Goal: Task Accomplishment & Management: Use online tool/utility

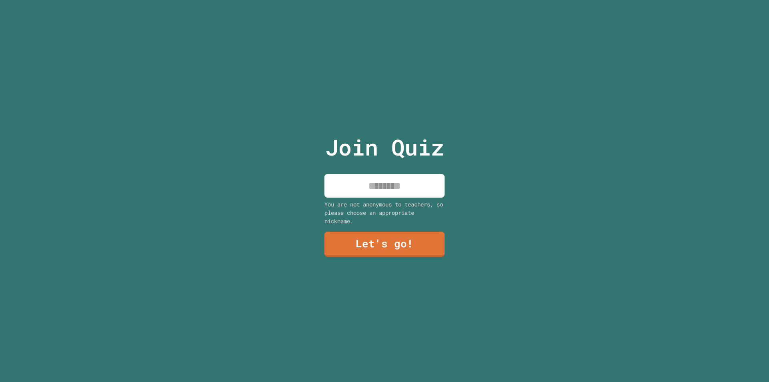
click at [377, 168] on div "Join Quiz You are not anonymous to teachers, so please choose an appropriate ni…" at bounding box center [384, 191] width 135 height 382
click at [376, 186] on input at bounding box center [384, 186] width 120 height 24
type input "*******"
click at [418, 246] on link "Let's go!" at bounding box center [384, 243] width 119 height 26
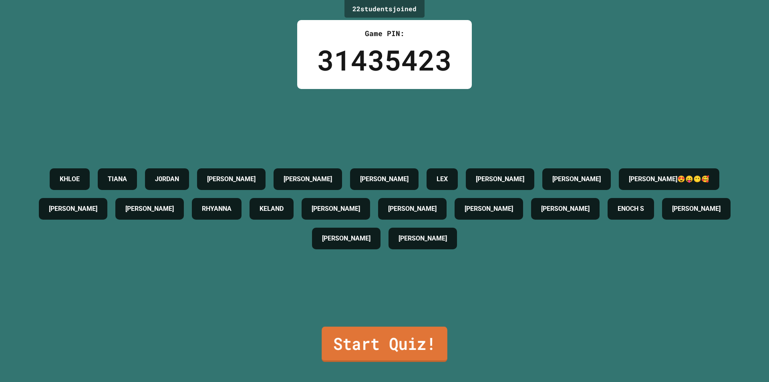
click at [368, 338] on link "Start Quiz!" at bounding box center [385, 343] width 126 height 35
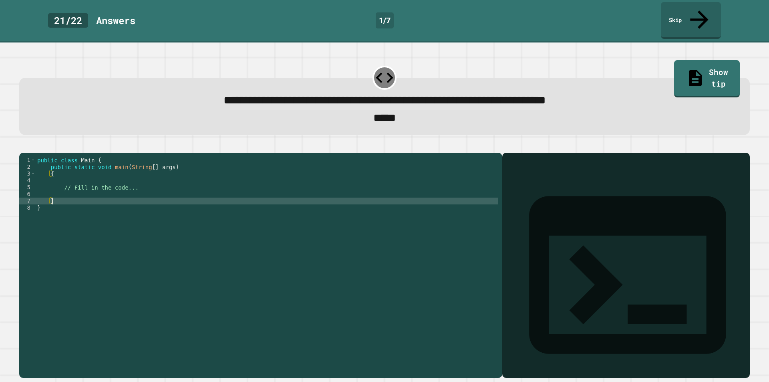
click at [75, 193] on div "public class Main { public static void main ( String [ ] args ) { // Fill in th…" at bounding box center [267, 266] width 463 height 218
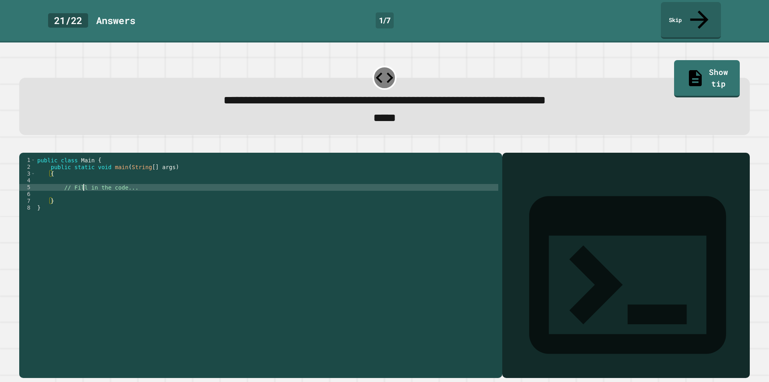
click at [82, 184] on div "public class Main { public static void main ( String [ ] args ) { // Fill in th…" at bounding box center [267, 266] width 463 height 218
click at [99, 187] on div "public class Main { public static void main ( String [ ] args ) { // Fill in th…" at bounding box center [267, 266] width 463 height 218
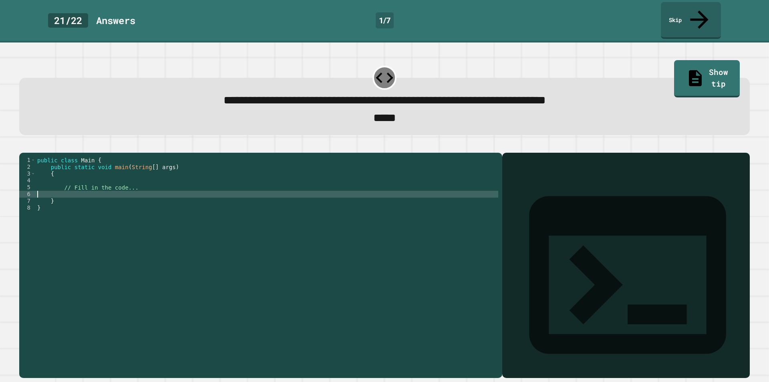
click at [99, 176] on div "public class Main { public static void main ( String [ ] args ) { // Fill in th…" at bounding box center [267, 266] width 463 height 218
click at [100, 185] on div "public class Main { public static void main ( String [ ] args ) { // Fill in th…" at bounding box center [267, 266] width 463 height 218
click at [46, 189] on div "public class Main { public static void main ( String [ ] args ) { // Fill in th…" at bounding box center [267, 266] width 463 height 218
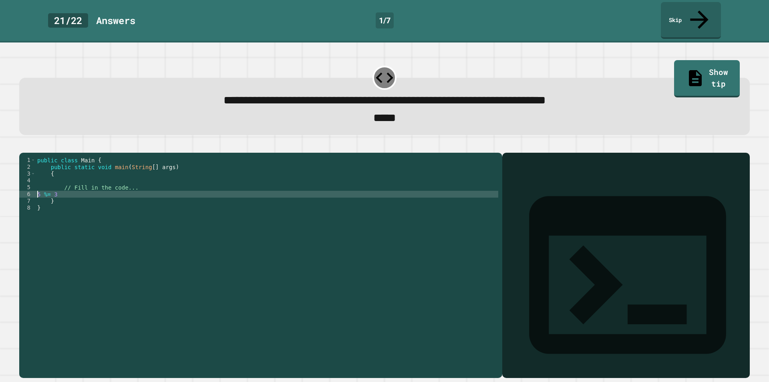
click at [38, 188] on div "public class Main { public static void main ( String [ ] args ) { // Fill in th…" at bounding box center [267, 266] width 463 height 218
click at [37, 188] on div "public class Main { public static void main ( String [ ] args ) { // Fill in th…" at bounding box center [267, 266] width 463 height 218
click at [154, 187] on div "public class Main { public static void main ( String [ ] args ) { // Fill in th…" at bounding box center [267, 266] width 463 height 218
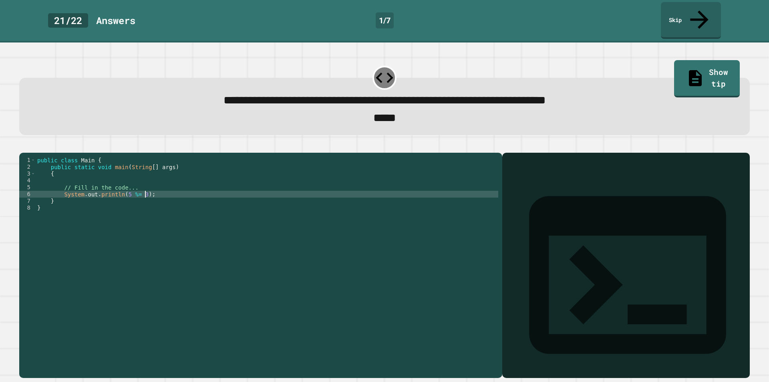
click at [23, 146] on icon "button" at bounding box center [23, 146] width 0 height 0
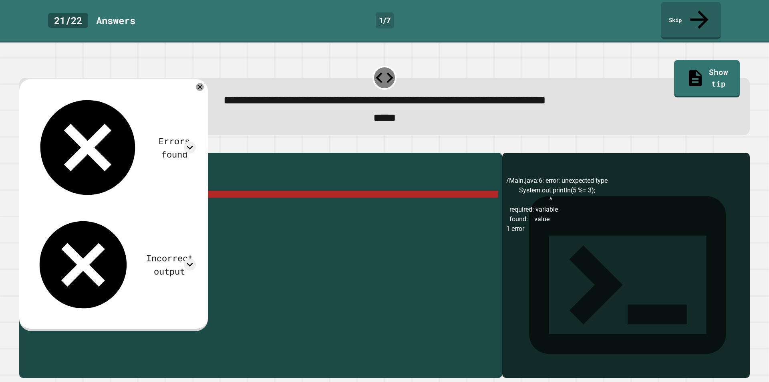
scroll to position [0, 6]
click at [153, 184] on div "public class Main { public static void main ( String [ ] args ) { // Fill in th…" at bounding box center [267, 266] width 463 height 218
click at [205, 82] on div at bounding box center [200, 87] width 10 height 10
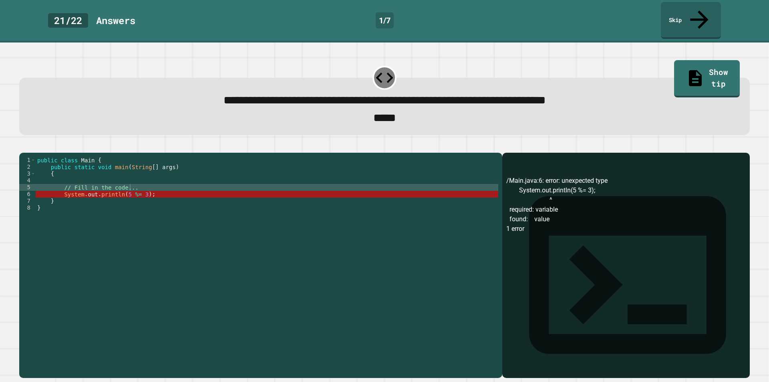
click at [137, 168] on div "public class Main { public static void main ( String [ ] args ) { // Fill in th…" at bounding box center [267, 266] width 463 height 218
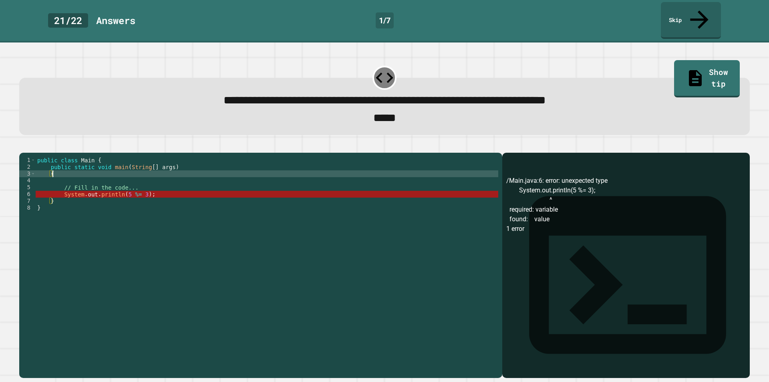
click at [137, 176] on div "public class Main { public static void main ( String [ ] args ) { // Fill in th…" at bounding box center [267, 266] width 463 height 218
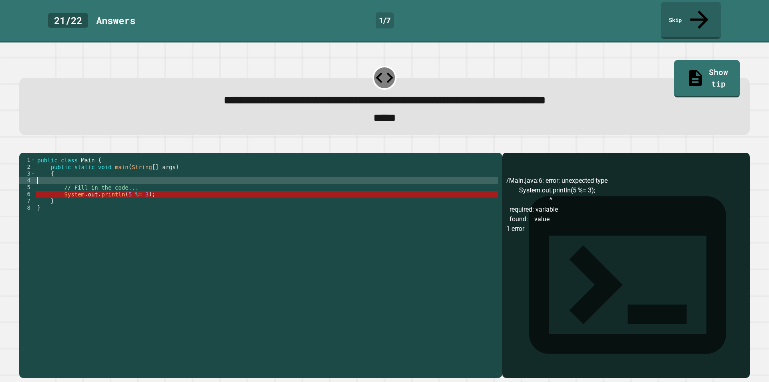
scroll to position [0, 0]
click at [137, 183] on div "public class Main { public static void main ( String [ ] args ) { // Fill in th…" at bounding box center [267, 266] width 463 height 218
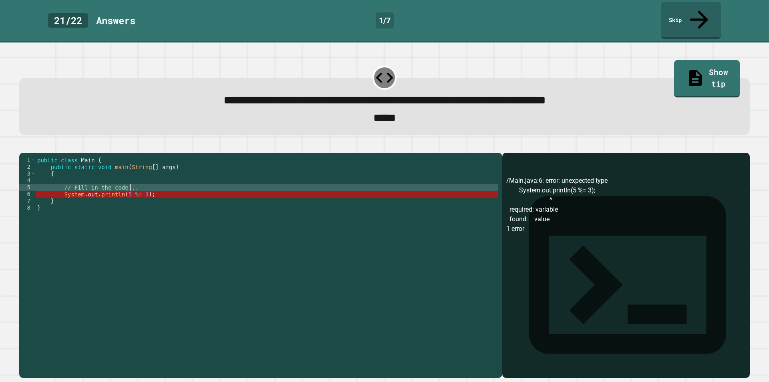
type textarea "**********"
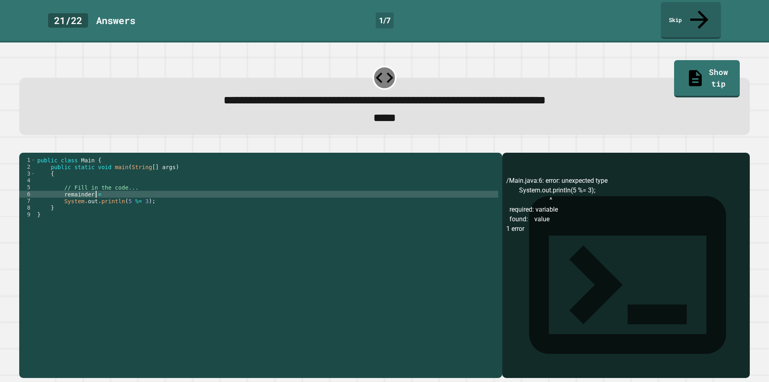
scroll to position [0, 4]
type textarea "**********"
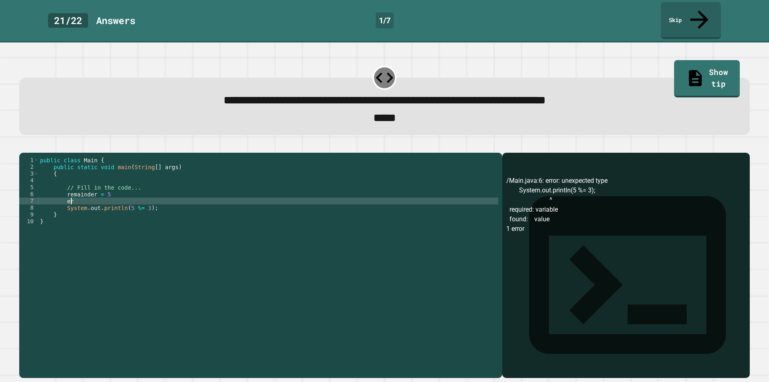
type textarea "*"
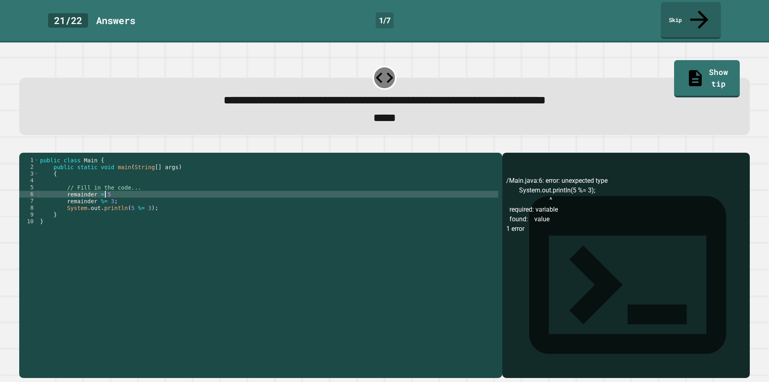
click at [137, 185] on div "public class Main { public static void main ( String [ ] args ) { // Fill in th…" at bounding box center [268, 266] width 460 height 218
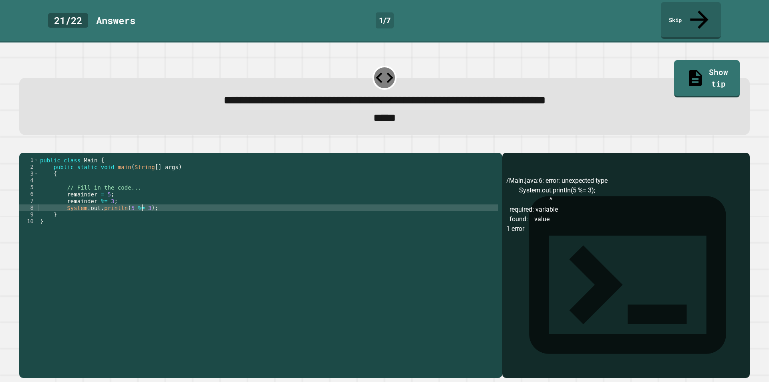
click at [142, 200] on div "public class Main { public static void main ( String [ ] args ) { // Fill in th…" at bounding box center [268, 266] width 460 height 218
click at [27, 143] on div at bounding box center [384, 148] width 730 height 10
click at [23, 146] on icon "button" at bounding box center [23, 146] width 0 height 0
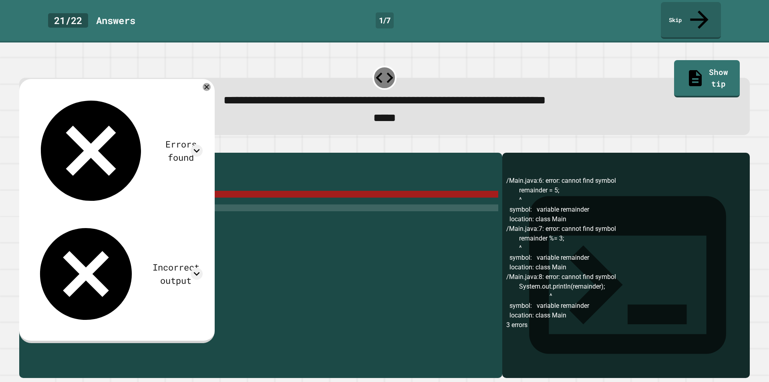
scroll to position [0, 4]
click at [67, 187] on div "public class Main { public static void main ( String [ ] args ) { // Fill in th…" at bounding box center [268, 266] width 460 height 218
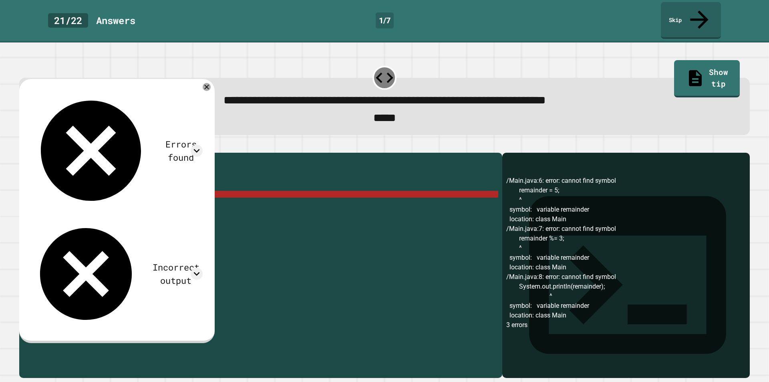
click at [66, 189] on div "public class Main { public static void main ( String [ ] args ) { // Fill in th…" at bounding box center [268, 266] width 460 height 218
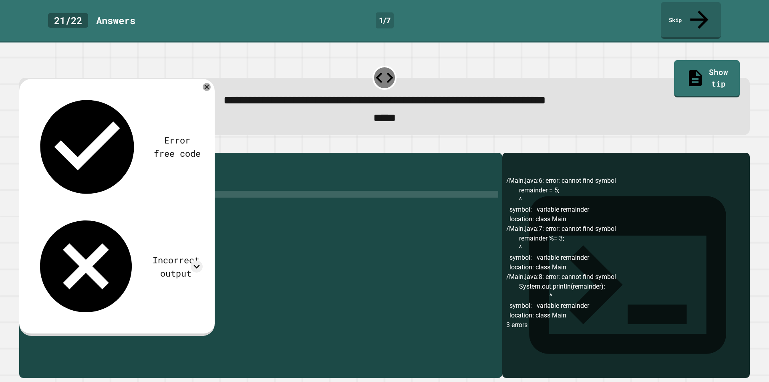
scroll to position [0, 2]
type textarea "**********"
click at [23, 146] on icon "button" at bounding box center [23, 146] width 0 height 0
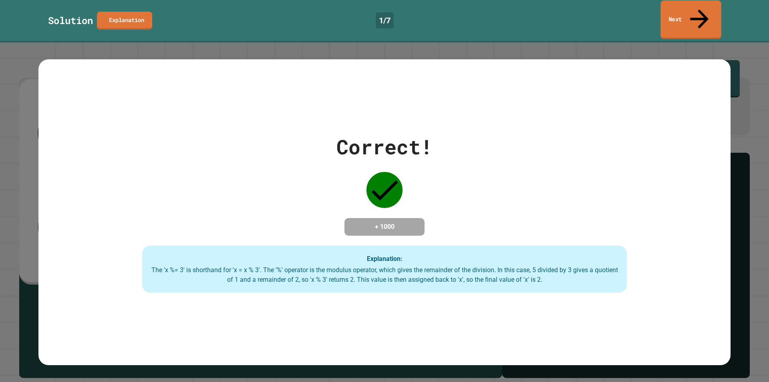
click at [712, 6] on link "Next" at bounding box center [690, 19] width 60 height 39
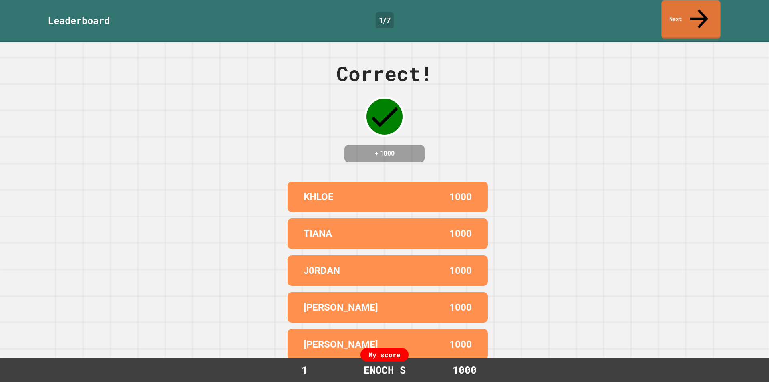
click at [694, 6] on link "Next" at bounding box center [690, 19] width 59 height 39
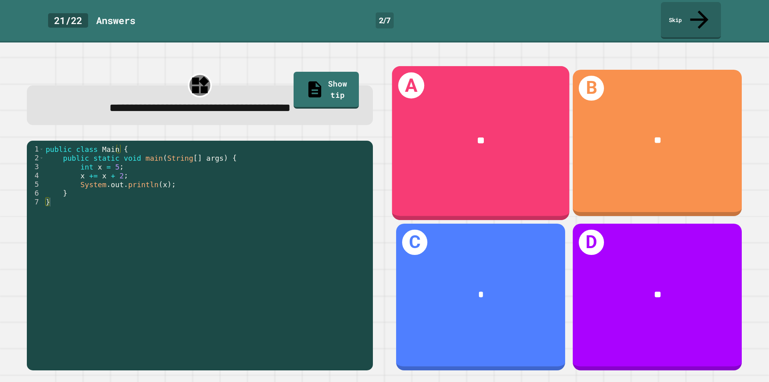
click at [491, 150] on div "**" at bounding box center [480, 141] width 177 height 54
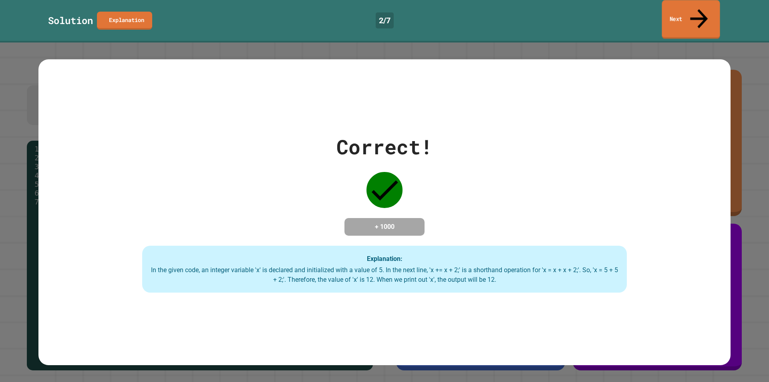
click at [691, 10] on link "Next" at bounding box center [691, 19] width 58 height 39
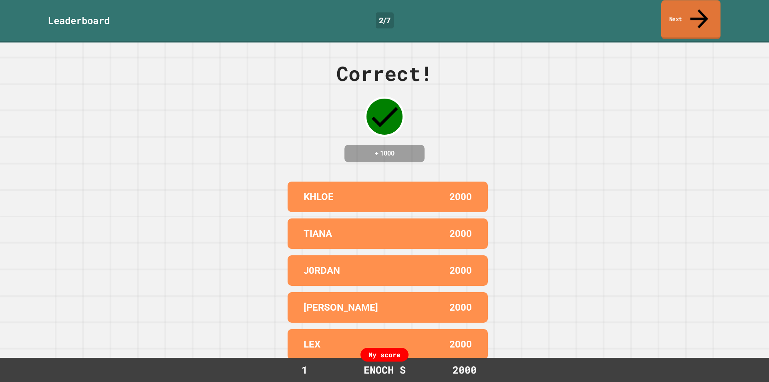
click at [691, 10] on link "Next" at bounding box center [690, 19] width 59 height 39
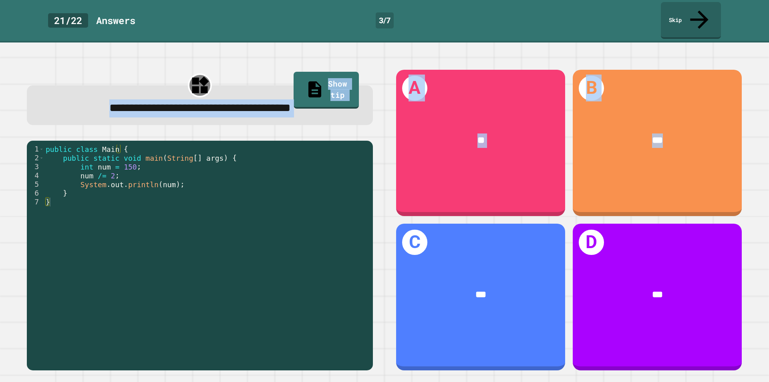
drag, startPoint x: 689, startPoint y: 24, endPoint x: 685, endPoint y: 32, distance: 9.1
click at [690, 42] on div "**********" at bounding box center [384, 211] width 769 height 339
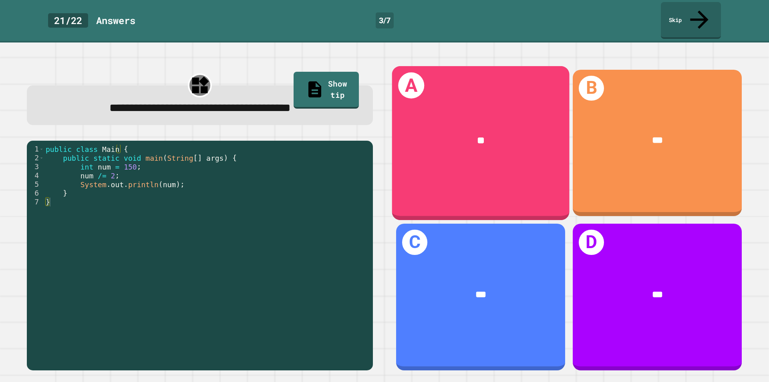
click at [496, 181] on div "A **" at bounding box center [480, 143] width 177 height 154
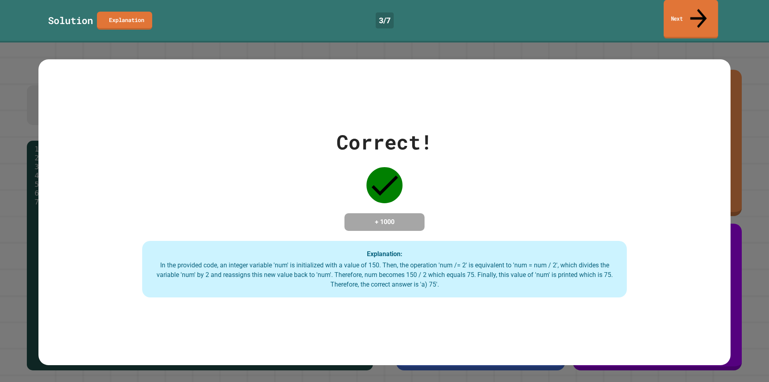
click at [673, 7] on link "Next" at bounding box center [691, 19] width 54 height 39
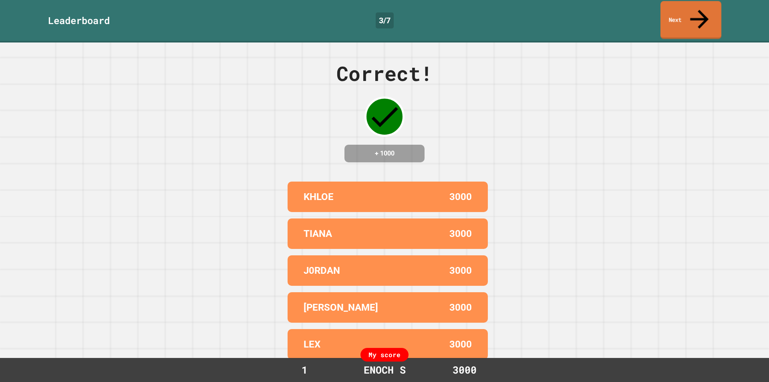
click at [712, 20] on div "Leaderboard 3 / 7 Next" at bounding box center [384, 21] width 769 height 42
click at [703, 10] on link "Next" at bounding box center [690, 20] width 61 height 38
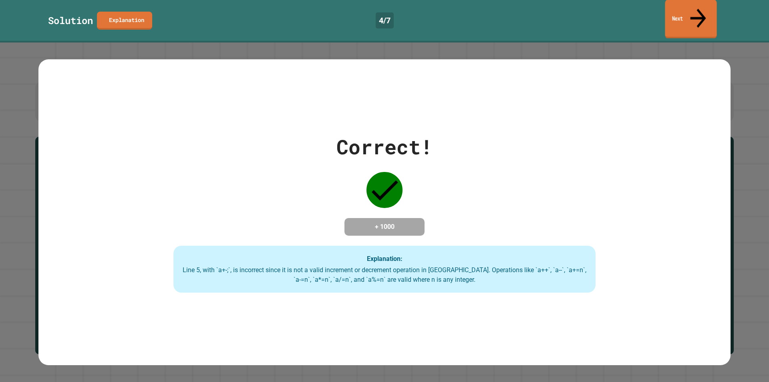
click at [697, 6] on icon at bounding box center [698, 18] width 24 height 28
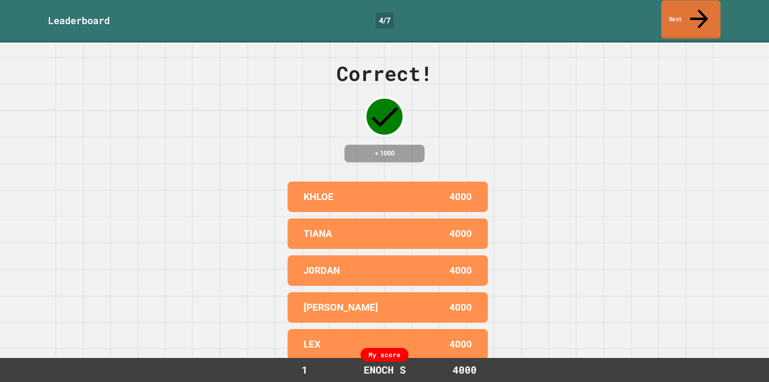
click at [708, 16] on link "Next" at bounding box center [690, 19] width 59 height 39
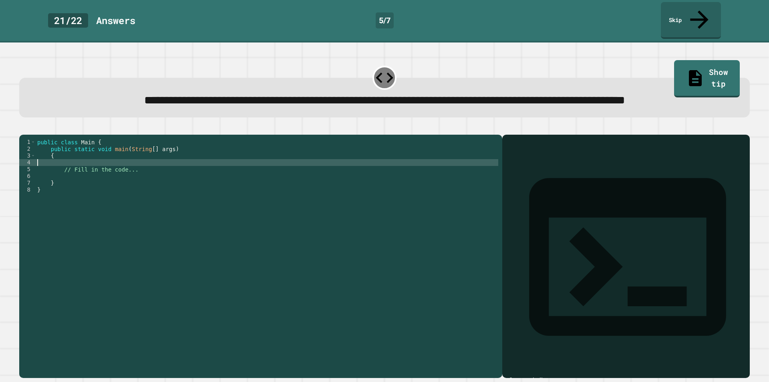
click at [70, 177] on div "public class Main { public static void main ( String [ ] args ) { // Fill in th…" at bounding box center [267, 248] width 463 height 218
click at [83, 173] on div "public class Main { public static void main ( String [ ] args ) { // Fill in th…" at bounding box center [267, 248] width 463 height 218
drag, startPoint x: 110, startPoint y: 147, endPoint x: 101, endPoint y: 166, distance: 21.3
click at [105, 156] on div "1 2 3 4 5 6 7 8 public class Main { public static void main ( String [ ] args )…" at bounding box center [260, 256] width 483 height 243
click at [101, 167] on div "public class Main { public static void main ( String [ ] args ) { // Fill in th…" at bounding box center [267, 248] width 463 height 218
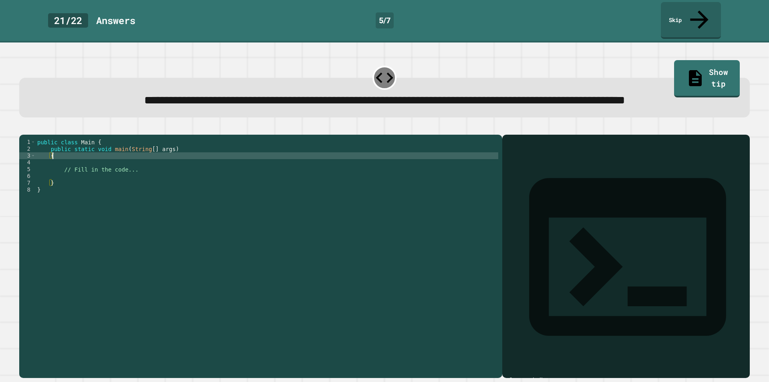
click at [102, 183] on div "public class Main { public static void main ( String [ ] args ) { // Fill in th…" at bounding box center [267, 248] width 463 height 218
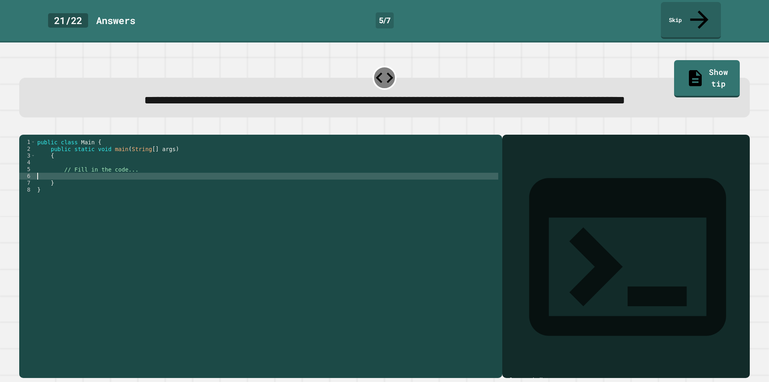
click at [101, 191] on div "public class Main { public static void main ( String [ ] args ) { // Fill in th…" at bounding box center [267, 248] width 463 height 218
click at [137, 190] on div "public class Main { public static void main ( String [ ] args ) { // Fill in th…" at bounding box center [267, 248] width 463 height 218
click at [147, 187] on div "public class Main { public static void main ( String [ ] args ) { // Fill in th…" at bounding box center [267, 248] width 463 height 218
click at [150, 178] on div "public class Main { public static void main ( String [ ] args ) { // Fill in th…" at bounding box center [267, 248] width 463 height 218
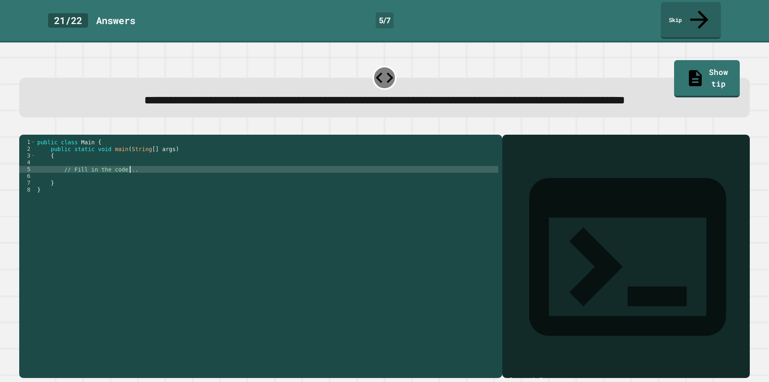
type textarea "**********"
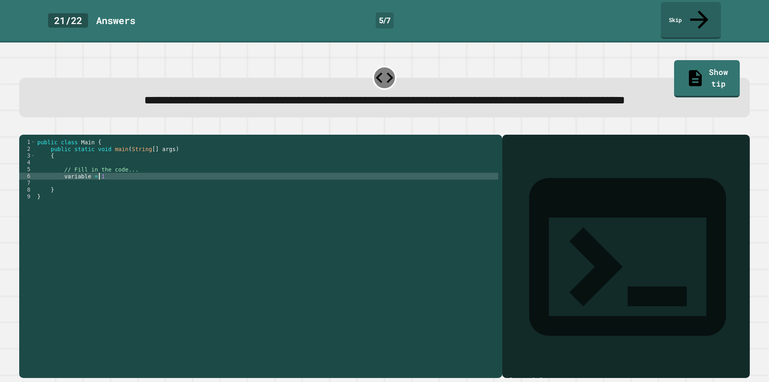
scroll to position [0, 4]
type textarea "**********"
click at [147, 189] on div "public class Main { public static void main ( String [ ] args ) { // Fill in th…" at bounding box center [267, 248] width 463 height 218
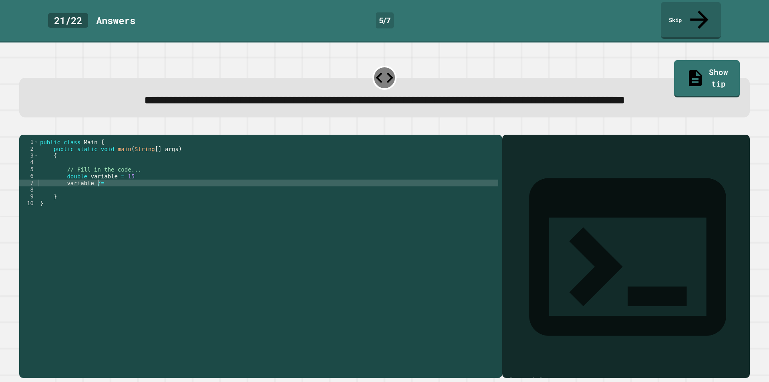
scroll to position [0, 4]
click at [134, 187] on div "public class Main { public static void main ( String [ ] args ) { // Fill in th…" at bounding box center [268, 248] width 460 height 218
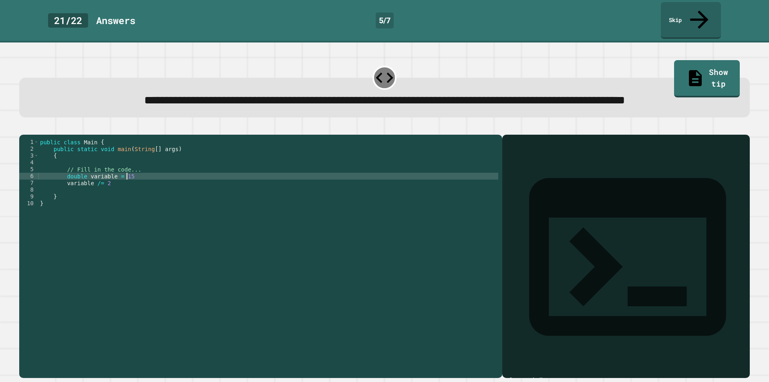
type textarea "**********"
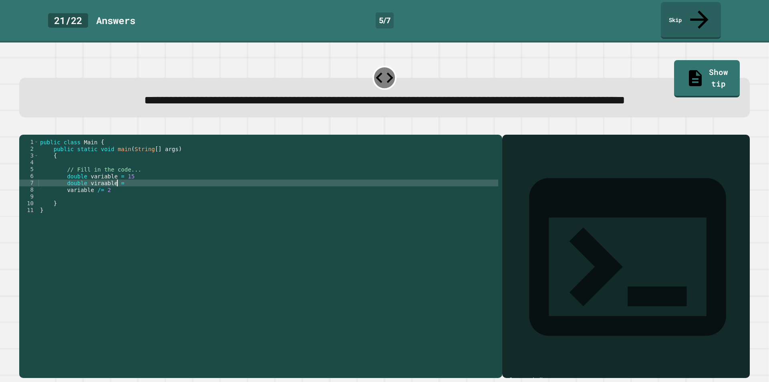
scroll to position [0, 5]
click at [116, 199] on div "public class Main { public static void main ( String [ ] args ) { // Fill in th…" at bounding box center [268, 248] width 460 height 218
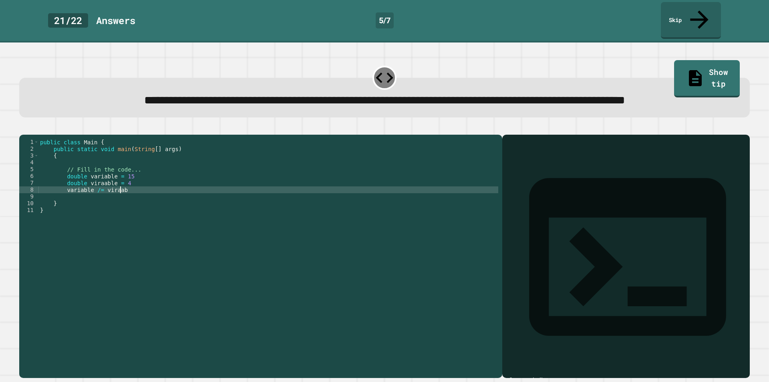
scroll to position [0, 6]
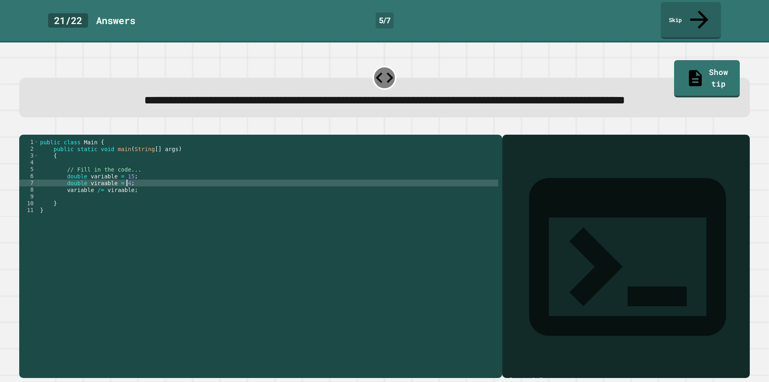
type textarea "**********"
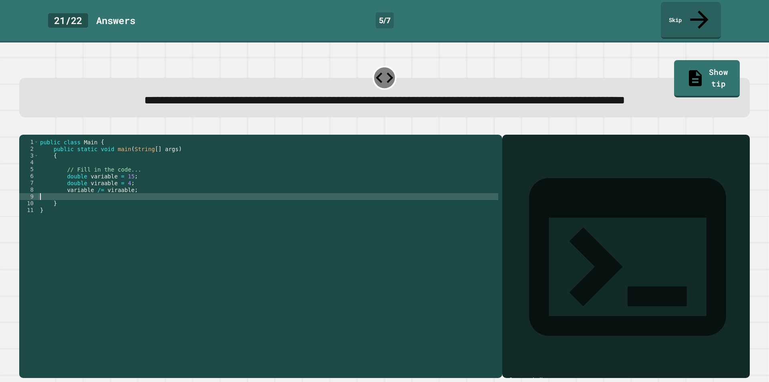
scroll to position [0, 0]
type textarea "**********"
type textarea "*"
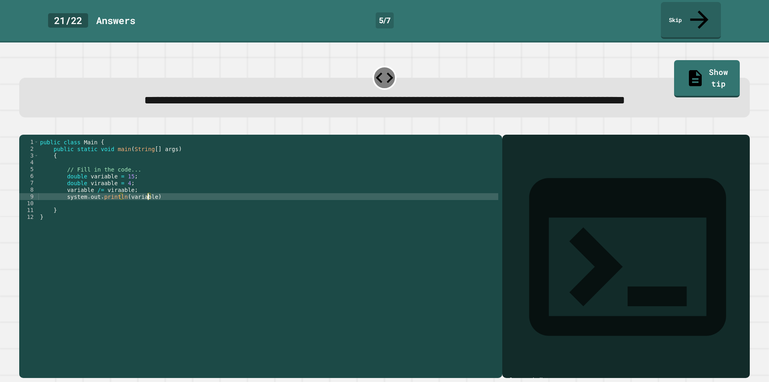
scroll to position [0, 7]
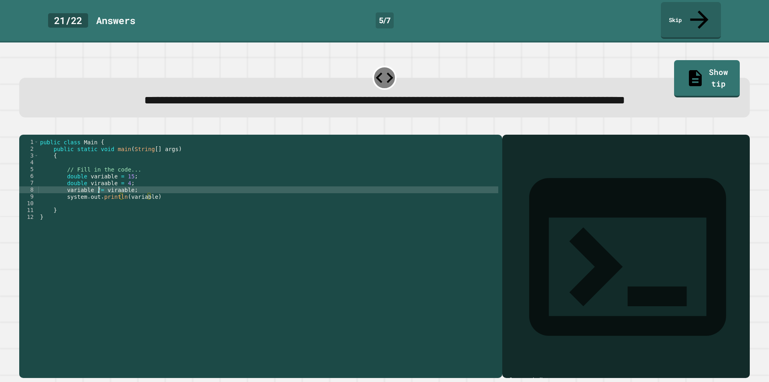
click at [97, 202] on div "public class Main { public static void main ( String [ ] args ) { // Fill in th…" at bounding box center [268, 248] width 460 height 218
click at [95, 204] on div "public class Main { public static void main ( String [ ] args ) { // Fill in th…" at bounding box center [268, 248] width 460 height 218
click at [201, 212] on div "public class Main { public static void main ( String [ ] args ) { // Fill in th…" at bounding box center [268, 248] width 460 height 218
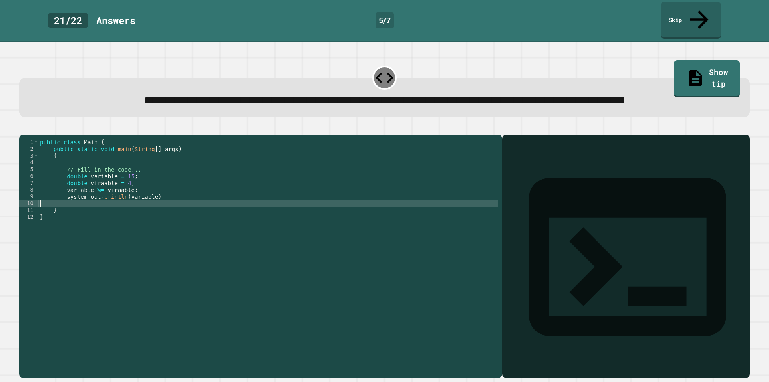
scroll to position [0, 0]
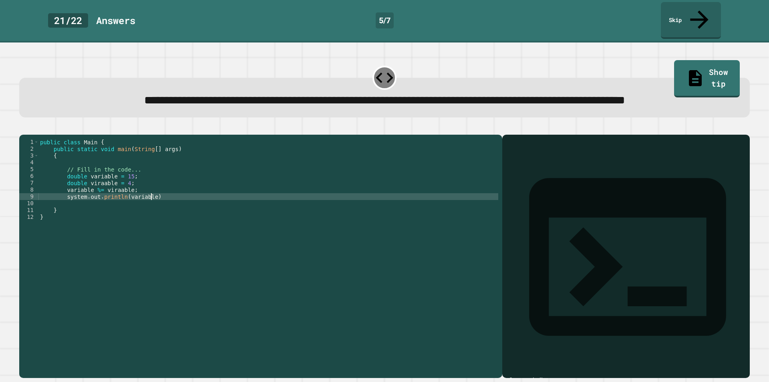
click at [201, 209] on div "public class Main { public static void main ( String [ ] args ) { // Fill in th…" at bounding box center [268, 248] width 460 height 218
click at [23, 128] on button "button" at bounding box center [23, 128] width 0 height 0
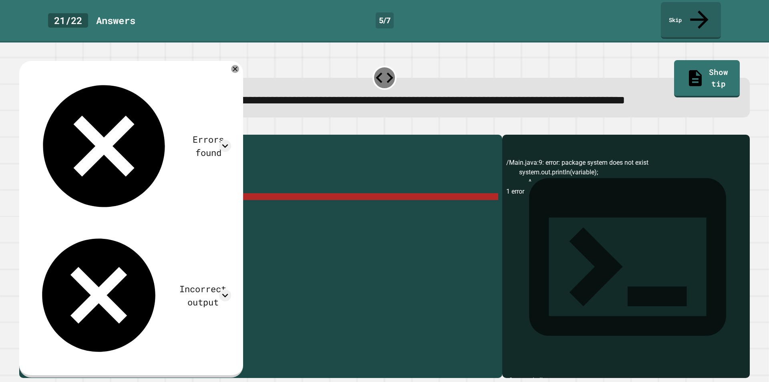
scroll to position [0, 0]
click at [94, 217] on div "public class Main { public static void main ( String [ ] args ) { // Fill in th…" at bounding box center [268, 248] width 460 height 218
click at [96, 213] on div "public class Main { public static void main ( String [ ] args ) { // Fill in th…" at bounding box center [268, 248] width 460 height 218
click at [115, 209] on div "public class Main { public static void main ( String [ ] args ) { // Fill in th…" at bounding box center [268, 248] width 460 height 218
click at [128, 209] on div "public class Main { public static void main ( String [ ] args ) { // Fill in th…" at bounding box center [268, 248] width 460 height 218
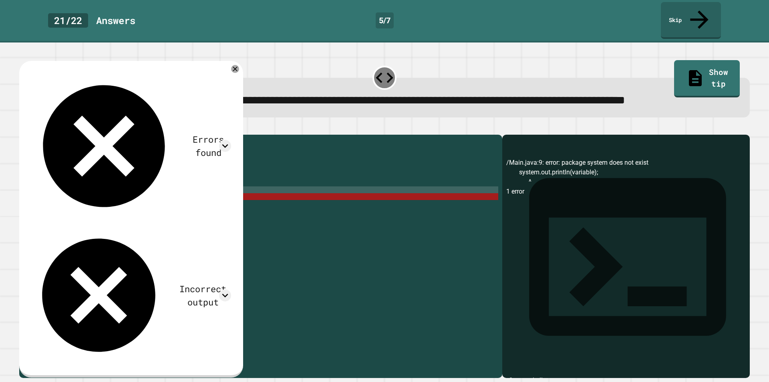
click at [134, 204] on div "public class Main { public static void main ( String [ ] args ) { // Fill in th…" at bounding box center [268, 248] width 460 height 218
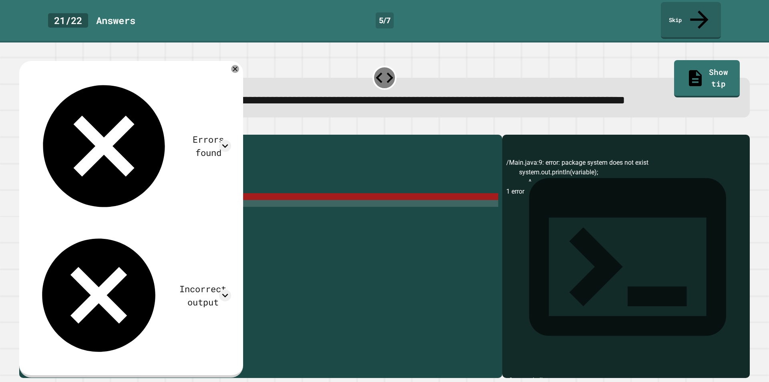
click at [99, 212] on div "public class Main { public static void main ( String [ ] args ) { // Fill in th…" at bounding box center [268, 248] width 460 height 218
click at [112, 225] on div "public class Main { public static void main ( String [ ] args ) { // Fill in th…" at bounding box center [268, 248] width 460 height 218
click at [133, 211] on div "public class Main { public static void main ( String [ ] args ) { // Fill in th…" at bounding box center [268, 248] width 460 height 218
click at [69, 211] on div "public class Main { public static void main ( String [ ] args ) { // Fill in th…" at bounding box center [268, 248] width 460 height 218
click at [66, 215] on div "public class Main { public static void main ( String [ ] args ) { // Fill in th…" at bounding box center [268, 248] width 460 height 218
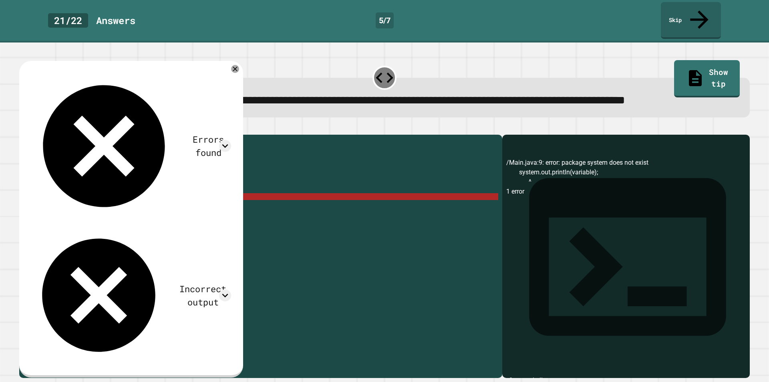
click at [68, 208] on div "public class Main { public static void main ( String [ ] args ) { // Fill in th…" at bounding box center [268, 248] width 460 height 218
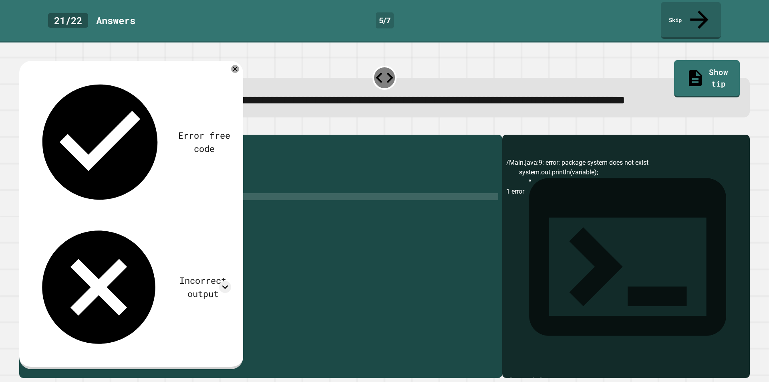
scroll to position [0, 2]
click at [23, 128] on button "button" at bounding box center [23, 128] width 0 height 0
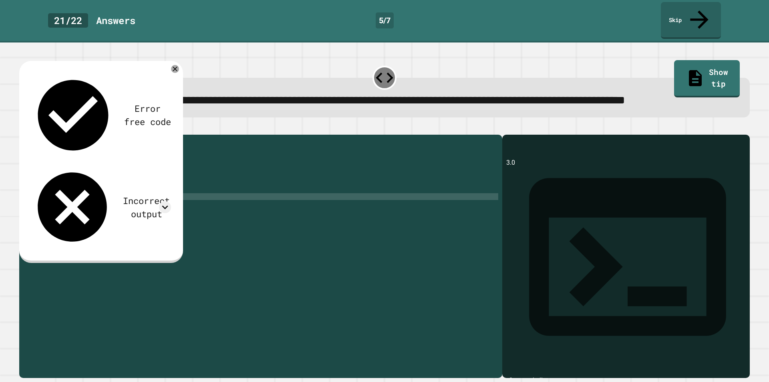
click at [78, 196] on div "public class Main { public static void main ( String [ ] args ) { // Fill in th…" at bounding box center [268, 248] width 460 height 218
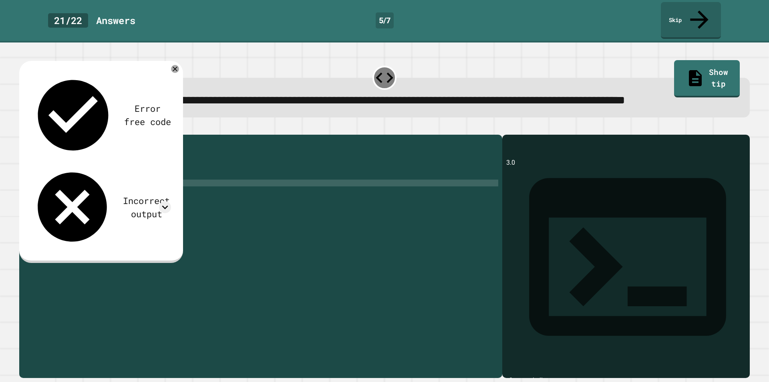
click at [78, 196] on div "public class Main { public static void main ( String [ ] args ) { // Fill in th…" at bounding box center [268, 248] width 460 height 218
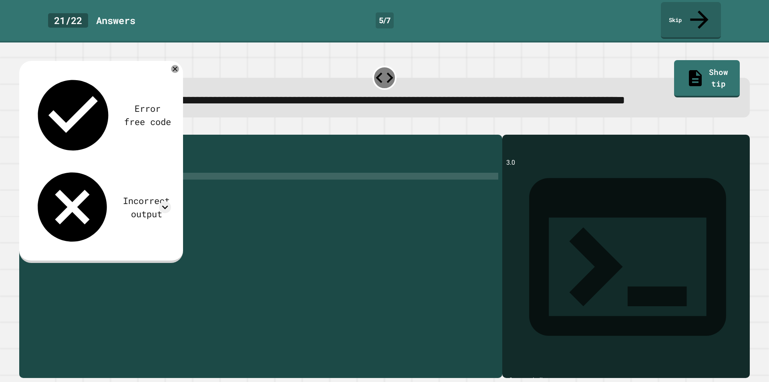
click at [63, 183] on div "public class Main { public static void main ( String [ ] args ) { // Fill in th…" at bounding box center [268, 248] width 460 height 218
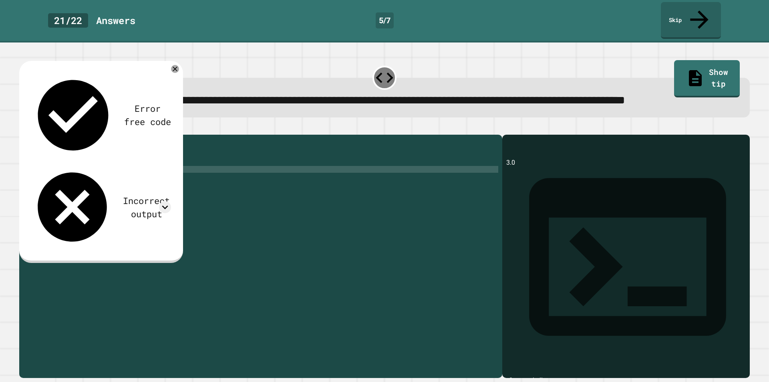
click at [70, 187] on div "public class Main { public static void main ( String [ ] args ) { // Fill in th…" at bounding box center [268, 248] width 460 height 218
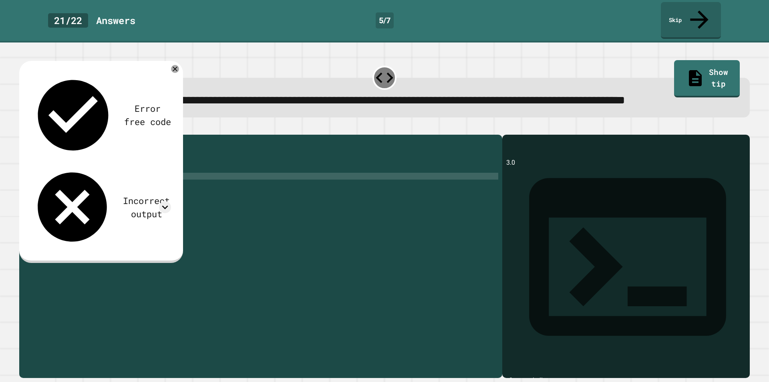
click at [70, 187] on div "public class Main { public static void main ( String [ ] args ) { // Fill in th…" at bounding box center [268, 248] width 460 height 218
click at [31, 135] on icon "button" at bounding box center [28, 133] width 4 height 6
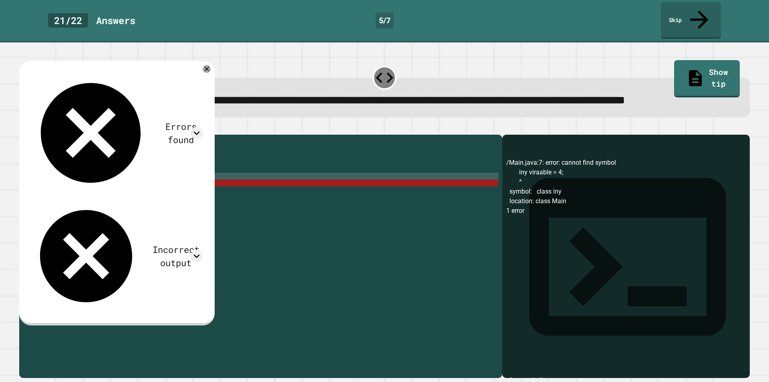
click at [71, 196] on div "public class Main { public static void main ( String [ ] args ) { // Fill in th…" at bounding box center [268, 248] width 460 height 218
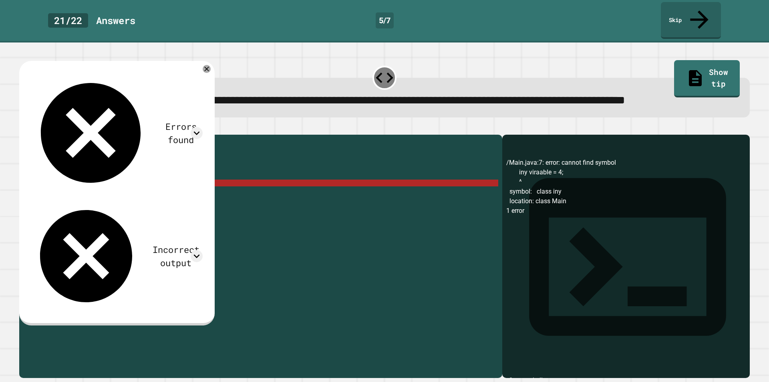
click at [73, 196] on div "public class Main { public static void main ( String [ ] args ) { // Fill in th…" at bounding box center [268, 248] width 460 height 218
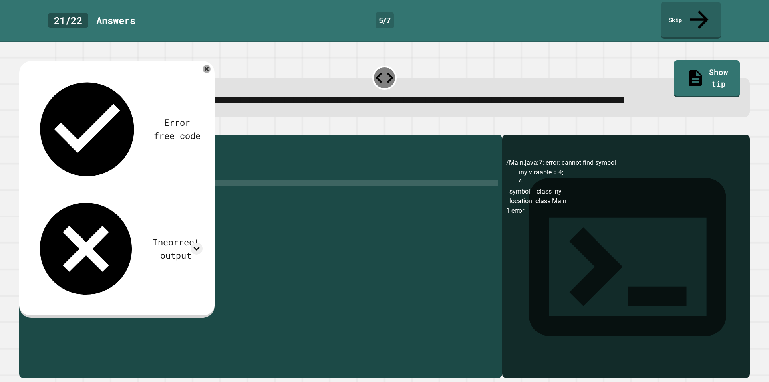
type textarea "**********"
click at [23, 128] on icon "button" at bounding box center [23, 128] width 0 height 0
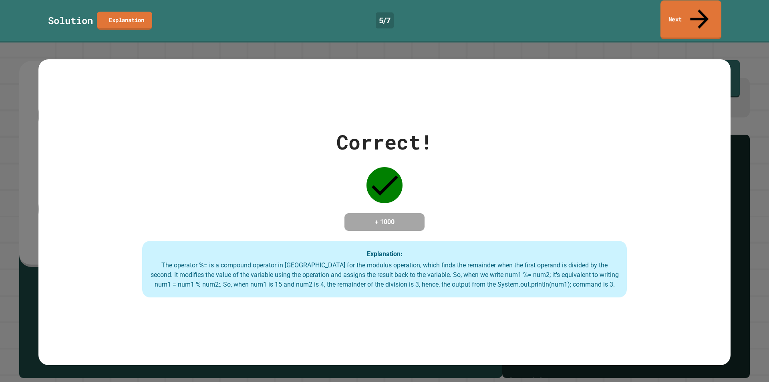
click at [698, 6] on icon at bounding box center [700, 19] width 28 height 28
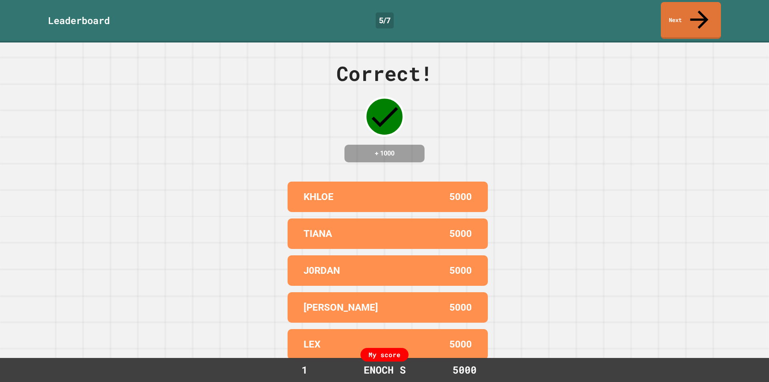
drag, startPoint x: 704, startPoint y: 21, endPoint x: 700, endPoint y: 10, distance: 11.8
click at [704, 20] on div "Leaderboard 5 / 7 Next" at bounding box center [384, 21] width 769 height 42
click at [700, 10] on icon at bounding box center [698, 18] width 25 height 28
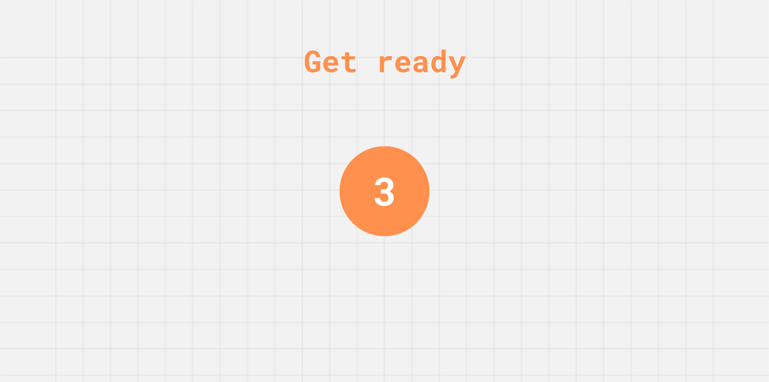
click at [437, 181] on div "Get ready 3" at bounding box center [384, 191] width 769 height 382
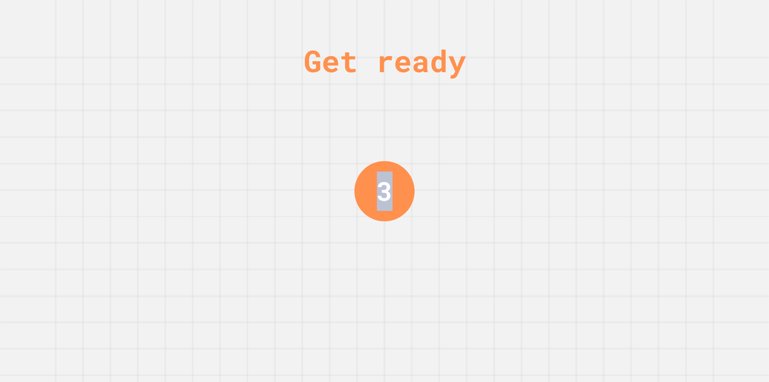
click at [436, 180] on div "Get ready 3" at bounding box center [384, 191] width 769 height 382
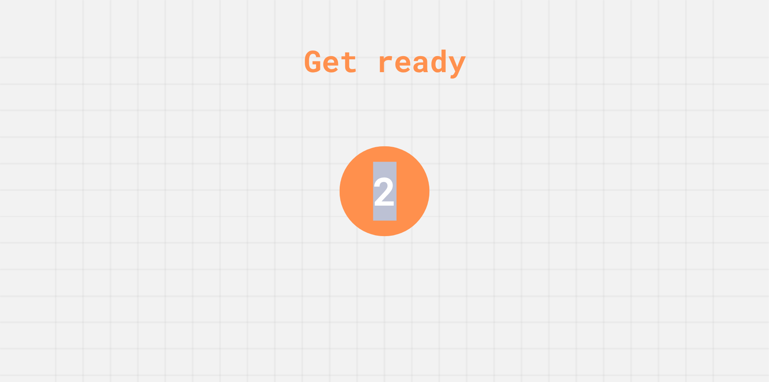
click at [485, 156] on div "Get ready 2" at bounding box center [384, 191] width 769 height 382
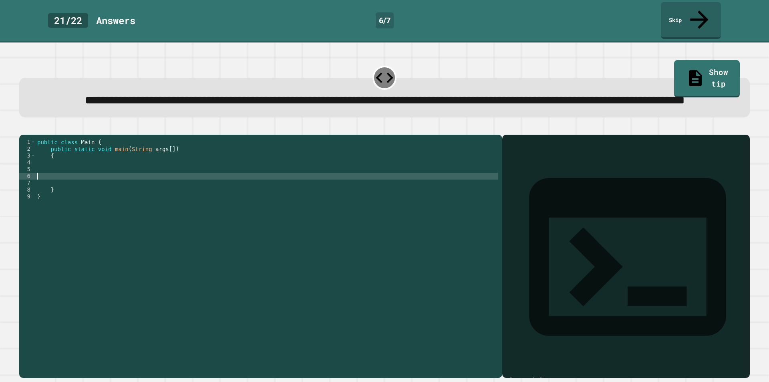
click at [191, 188] on div "public class Main { public static void main ( String args [ ]) { } }" at bounding box center [267, 248] width 463 height 218
click at [207, 171] on div "public class Main { public static void main ( String args [ ]) { } }" at bounding box center [267, 248] width 463 height 218
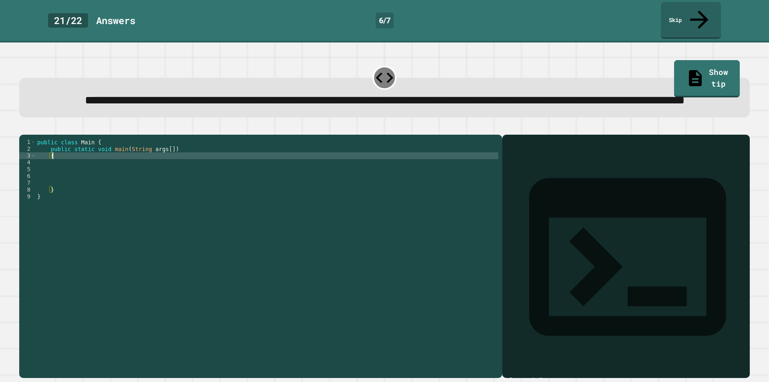
click at [217, 169] on div "public class Main { public static void main ( String args [ ]) { } }" at bounding box center [267, 248] width 463 height 218
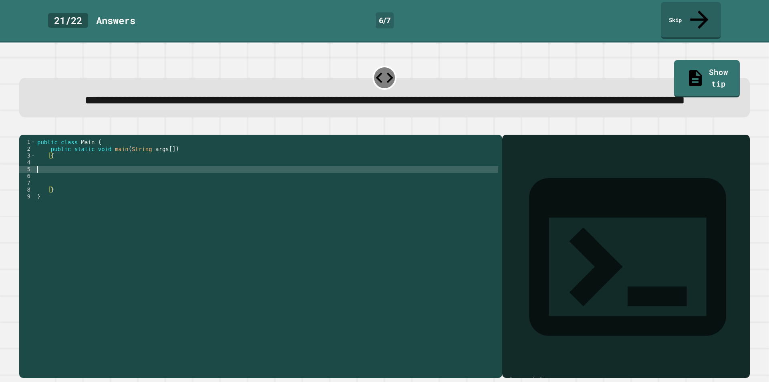
click at [222, 178] on div "public class Main { public static void main ( String args [ ]) { } }" at bounding box center [267, 248] width 463 height 218
click at [224, 169] on div "public class Main { public static void main ( String args [ ]) { } }" at bounding box center [267, 248] width 463 height 218
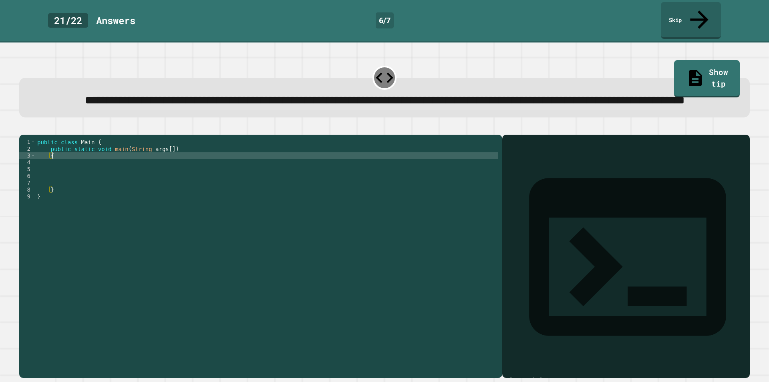
type textarea "*"
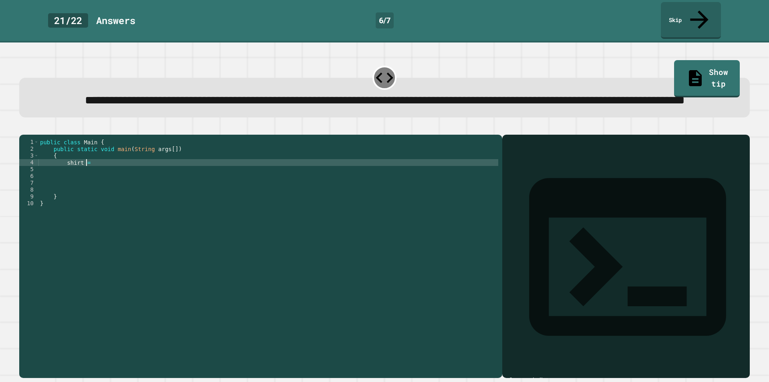
scroll to position [0, 3]
type textarea "*"
type textarea "**********"
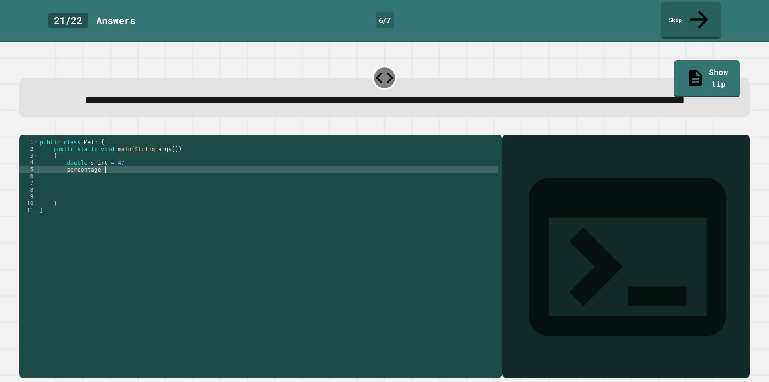
scroll to position [0, 4]
type textarea "*"
type textarea "**********"
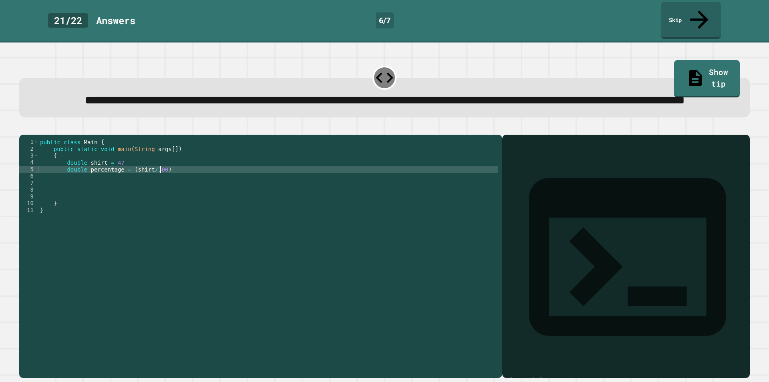
click at [236, 183] on div "public class Main { public static void main ( String args [ ]) { double shirt =…" at bounding box center [268, 248] width 460 height 218
type textarea "**********"
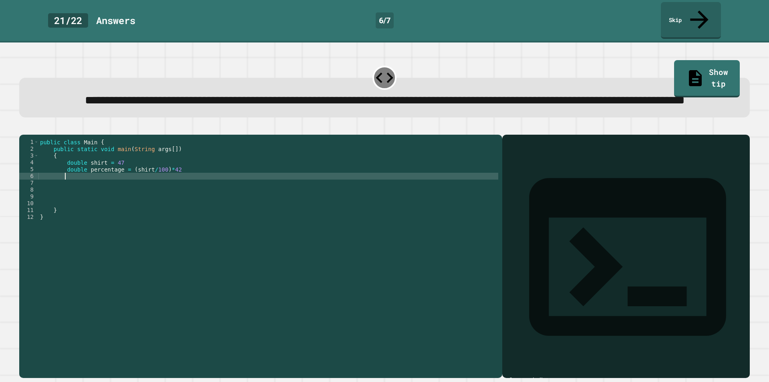
click at [76, 174] on div "public class Main { public static void main ( String args [ ]) { double shirt =…" at bounding box center [268, 248] width 460 height 218
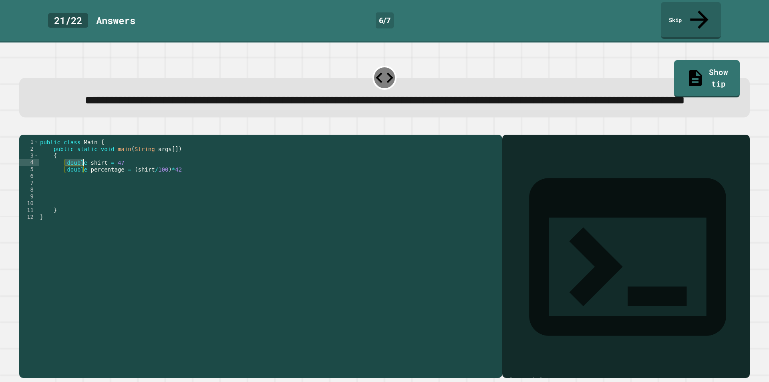
click at [76, 174] on div "public class Main { public static void main ( String args [ ]) { double shirt =…" at bounding box center [268, 248] width 460 height 218
type textarea "**********"
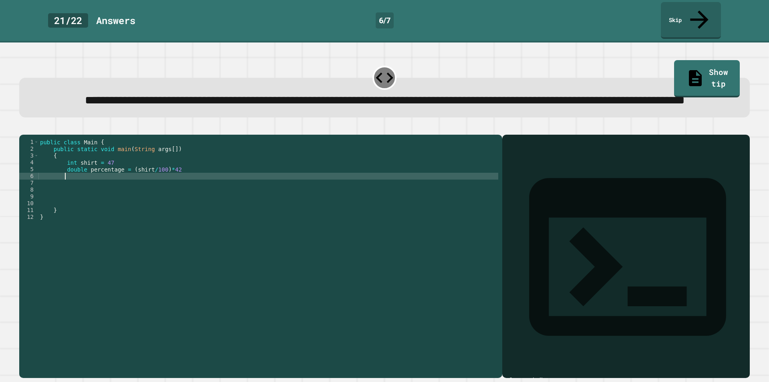
click at [76, 189] on div "public class Main { public static void main ( String args [ ]) { int shirt = 47…" at bounding box center [268, 248] width 460 height 218
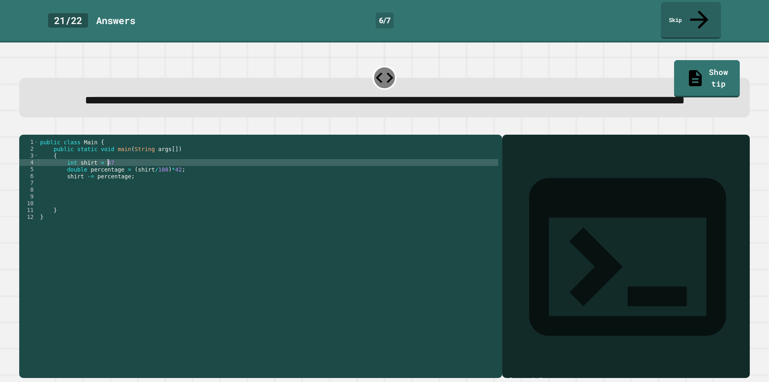
scroll to position [0, 4]
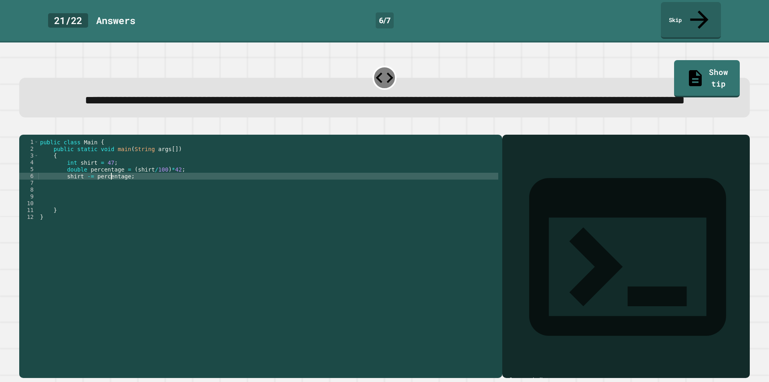
type textarea "**********"
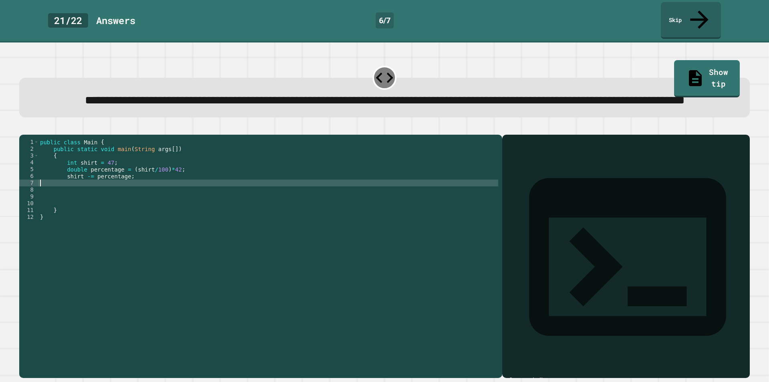
type textarea "**********"
click at [128, 192] on div "public class Main { public static void main ( String args [ ]) { int shirt = 47…" at bounding box center [268, 248] width 460 height 218
click at [133, 186] on div "public class Main { public static void main ( String args [ ]) { int shirt = 47…" at bounding box center [268, 248] width 460 height 218
drag, startPoint x: 42, startPoint y: 134, endPoint x: 34, endPoint y: 136, distance: 7.8
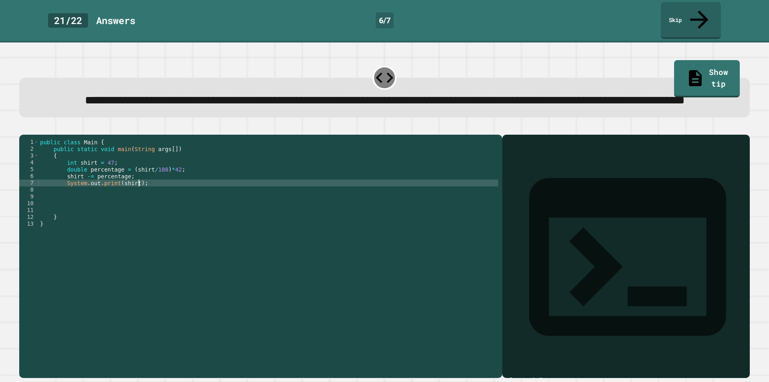
click at [38, 134] on div at bounding box center [384, 130] width 730 height 10
click at [24, 135] on div at bounding box center [384, 130] width 730 height 10
click at [23, 128] on icon "button" at bounding box center [23, 128] width 0 height 0
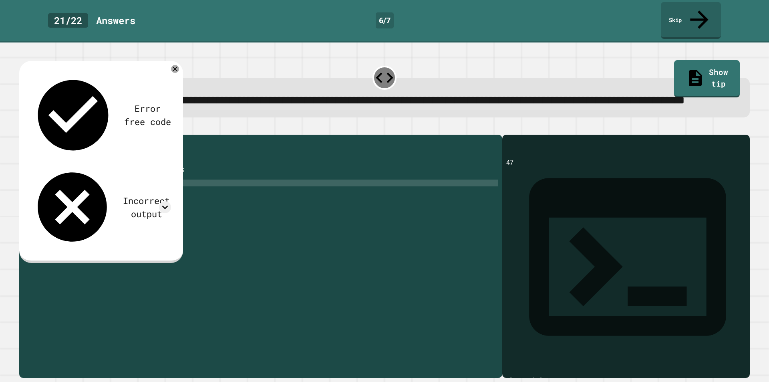
click at [115, 194] on div "public class Main { public static void main ( String args [ ]) { int shirt = 47…" at bounding box center [268, 248] width 460 height 218
click at [154, 199] on div "public class Main { public static void main ( String args [ ]) { int shirt = 47…" at bounding box center [268, 248] width 460 height 218
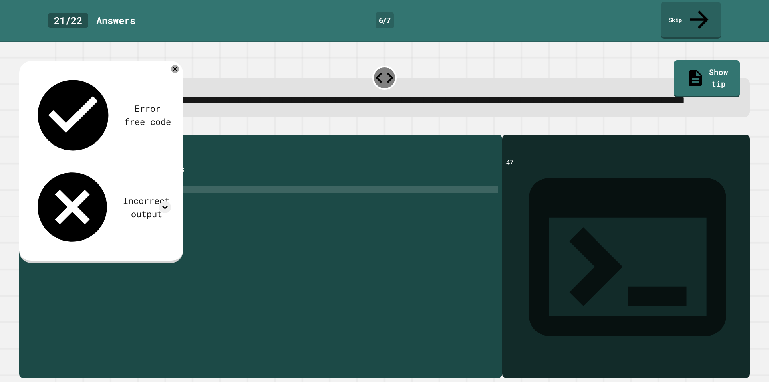
scroll to position [0, 0]
click at [159, 198] on div "public class Main { public static void main ( String args [ ]) { int shirt = 47…" at bounding box center [268, 248] width 460 height 218
click at [163, 193] on div "public class Main { public static void main ( String args [ ]) { int shirt = 47…" at bounding box center [268, 248] width 460 height 218
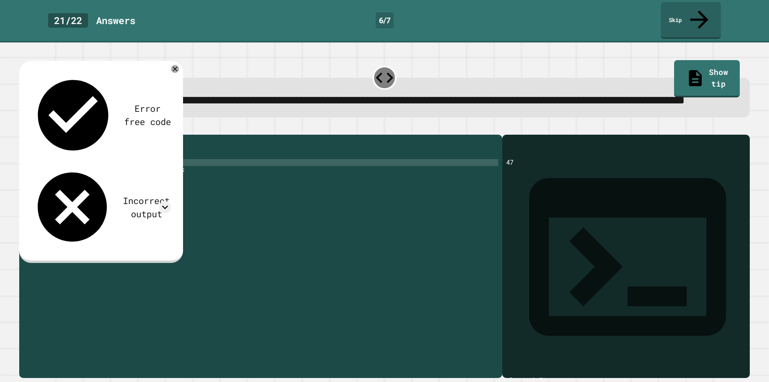
click at [156, 175] on div "public class Main { public static void main ( String args [ ]) { int shirt = 47…" at bounding box center [268, 248] width 460 height 218
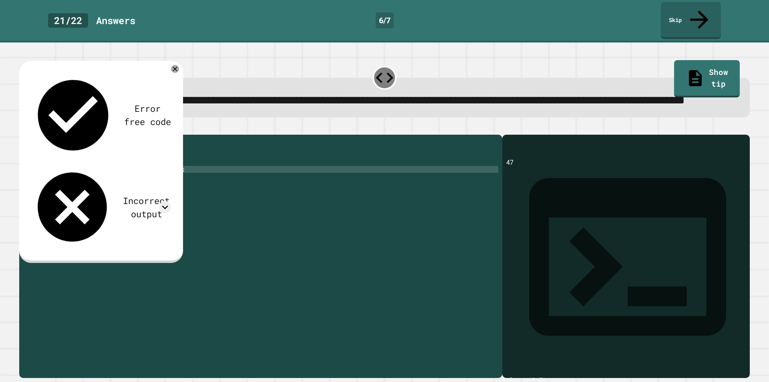
click at [154, 178] on div "public class Main { public static void main ( String args [ ]) { int shirt = 47…" at bounding box center [268, 248] width 460 height 218
click at [155, 184] on div "public class Main { public static void main ( String args [ ]) { int shirt = 47…" at bounding box center [268, 248] width 460 height 218
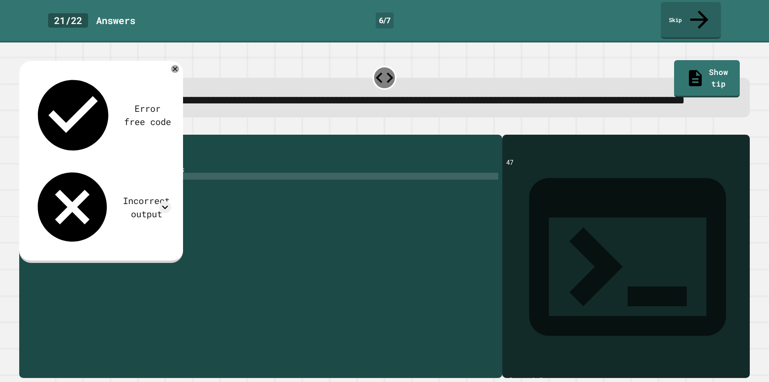
click at [73, 187] on div "public class Main { public static void main ( String args [ ]) { int shirt = 47…" at bounding box center [268, 248] width 460 height 218
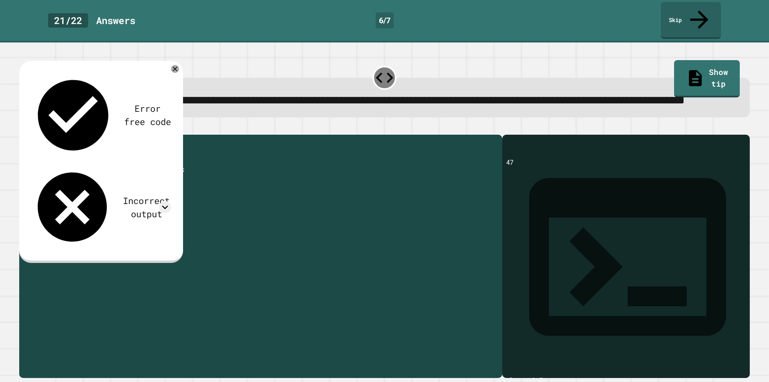
click at [73, 187] on div "public class Main { public static void main ( String args [ ]) { int shirt = 47…" at bounding box center [268, 248] width 460 height 218
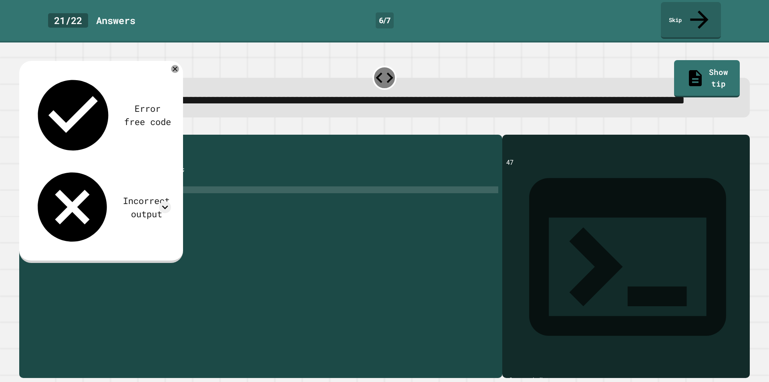
click at [133, 198] on div "public class Main { public static void main ( String args [ ]) { int shirt = 47…" at bounding box center [268, 248] width 460 height 218
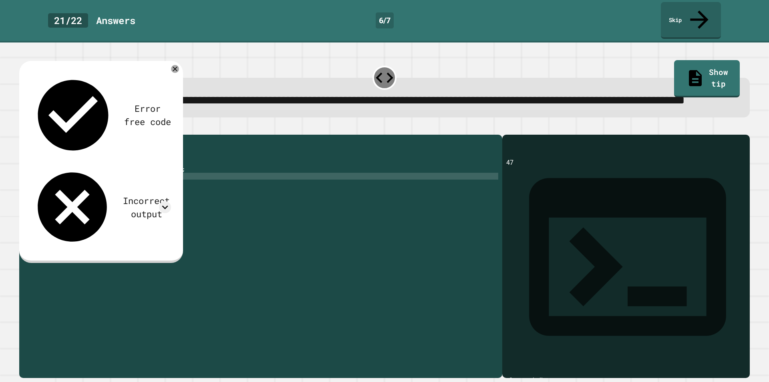
click at [110, 187] on div "public class Main { public static void main ( String args [ ]) { int shirt = 47…" at bounding box center [268, 248] width 460 height 218
click at [101, 189] on div "public class Main { public static void main ( String args [ ]) { int shirt = 47…" at bounding box center [268, 248] width 460 height 218
click at [92, 187] on div "public class Main { public static void main ( String args [ ]) { int shirt = 47…" at bounding box center [268, 248] width 460 height 218
click at [92, 190] on div "public class Main { public static void main ( String args [ ]) { int shirt = 47…" at bounding box center [268, 248] width 460 height 218
click at [89, 190] on div "public class Main { public static void main ( String args [ ]) { int shirt = 47…" at bounding box center [268, 248] width 460 height 218
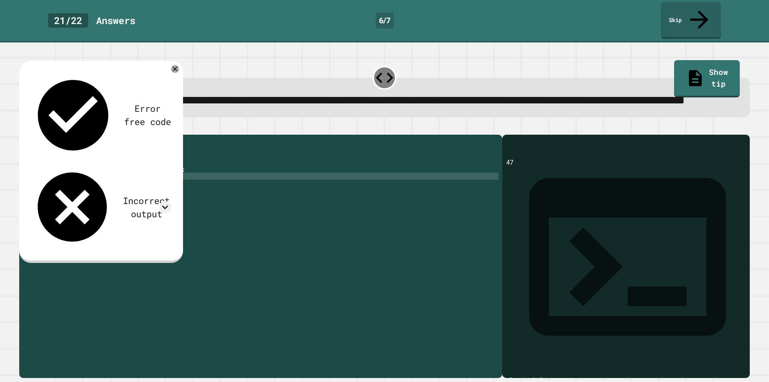
click at [66, 175] on div "public class Main { public static void main ( String args [ ]) { int shirt = 47…" at bounding box center [268, 248] width 460 height 218
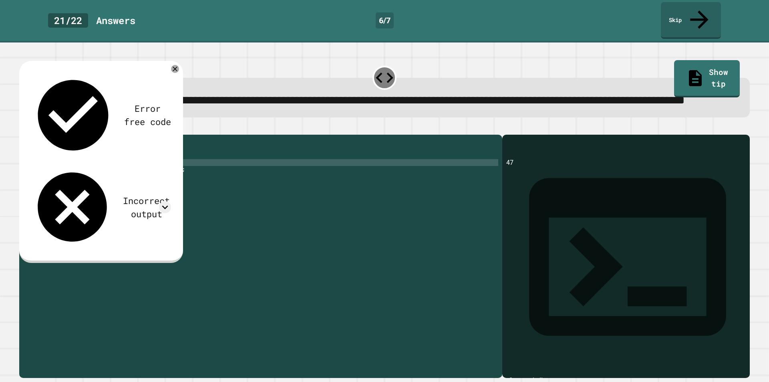
click at [66, 175] on div "public class Main { public static void main ( String args [ ]) { int shirt = 47…" at bounding box center [268, 248] width 460 height 218
type textarea "**********"
click at [23, 128] on icon "button" at bounding box center [23, 128] width 0 height 0
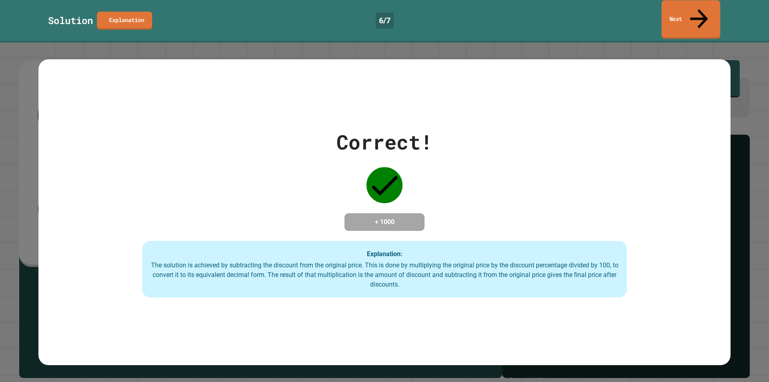
click at [702, 15] on link "Next" at bounding box center [691, 19] width 59 height 39
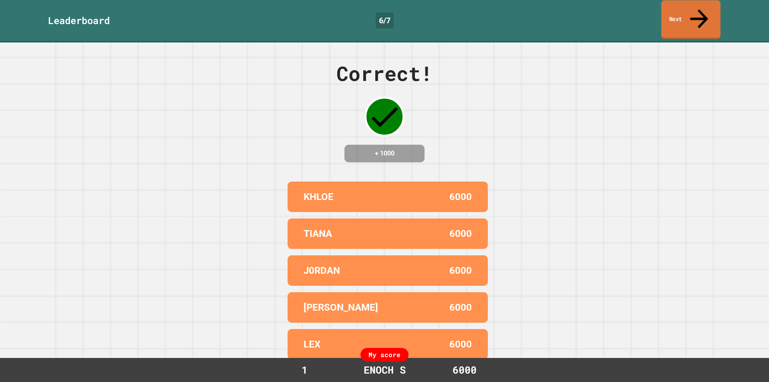
click at [702, 15] on link "Next" at bounding box center [690, 19] width 59 height 39
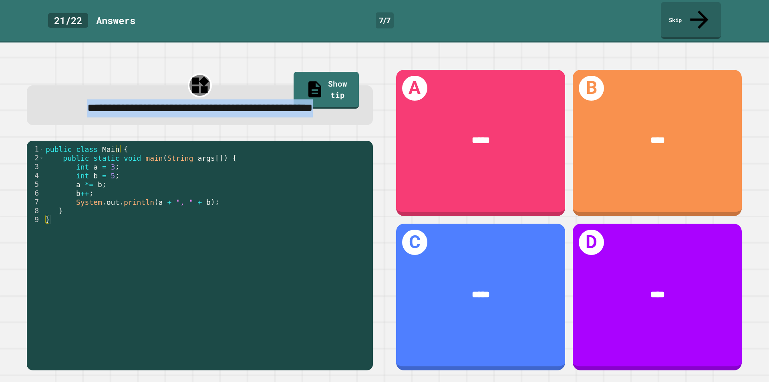
drag, startPoint x: 30, startPoint y: 97, endPoint x: 263, endPoint y: 131, distance: 235.3
click at [263, 131] on div "**********" at bounding box center [199, 220] width 369 height 324
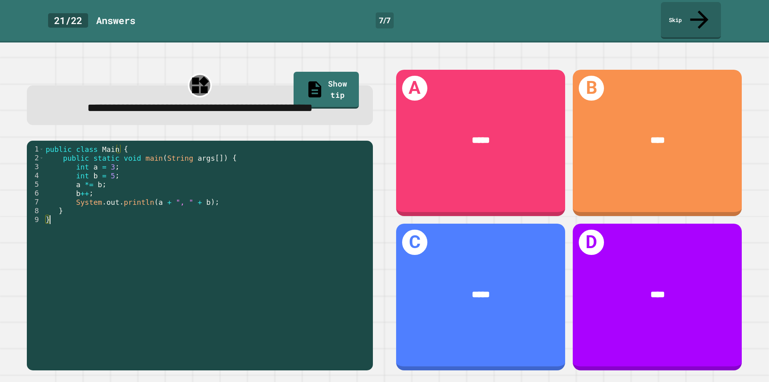
click at [255, 216] on div "public class Main { public static void main ( String args [ ]) { int a = 3 ; in…" at bounding box center [206, 255] width 325 height 220
click at [257, 208] on div "public class Main { public static void main ( String args [ ]) { int a = 3 ; in…" at bounding box center [206, 246] width 325 height 203
click at [273, 190] on div "public class Main { public static void main ( String args [ ]) { int a = 3 ; in…" at bounding box center [206, 255] width 325 height 220
click at [249, 201] on div "public class Main { public static void main ( String args [ ]) { int a = 3 ; in…" at bounding box center [206, 255] width 325 height 220
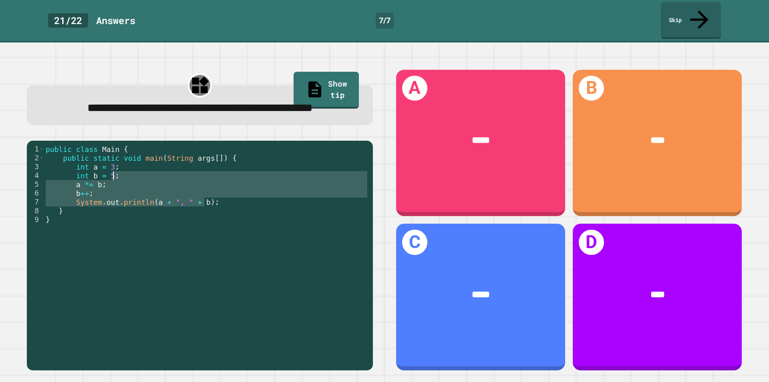
drag, startPoint x: 249, startPoint y: 201, endPoint x: 163, endPoint y: 164, distance: 94.5
click at [173, 172] on div "public class Main { public static void main ( String args [ ]) { int a = 3 ; in…" at bounding box center [206, 255] width 325 height 220
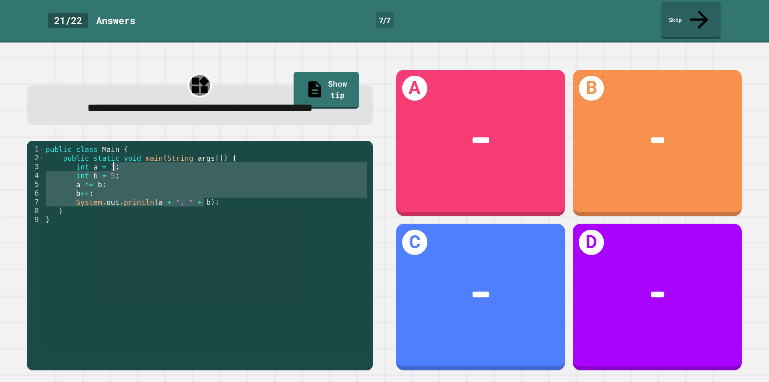
click at [162, 163] on div "public class Main { public static void main ( String args [ ]) { int a = 3 ; in…" at bounding box center [206, 246] width 325 height 203
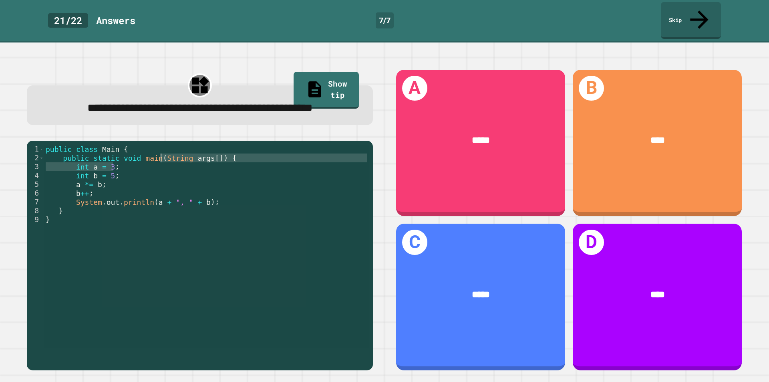
click at [59, 166] on div "public class Main { public static void main ( String args [ ]) { int a = 3 ; in…" at bounding box center [206, 246] width 325 height 203
drag, startPoint x: 44, startPoint y: 171, endPoint x: 88, endPoint y: 168, distance: 45.0
click at [88, 168] on div "1 2 3 4 5 6 7 8 9 public class Main { public static void main ( String args [ ]…" at bounding box center [198, 246] width 342 height 203
click at [53, 167] on div "public class Main { public static void main ( String args [ ]) { int a = 3 ; in…" at bounding box center [206, 255] width 325 height 220
click at [50, 168] on div "public class Main { public static void main ( String args [ ]) { int a = 3 ; in…" at bounding box center [206, 255] width 325 height 220
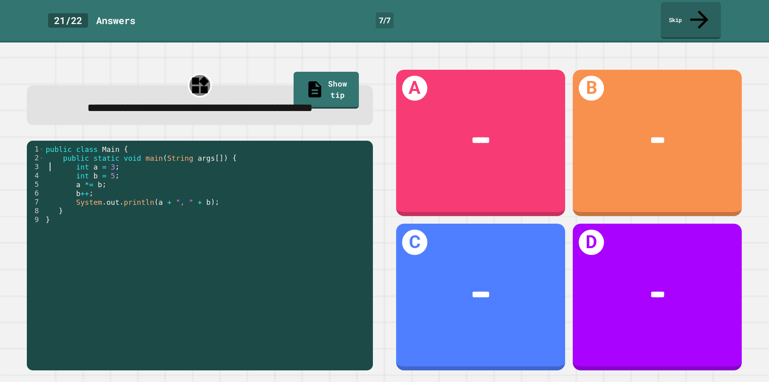
click at [45, 172] on div "public class Main { public static void main ( String args [ ]) { int a = 3 ; in…" at bounding box center [206, 255] width 325 height 220
drag, startPoint x: 45, startPoint y: 170, endPoint x: 129, endPoint y: 165, distance: 83.5
click at [129, 165] on div "public class Main { public static void main ( String args [ ]) { int a = 3 ; in…" at bounding box center [206, 255] width 325 height 220
click at [129, 165] on div "public class Main { public static void main ( String args [ ]) { int a = 3 ; in…" at bounding box center [206, 246] width 325 height 203
click at [130, 174] on div "public class Main { public static void main ( String args [ ]) { int a = 3 ; in…" at bounding box center [206, 255] width 325 height 220
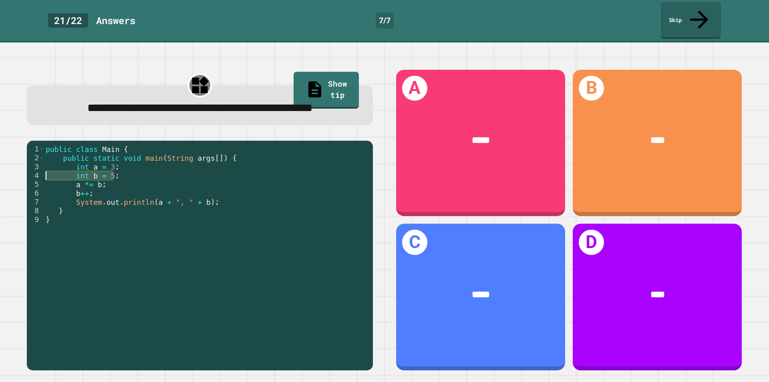
drag, startPoint x: 130, startPoint y: 174, endPoint x: 27, endPoint y: 176, distance: 102.9
click at [27, 176] on div "1 2 3 4 5 6 7 8 9 public class Main { public static void main ( String args [ ]…" at bounding box center [198, 246] width 342 height 203
click at [69, 179] on div "public class Main { public static void main ( String args [ ]) { int a = 3 ; in…" at bounding box center [206, 246] width 325 height 203
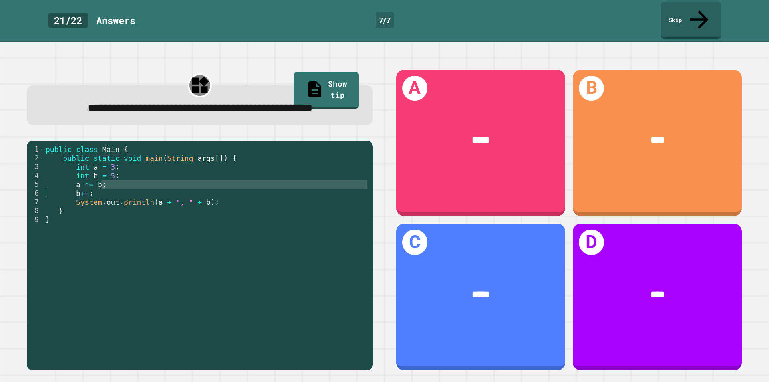
drag, startPoint x: 121, startPoint y: 189, endPoint x: 0, endPoint y: 190, distance: 121.3
click at [0, 190] on div "**********" at bounding box center [384, 211] width 769 height 339
click at [91, 193] on div "public class Main { public static void main ( String args [ ]) { int a = 3 ; in…" at bounding box center [206, 255] width 325 height 220
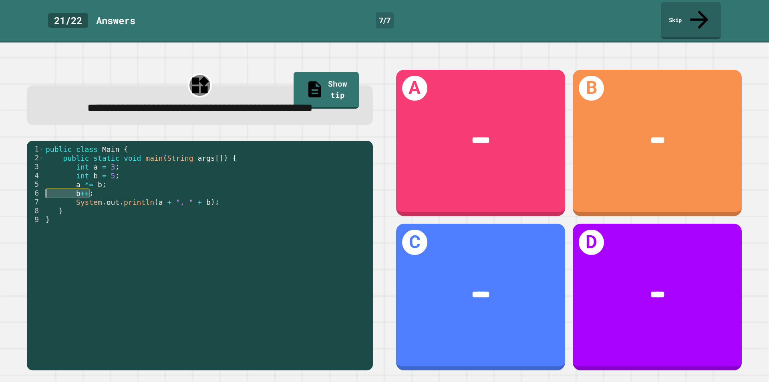
drag, startPoint x: 115, startPoint y: 198, endPoint x: 9, endPoint y: 196, distance: 105.7
click at [9, 196] on div "**********" at bounding box center [384, 211] width 769 height 339
click at [114, 203] on div "public class Main { public static void main ( String args [ ]) { int a = 3 ; in…" at bounding box center [206, 255] width 325 height 220
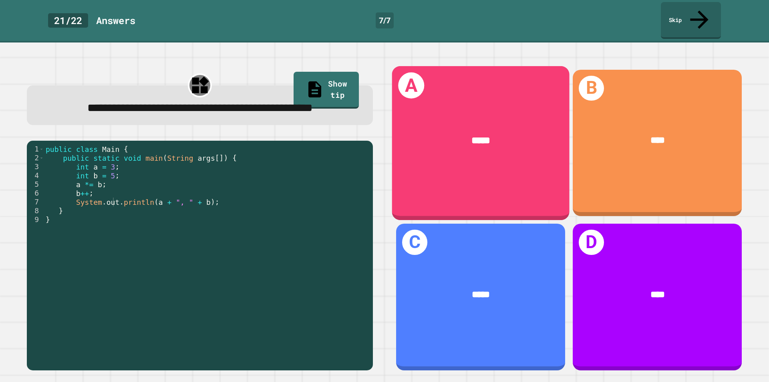
click at [492, 133] on div "*****" at bounding box center [481, 140] width 138 height 15
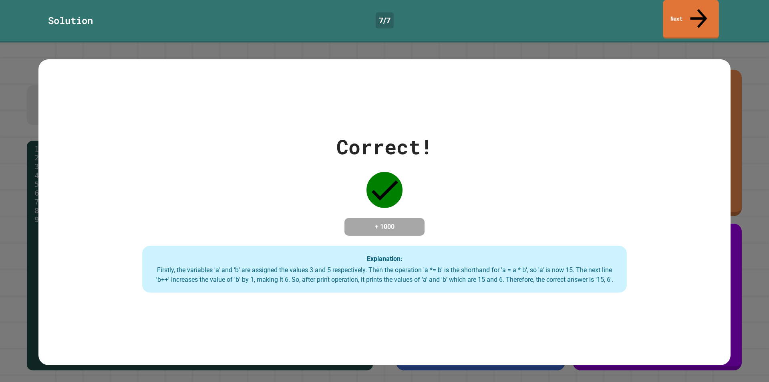
click at [703, 15] on link "Next" at bounding box center [691, 19] width 56 height 39
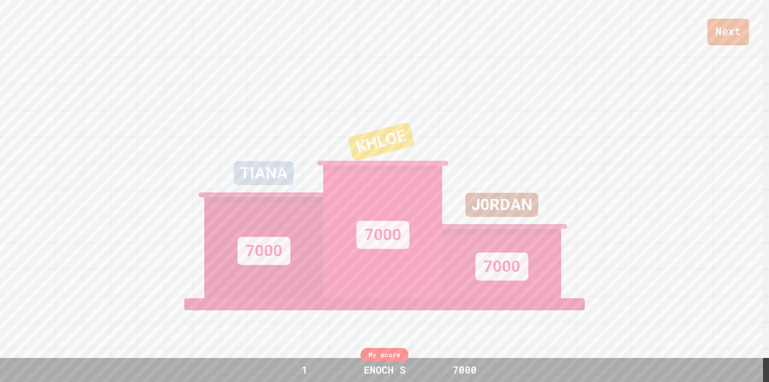
click at [724, 32] on link "Next" at bounding box center [728, 32] width 42 height 26
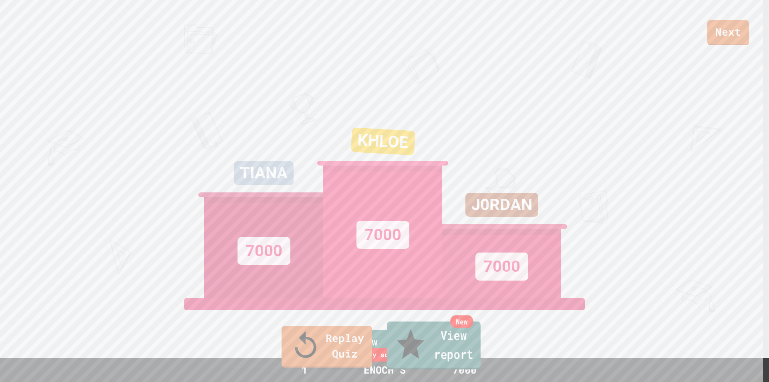
click at [412, 358] on link "New View report" at bounding box center [434, 345] width 94 height 48
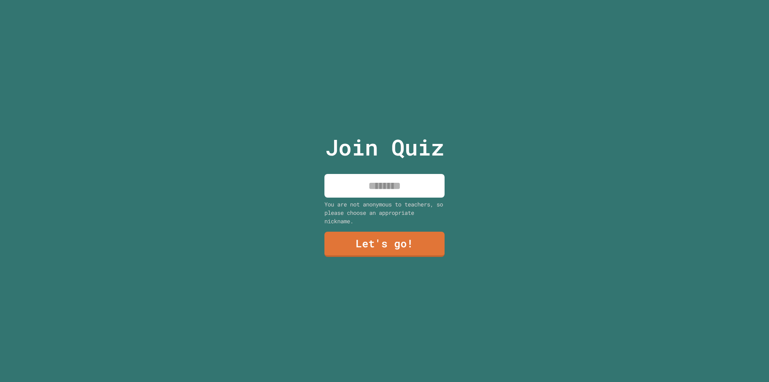
click at [392, 187] on input at bounding box center [384, 186] width 120 height 24
type input "*******"
click at [380, 239] on link "Let's go!" at bounding box center [384, 243] width 120 height 26
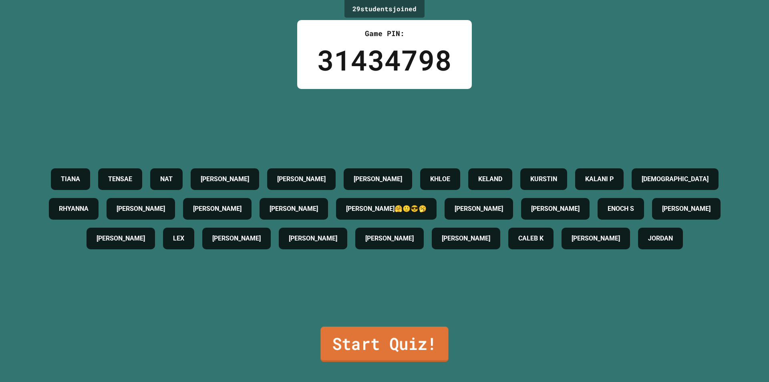
click at [342, 330] on link "Start Quiz!" at bounding box center [384, 343] width 128 height 35
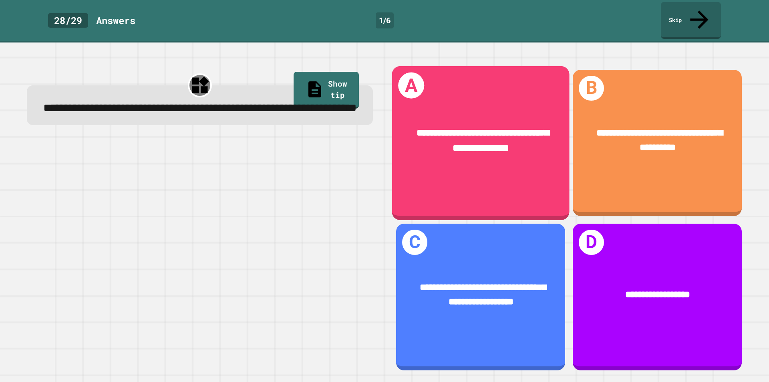
click at [480, 150] on div "**********" at bounding box center [480, 140] width 177 height 69
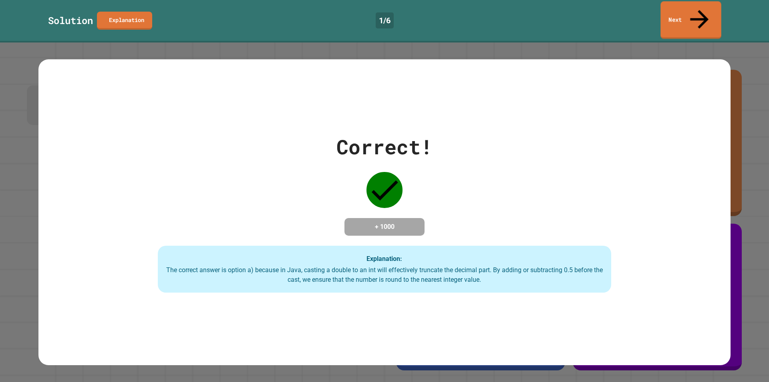
click at [690, 18] on link "Next" at bounding box center [690, 20] width 61 height 38
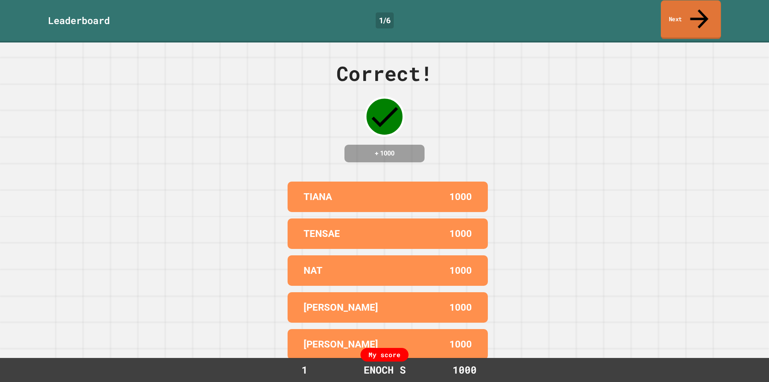
click at [704, 17] on link "Next" at bounding box center [691, 19] width 60 height 39
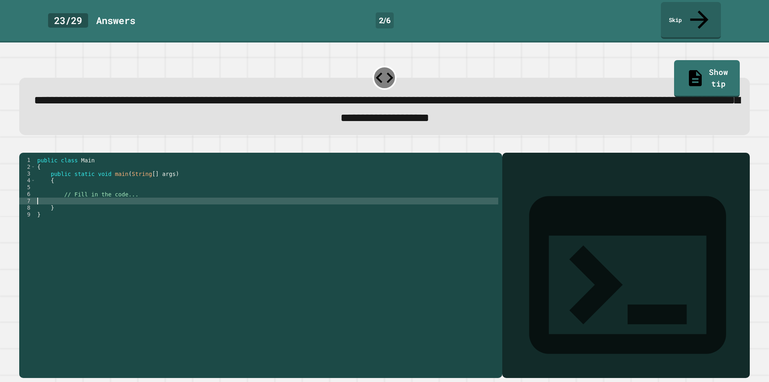
click at [159, 193] on div "public class Main { public static void main ( String [ ] args ) { // Fill in th…" at bounding box center [267, 266] width 463 height 218
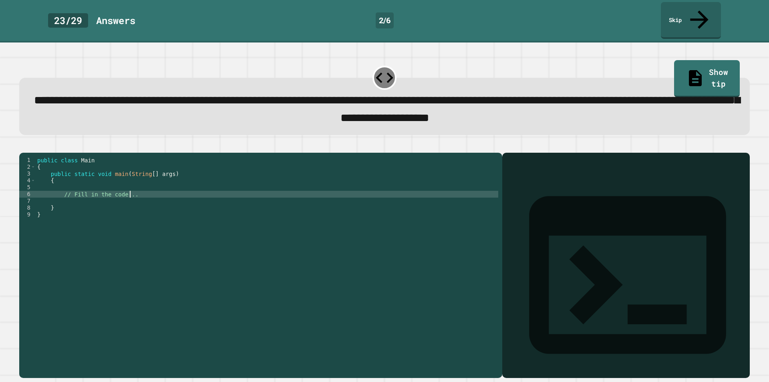
click at [161, 185] on div "public class Main { public static void main ( String [ ] args ) { // Fill in th…" at bounding box center [267, 266] width 463 height 218
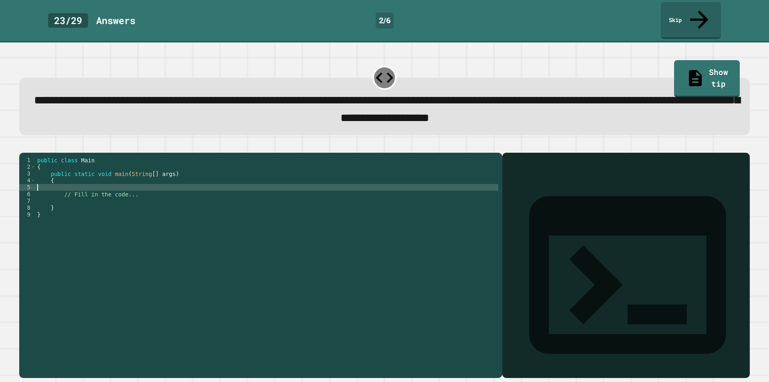
click at [162, 182] on div "public class Main { public static void main ( String [ ] args ) { // Fill in th…" at bounding box center [267, 266] width 463 height 218
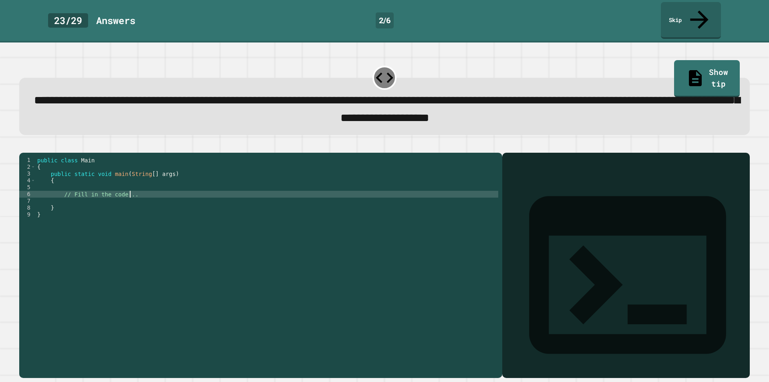
click at [170, 190] on div "public class Main { public static void main ( String [ ] args ) { // Fill in th…" at bounding box center [267, 266] width 463 height 218
type textarea "**********"
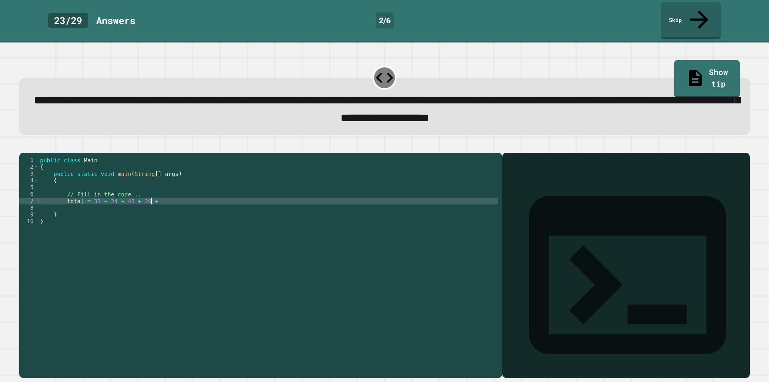
scroll to position [0, 8]
type textarea "**********"
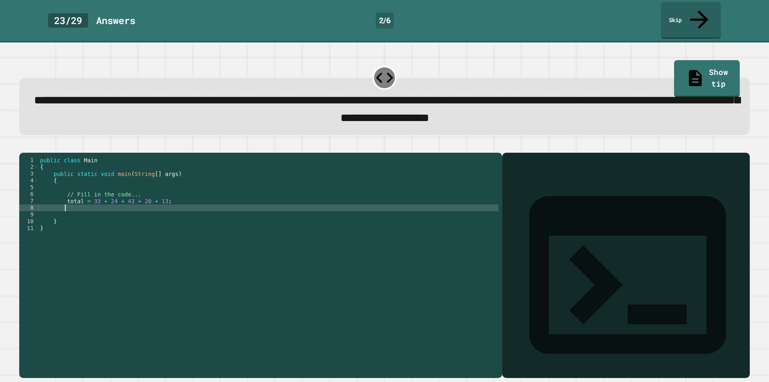
scroll to position [0, 1]
click at [65, 196] on div "public class Main { public static void main ( String [ ] args ) { // Fill in th…" at bounding box center [268, 266] width 460 height 218
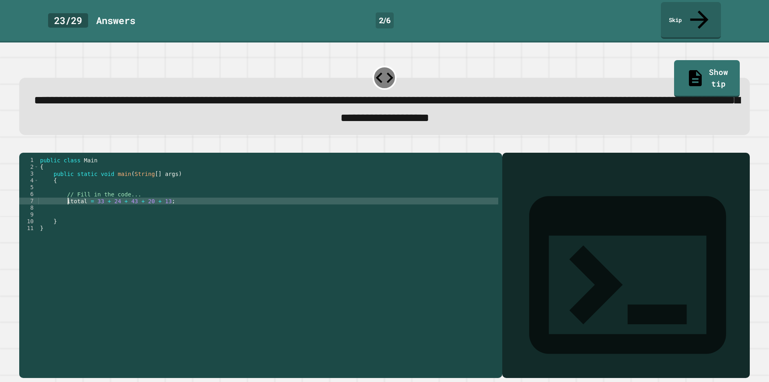
scroll to position [0, 2]
type textarea "**********"
click at [68, 199] on div "public class Main { public static void main ( String [ ] args ) { // Fill in th…" at bounding box center [268, 266] width 460 height 218
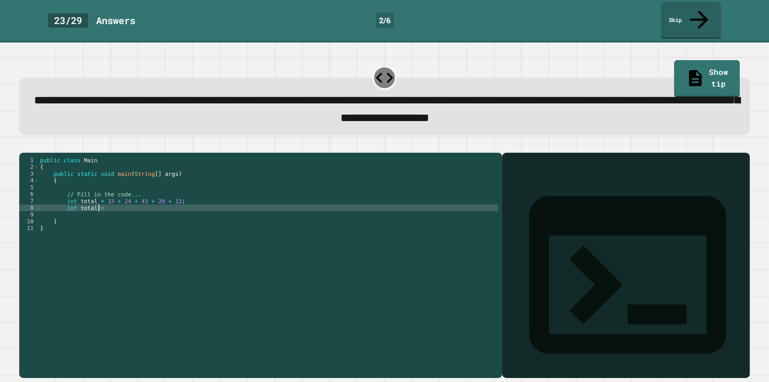
scroll to position [0, 4]
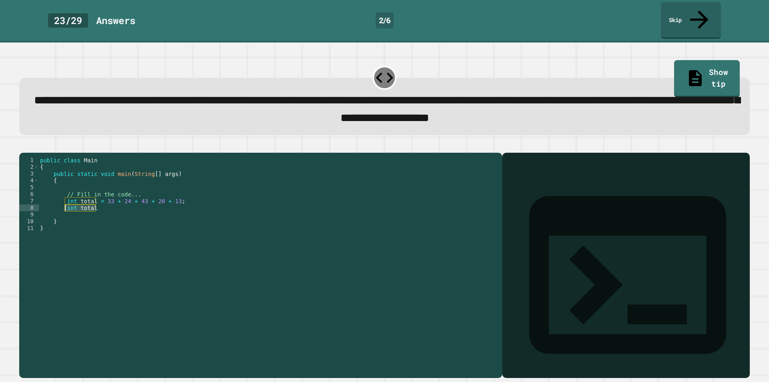
drag, startPoint x: 100, startPoint y: 203, endPoint x: 65, endPoint y: 200, distance: 35.4
click at [65, 200] on div "public class Main { public static void main ( String [ ] args ) { // Fill in th…" at bounding box center [268, 266] width 460 height 218
type textarea "*"
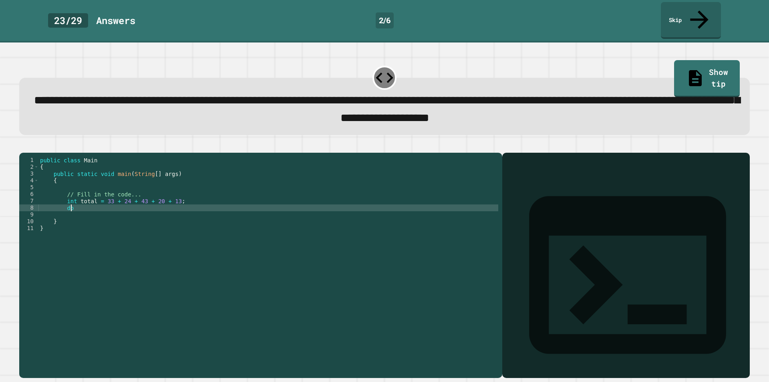
type textarea "*"
click at [103, 199] on div "public class Main { public static void main ( String [ ] args ) { // Fill in th…" at bounding box center [268, 266] width 460 height 218
click at [105, 202] on div "public class Main { public static void main ( String [ ] args ) { // Fill in th…" at bounding box center [268, 266] width 460 height 218
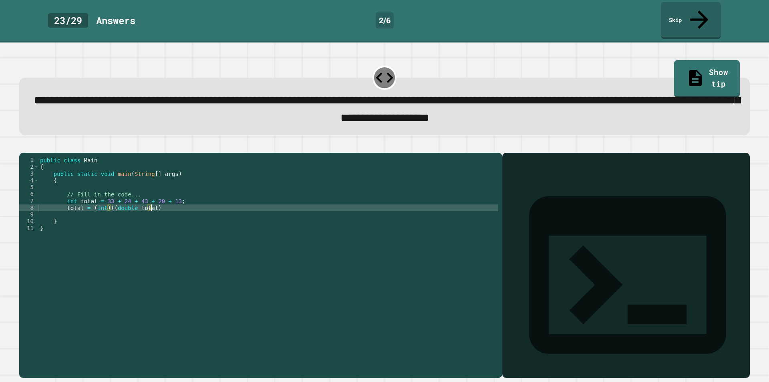
click at [163, 205] on div "public class Main { public static void main ( String [ ] args ) { // Fill in th…" at bounding box center [268, 266] width 460 height 218
click at [152, 200] on div "public class Main { public static void main ( String [ ] args ) { // Fill in th…" at bounding box center [268, 266] width 460 height 218
click at [201, 202] on div "public class Main { public static void main ( String [ ] args ) { // Fill in th…" at bounding box center [268, 266] width 460 height 218
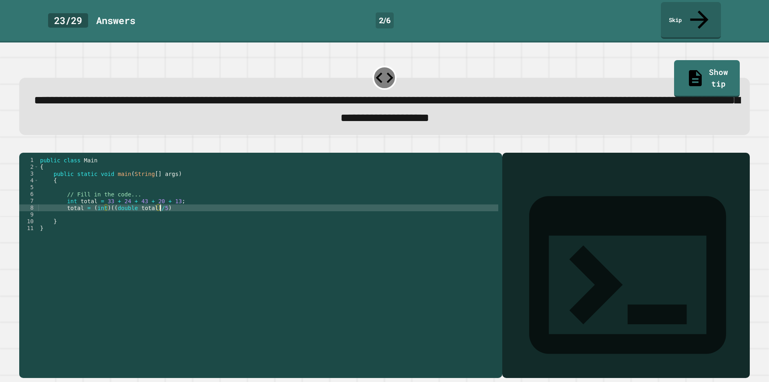
type textarea "**********"
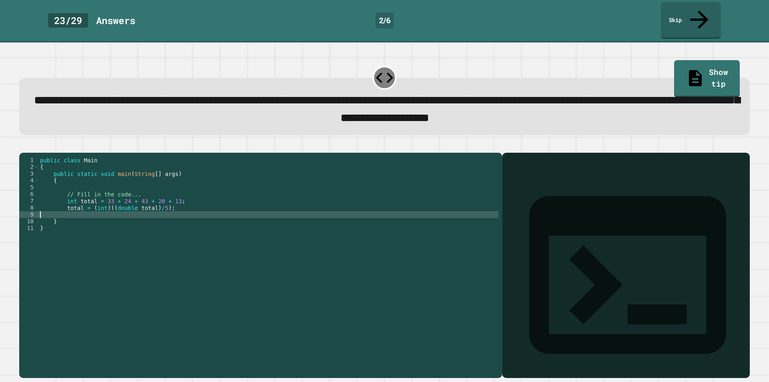
click at [170, 209] on div "public class Main { public static void main ( String [ ] args ) { // Fill in th…" at bounding box center [268, 266] width 460 height 218
click at [186, 203] on div "public class Main { public static void main ( String [ ] args ) { // Fill in th…" at bounding box center [268, 266] width 460 height 218
click at [23, 146] on button "button" at bounding box center [23, 146] width 0 height 0
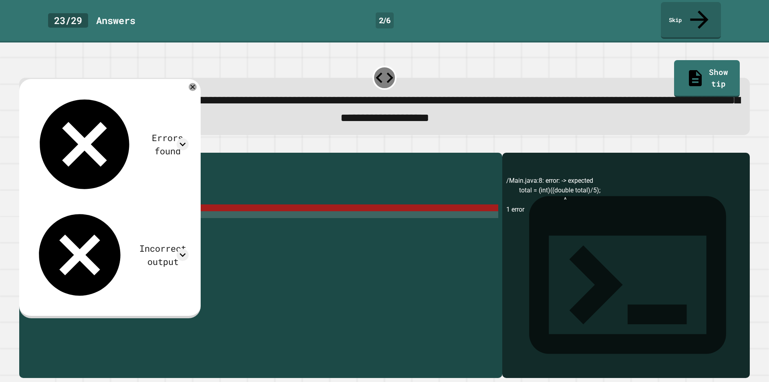
click at [138, 201] on div "public class Main { public static void main ( String [ ] args ) { // Fill in th…" at bounding box center [268, 266] width 460 height 218
click at [150, 207] on div "public class Main { public static void main ( String [ ] args ) { // Fill in th…" at bounding box center [268, 266] width 460 height 218
click at [151, 194] on div "public class Main { public static void main ( String [ ] args ) { // Fill in th…" at bounding box center [268, 266] width 460 height 218
click at [160, 203] on div "public class Main { public static void main ( String [ ] args ) { // Fill in th…" at bounding box center [268, 266] width 460 height 218
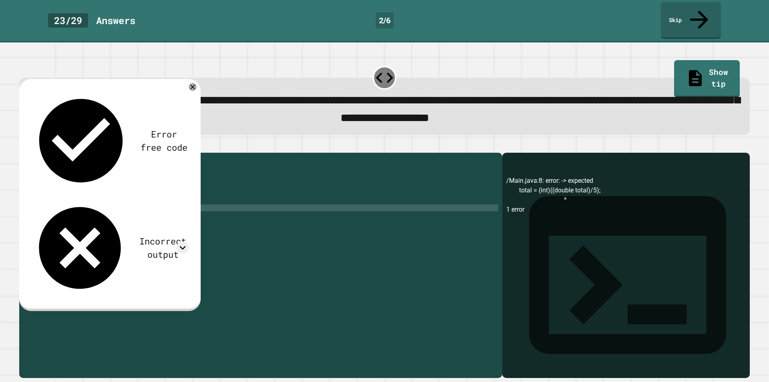
click at [106, 201] on div "public class Main { public static void main ( String [ ] args ) { // Fill in th…" at bounding box center [268, 266] width 460 height 218
click at [107, 203] on div "public class Main { public static void main ( String [ ] args ) { // Fill in th…" at bounding box center [268, 266] width 460 height 218
click at [23, 146] on button "button" at bounding box center [23, 146] width 0 height 0
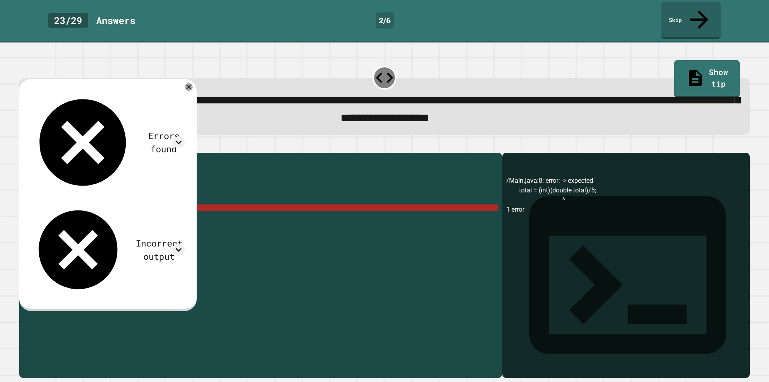
click at [147, 202] on div "public class Main { public static void main ( String [ ] args ) { // Fill in th…" at bounding box center [268, 266] width 460 height 218
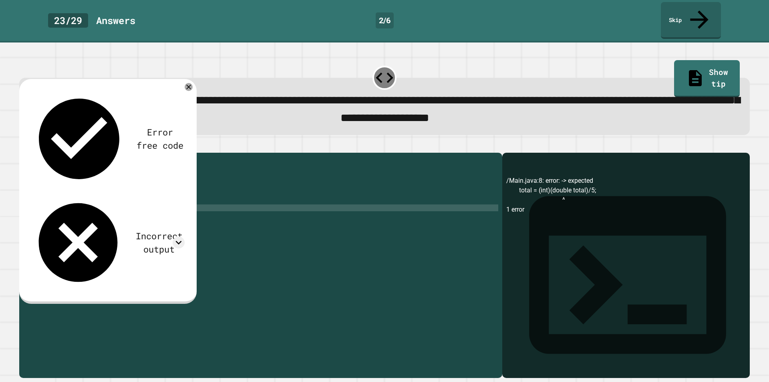
click at [107, 201] on div "public class Main { public static void main ( String [ ] args ) { // Fill in th…" at bounding box center [268, 266] width 460 height 218
click at [23, 146] on button "button" at bounding box center [23, 146] width 0 height 0
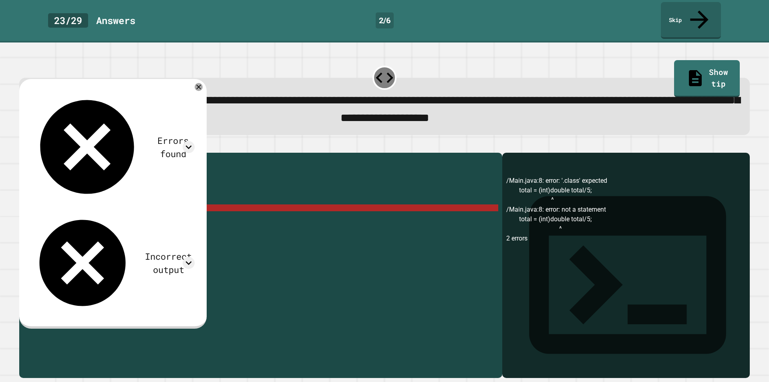
click at [107, 202] on div "public class Main { public static void main ( String [ ] args ) { // Fill in th…" at bounding box center [268, 266] width 460 height 218
click at [105, 203] on div "public class Main { public static void main ( String [ ] args ) { // Fill in th…" at bounding box center [268, 266] width 460 height 218
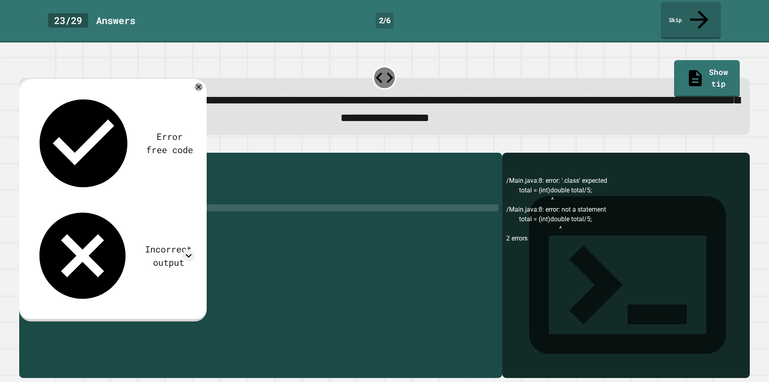
scroll to position [0, 5]
click at [31, 148] on icon "button" at bounding box center [28, 151] width 4 height 6
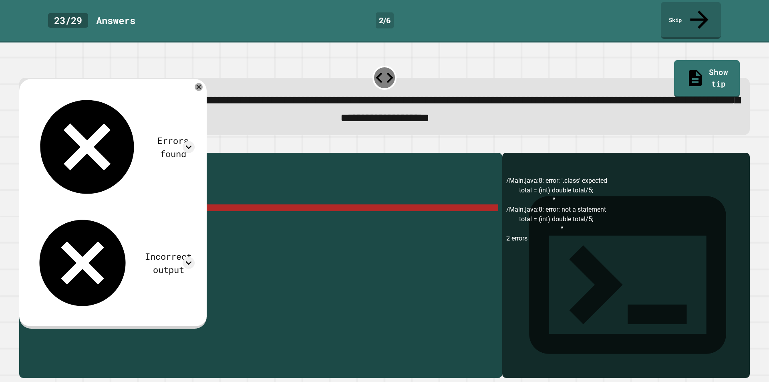
click at [109, 202] on div "public class Main { public static void main ( String [ ] args ) { // Fill in th…" at bounding box center [268, 266] width 460 height 218
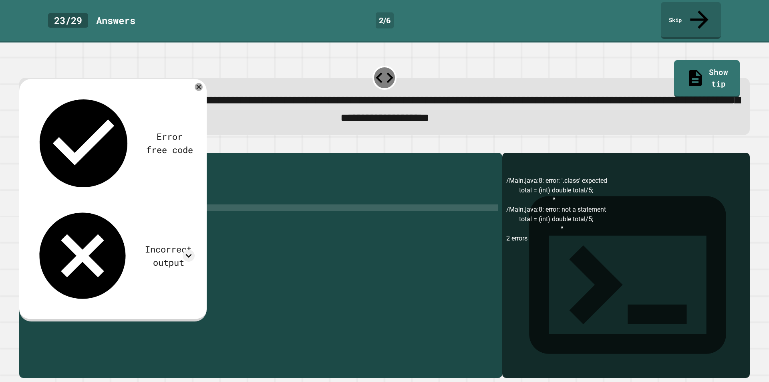
click at [131, 202] on div "public class Main { public static void main ( String [ ] args ) { // Fill in th…" at bounding box center [268, 266] width 460 height 218
click at [106, 201] on div "public class Main { public static void main ( String [ ] args ) { // Fill in th…" at bounding box center [268, 266] width 460 height 218
click at [109, 202] on div "public class Main { public static void main ( String [ ] args ) { // Fill in th…" at bounding box center [268, 266] width 460 height 218
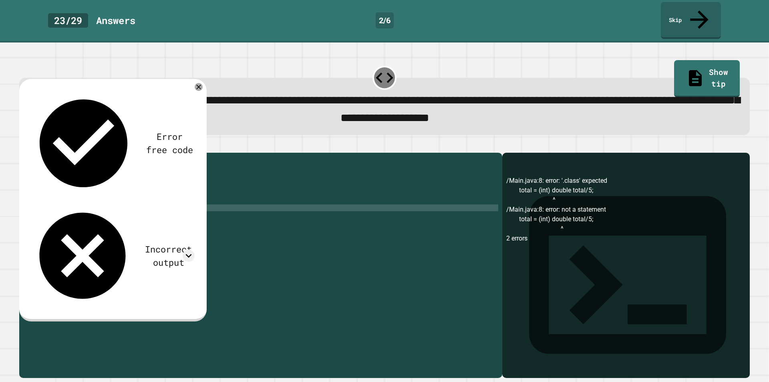
click at [155, 199] on div "public class Main { public static void main ( String [ ] args ) { // Fill in th…" at bounding box center [268, 266] width 460 height 218
click at [160, 202] on div "public class Main { public static void main ( String [ ] args ) { // Fill in th…" at bounding box center [268, 266] width 460 height 218
click at [40, 143] on div at bounding box center [384, 148] width 730 height 10
click at [23, 146] on icon "button" at bounding box center [23, 146] width 0 height 0
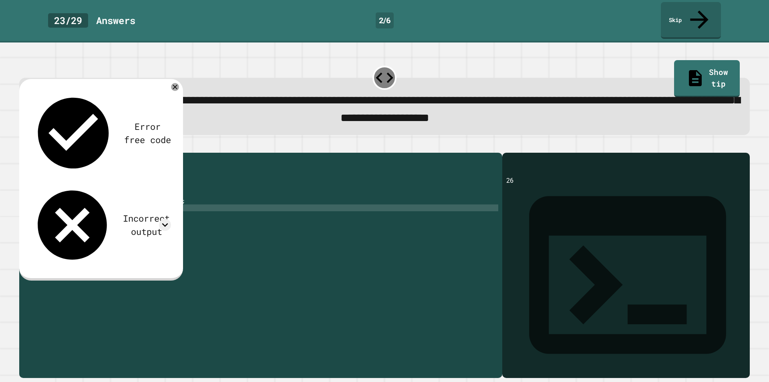
click at [64, 201] on div "public class Main { public static void main ( String [ ] args ) { // Fill in th…" at bounding box center [268, 266] width 460 height 218
click at [105, 202] on div "public class Main { public static void main ( String [ ] args ) { // Fill in th…" at bounding box center [268, 266] width 460 height 218
click at [111, 201] on div "public class Main { public static void main ( String [ ] args ) { // Fill in th…" at bounding box center [268, 266] width 460 height 218
click at [110, 201] on div "public class Main { public static void main ( String [ ] args ) { // Fill in th…" at bounding box center [268, 266] width 460 height 218
click at [108, 203] on div "public class Main { public static void main ( String [ ] args ) { // Fill in th…" at bounding box center [268, 266] width 460 height 218
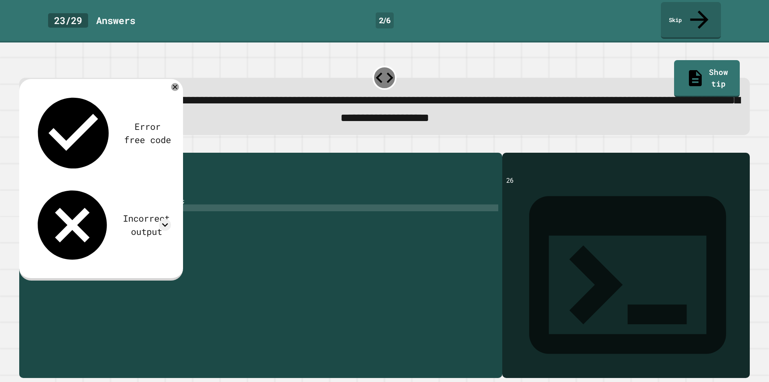
scroll to position [0, 5]
click at [167, 202] on div "public class Main { public static void main ( String [ ] args ) { // Fill in th…" at bounding box center [268, 266] width 460 height 218
click at [23, 146] on icon "button" at bounding box center [23, 146] width 0 height 0
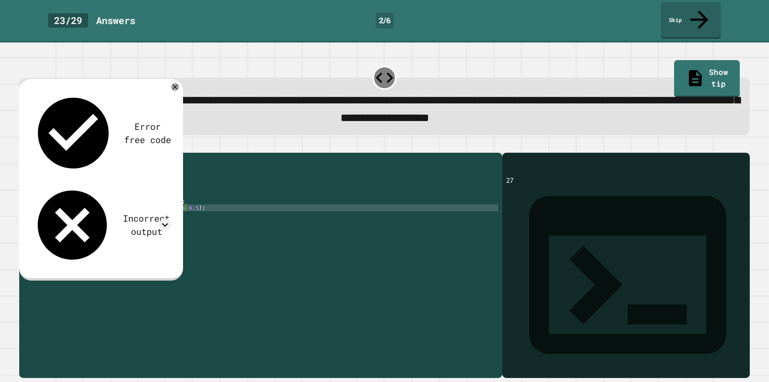
scroll to position [0, 7]
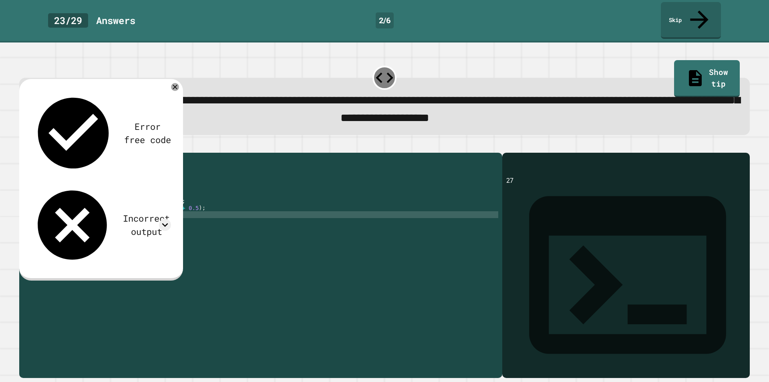
click at [152, 206] on div "public class Main { public static void main ( String [ ] args ) { // Fill in th…" at bounding box center [268, 266] width 460 height 218
click at [155, 198] on div "public class Main { public static void main ( String [ ] args ) { // Fill in th…" at bounding box center [268, 266] width 460 height 218
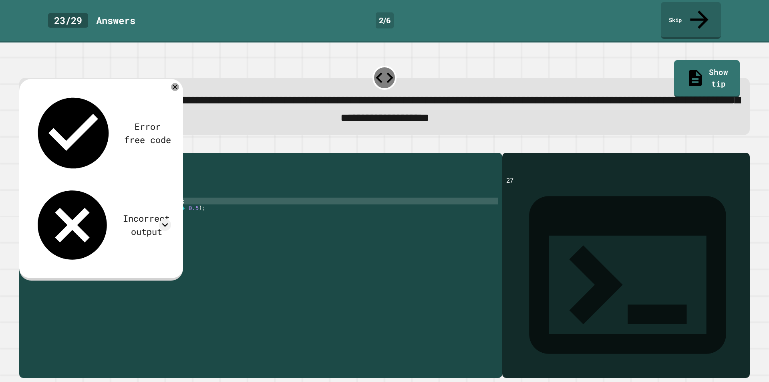
click at [158, 198] on div "public class Main { public static void main ( String [ ] args ) { // Fill in th…" at bounding box center [268, 266] width 460 height 218
click at [159, 200] on div "public class Main { public static void main ( String [ ] args ) { // Fill in th…" at bounding box center [268, 266] width 460 height 218
drag, startPoint x: 101, startPoint y: 195, endPoint x: 169, endPoint y: 193, distance: 68.1
click at [169, 193] on div "public class Main { public static void main ( String [ ] args ) { // Fill in th…" at bounding box center [268, 266] width 460 height 218
click at [175, 82] on icon at bounding box center [175, 87] width 10 height 10
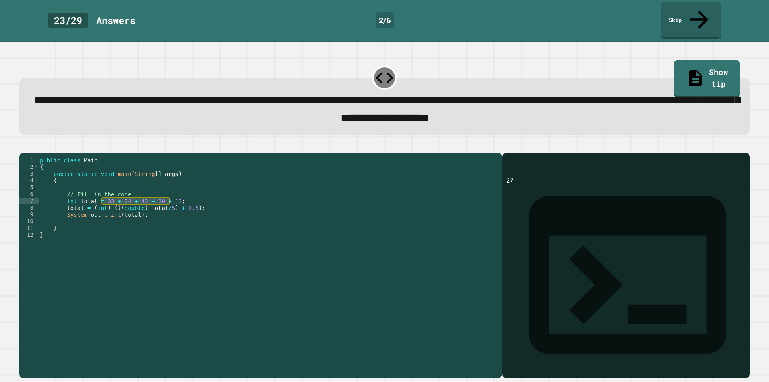
click at [62, 200] on div "public class Main { public static void main ( String [ ] args ) { // Fill in th…" at bounding box center [268, 266] width 460 height 218
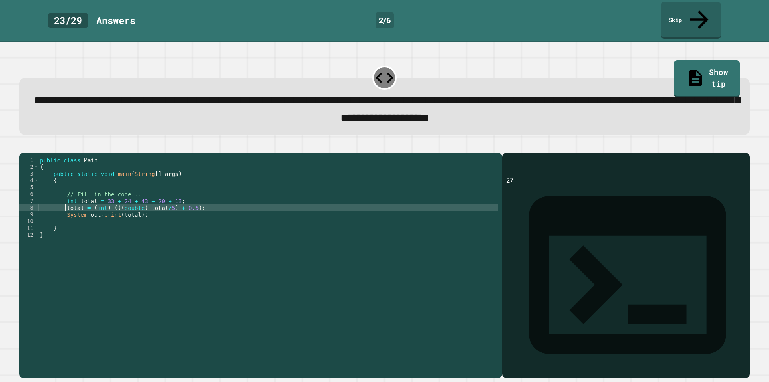
click at [65, 201] on div "public class Main { public static void main ( String [ ] args ) { // Fill in th…" at bounding box center [268, 266] width 460 height 218
click at [23, 146] on icon "button" at bounding box center [23, 146] width 0 height 0
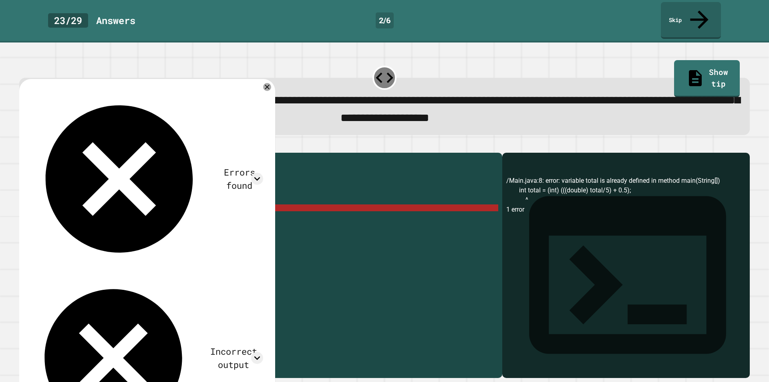
click at [73, 203] on div "public class Main { public static void main ( String [ ] args ) { // Fill in th…" at bounding box center [268, 266] width 460 height 218
click at [78, 202] on div "public class Main { public static void main ( String [ ] args ) { // Fill in th…" at bounding box center [268, 266] width 460 height 218
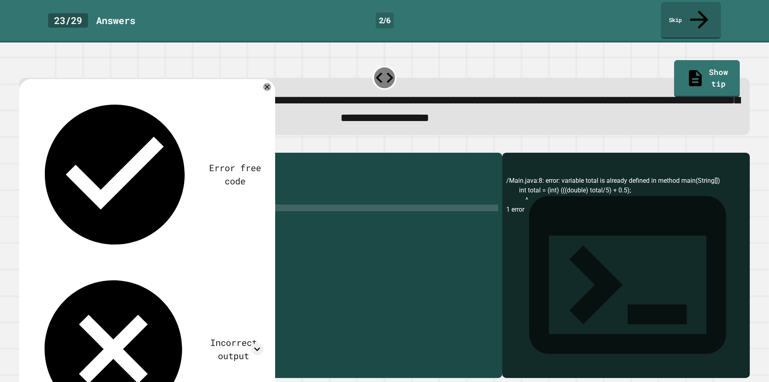
click at [23, 146] on icon "button" at bounding box center [23, 146] width 0 height 0
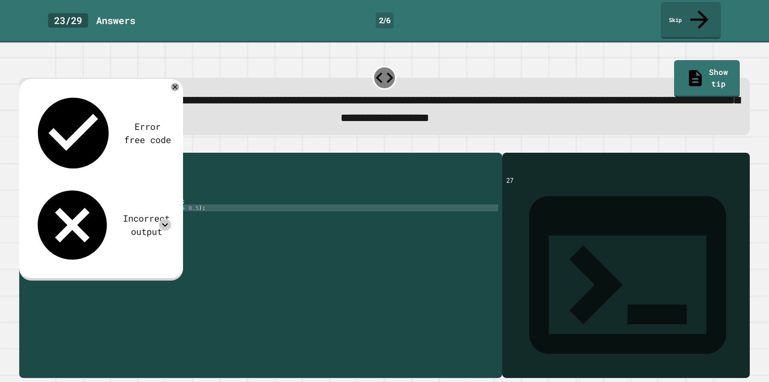
click at [160, 219] on div at bounding box center [165, 225] width 12 height 12
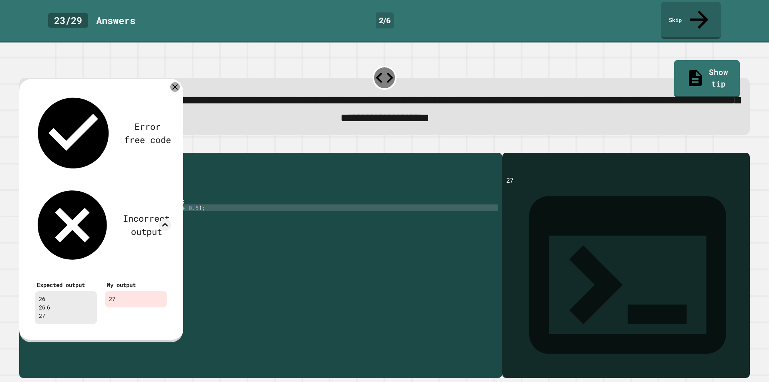
click at [171, 82] on icon at bounding box center [175, 87] width 10 height 10
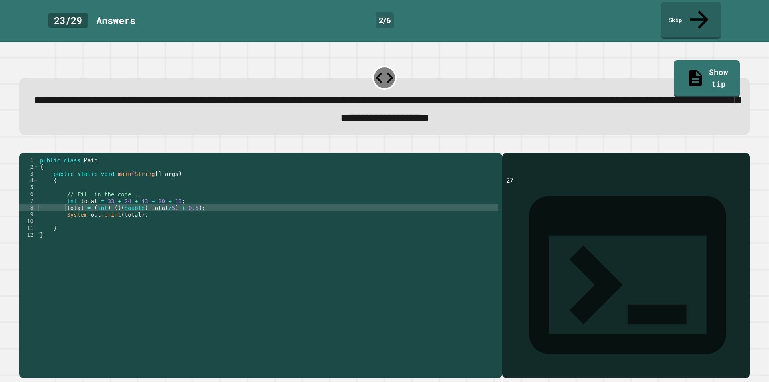
click at [183, 207] on div "public class Main { public static void main ( String [ ] args ) { // Fill in th…" at bounding box center [268, 266] width 460 height 218
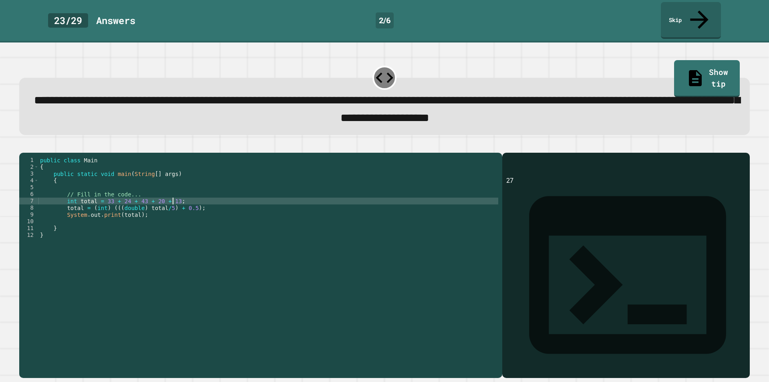
click at [189, 197] on div "public class Main { public static void main ( String [ ] args ) { // Fill in th…" at bounding box center [268, 266] width 460 height 218
type textarea "**********"
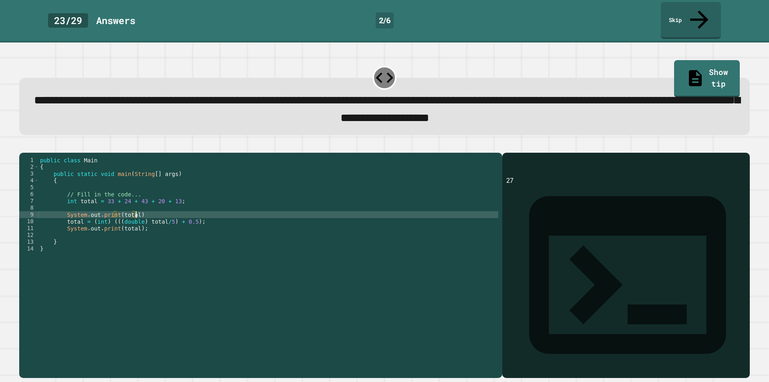
scroll to position [0, 6]
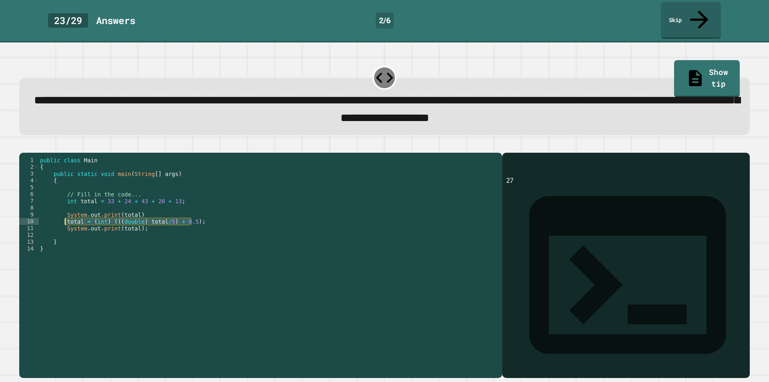
drag, startPoint x: 192, startPoint y: 215, endPoint x: 64, endPoint y: 215, distance: 127.7
click at [64, 215] on div "public class Main { public static void main ( String [ ] args ) { // Fill in th…" at bounding box center [268, 266] width 460 height 218
type textarea "**********"
click at [96, 198] on div "public class Main { public static void main ( String [ ] args ) { // Fill in th…" at bounding box center [268, 266] width 460 height 218
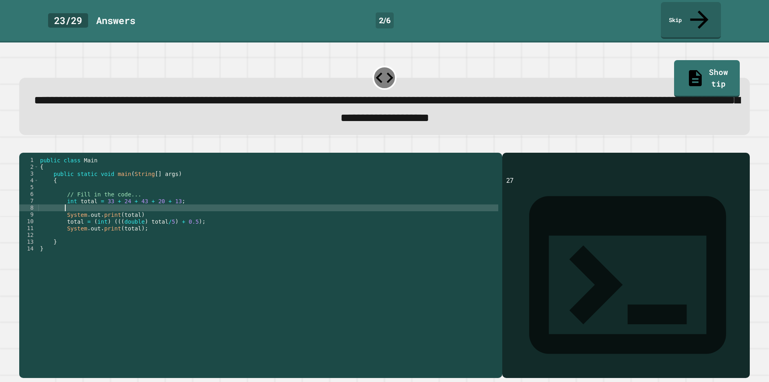
scroll to position [0, 1]
paste textarea "**********"
click at [165, 200] on div "public class Main { public static void main ( String [ ] args ) { // Fill in th…" at bounding box center [268, 266] width 460 height 218
click at [187, 203] on div "public class Main { public static void main ( String [ ] args ) { // Fill in th…" at bounding box center [268, 266] width 460 height 218
click at [112, 202] on div "public class Main { public static void main ( String [ ] args ) { // Fill in th…" at bounding box center [268, 266] width 460 height 218
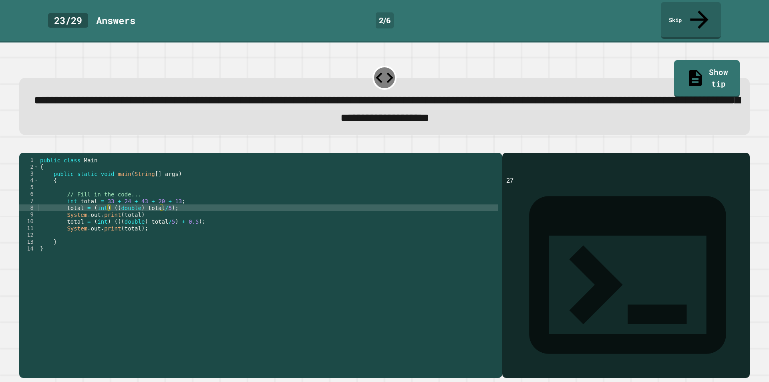
click at [42, 143] on div at bounding box center [384, 148] width 730 height 10
click at [23, 146] on icon "button" at bounding box center [23, 146] width 0 height 0
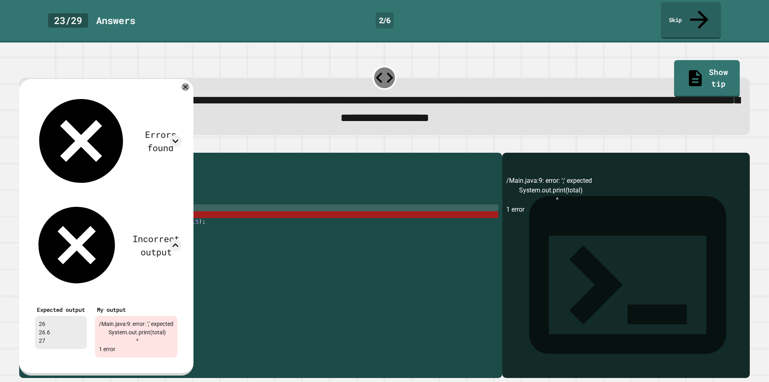
click at [189, 79] on div "Errors found /Main.java:9: error: ';' expected System.out.print(total) ^ 1 erro…" at bounding box center [106, 227] width 174 height 296
click at [185, 86] on div "Errors found /Main.java:9: error: ';' expected System.out.print(total) ^ 1 erro…" at bounding box center [106, 225] width 159 height 279
click at [190, 82] on icon at bounding box center [185, 86] width 9 height 9
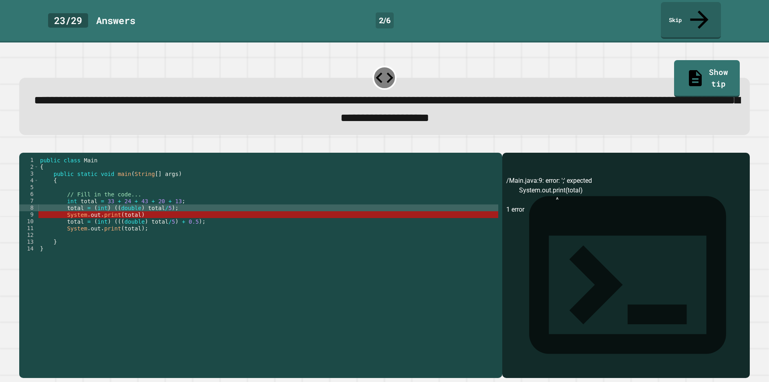
click at [73, 208] on div "public class Main { public static void main ( String [ ] args ) { // Fill in th…" at bounding box center [268, 266] width 460 height 218
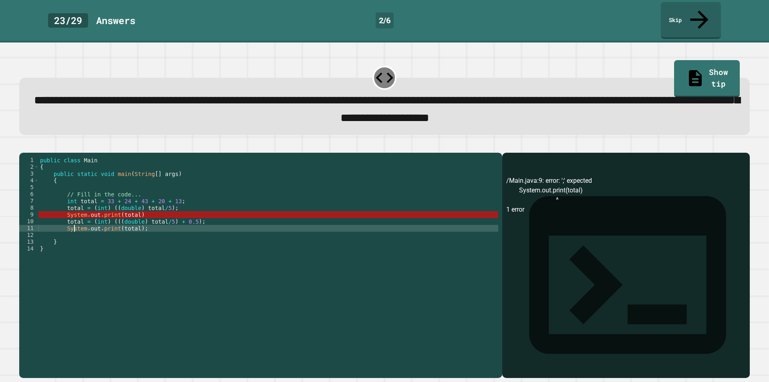
click at [74, 221] on div "public class Main { public static void main ( String [ ] args ) { // Fill in th…" at bounding box center [268, 266] width 460 height 218
click at [82, 208] on div "public class Main { public static void main ( String [ ] args ) { // Fill in th…" at bounding box center [268, 266] width 460 height 218
click at [144, 215] on div "public class Main { public static void main ( String [ ] args ) { // Fill in th…" at bounding box center [268, 266] width 460 height 218
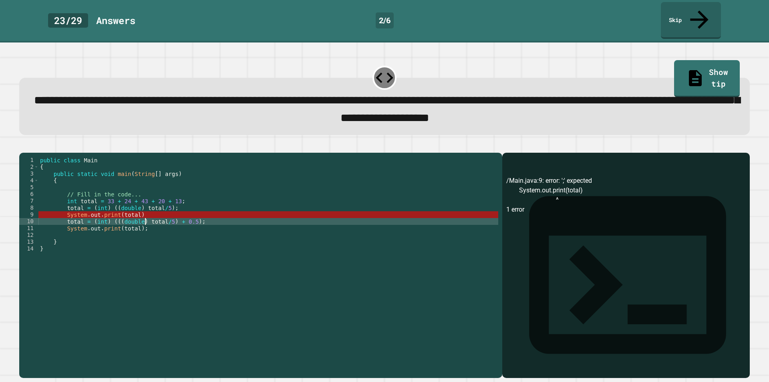
click at [146, 211] on div "public class Main { public static void main ( String [ ] args ) { // Fill in th…" at bounding box center [268, 266] width 460 height 218
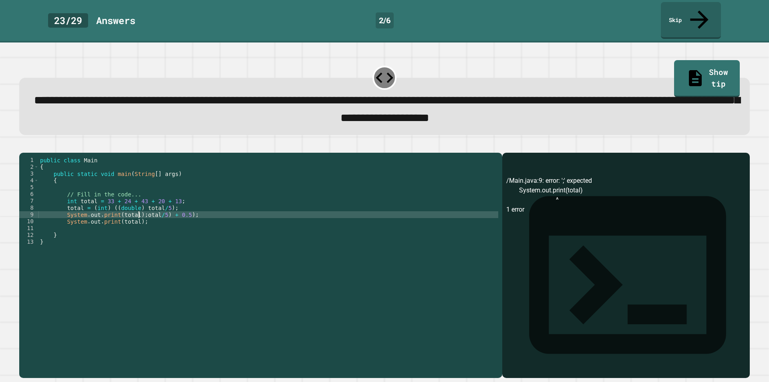
scroll to position [0, 2]
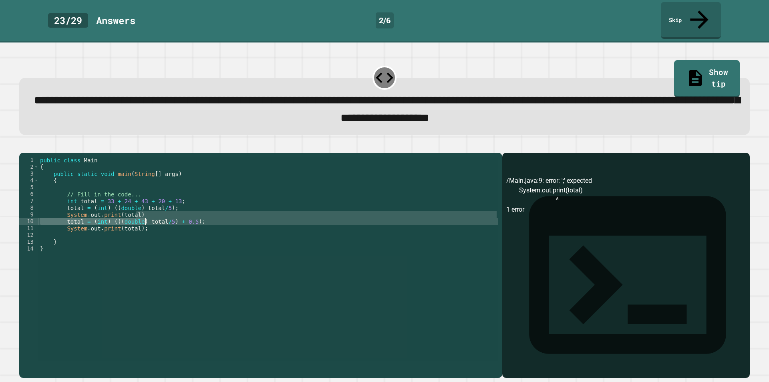
click at [148, 206] on div "public class Main { public static void main ( String [ ] args ) { // Fill in th…" at bounding box center [268, 259] width 460 height 204
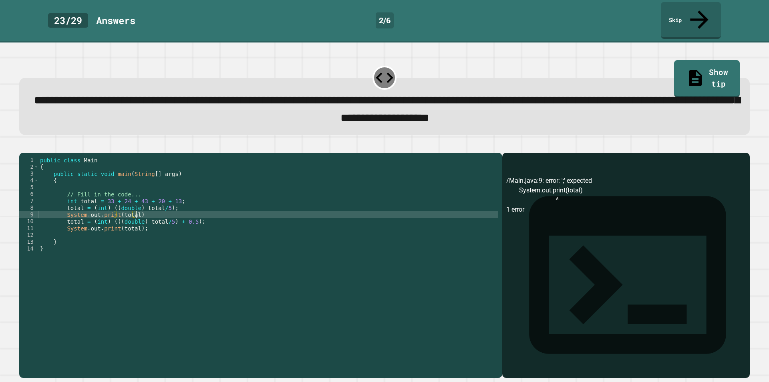
scroll to position [0, 6]
click at [23, 146] on button "button" at bounding box center [23, 146] width 0 height 0
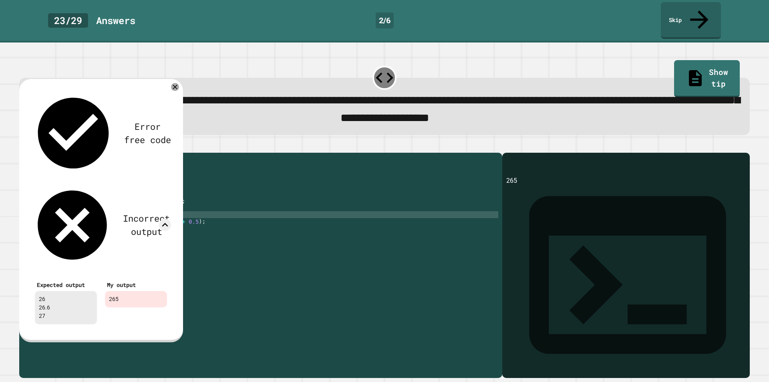
click at [114, 207] on div "public class Main { public static void main ( String [ ] args ) { // Fill in th…" at bounding box center [268, 266] width 460 height 218
click at [114, 221] on div "public class Main { public static void main ( String [ ] args ) { // Fill in th…" at bounding box center [268, 266] width 460 height 218
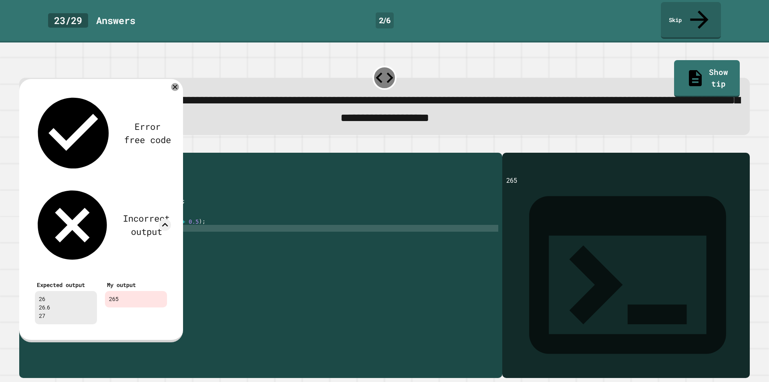
click at [172, 86] on div "Error free code 265 Incorrect output Expected output 26 26.6 27 My output 265" at bounding box center [101, 208] width 148 height 245
click at [174, 83] on icon at bounding box center [175, 87] width 8 height 8
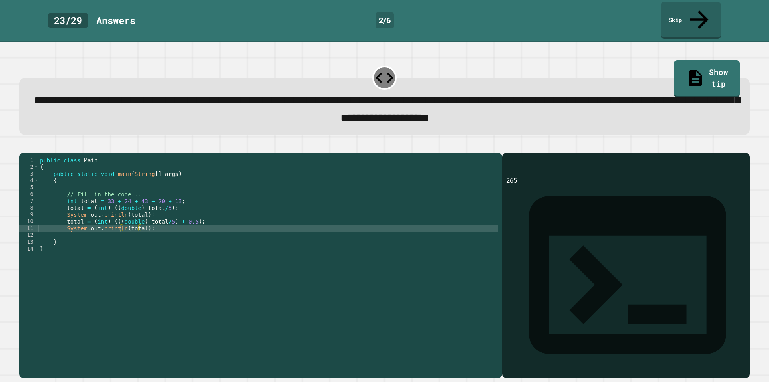
click at [38, 143] on div at bounding box center [384, 148] width 730 height 10
click at [23, 146] on icon "button" at bounding box center [23, 146] width 0 height 0
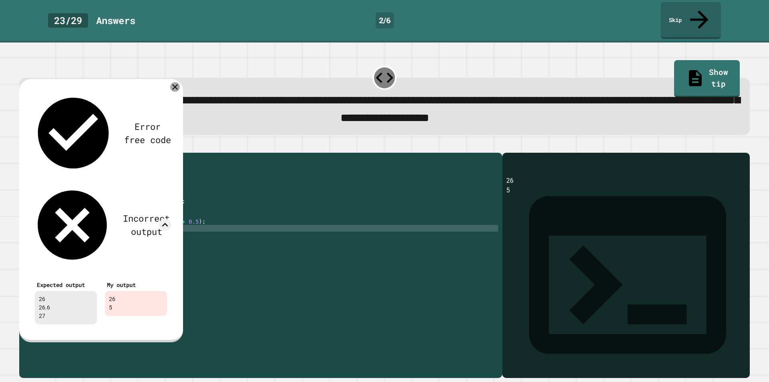
click at [173, 82] on icon at bounding box center [175, 87] width 10 height 10
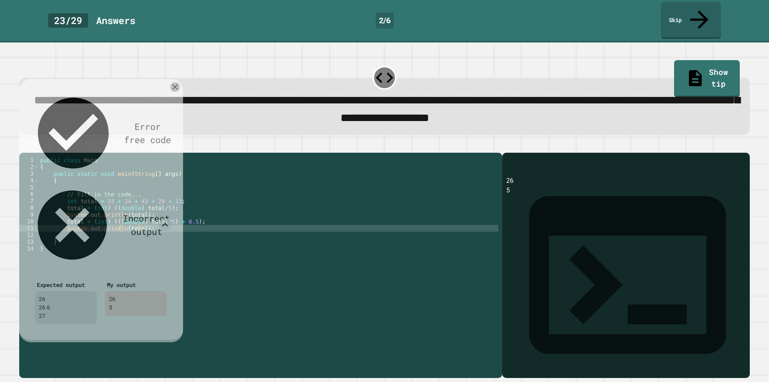
click at [173, 82] on icon at bounding box center [175, 87] width 10 height 10
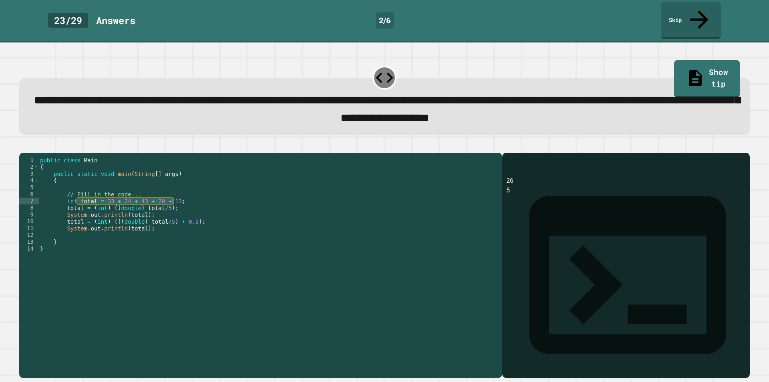
drag, startPoint x: 76, startPoint y: 194, endPoint x: 184, endPoint y: 196, distance: 107.7
click at [184, 196] on div "public class Main { public static void main ( String [ ] args ) { // Fill in th…" at bounding box center [268, 266] width 460 height 218
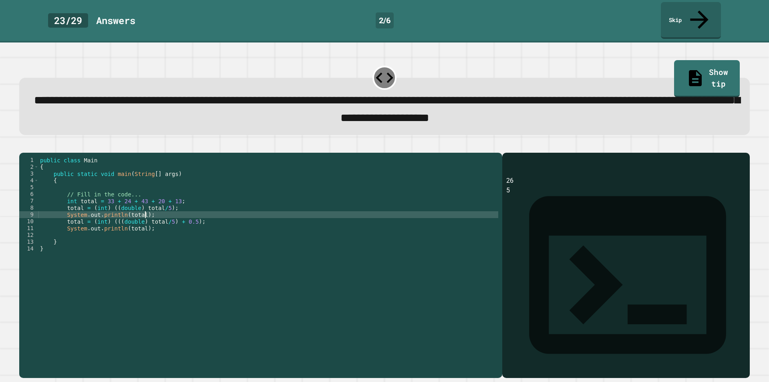
click at [165, 208] on div "public class Main { public static void main ( String [ ] args ) { // Fill in th…" at bounding box center [268, 266] width 460 height 218
type textarea "**********"
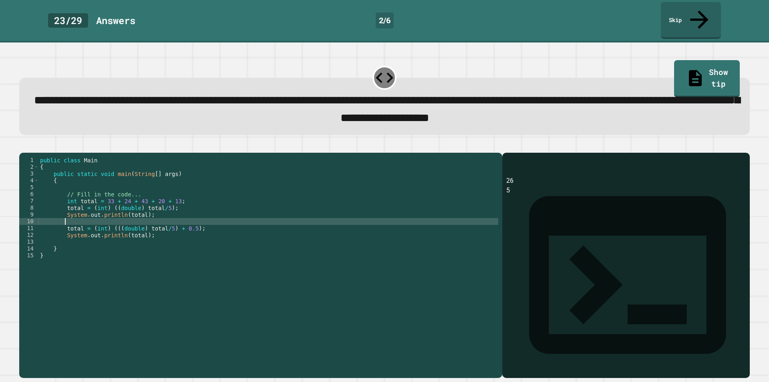
scroll to position [0, 1]
paste textarea "**********"
type textarea "**********"
click at [177, 224] on div "public class Main { public static void main ( String [ ] args ) { // Fill in th…" at bounding box center [268, 266] width 460 height 218
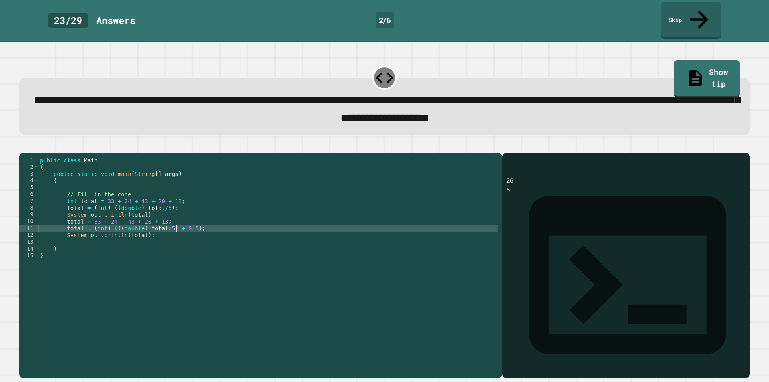
click at [177, 225] on div "public class Main { public static void main ( String [ ] args ) { // Fill in th…" at bounding box center [268, 266] width 460 height 218
click at [175, 228] on div "public class Main { public static void main ( String [ ] args ) { // Fill in th…" at bounding box center [268, 266] width 460 height 218
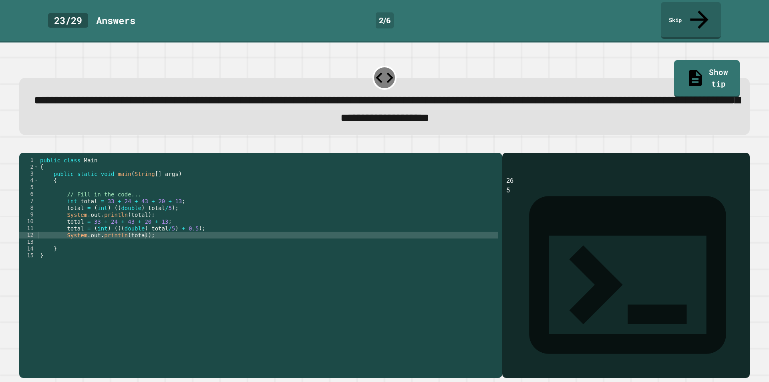
click at [23, 146] on button "button" at bounding box center [23, 146] width 0 height 0
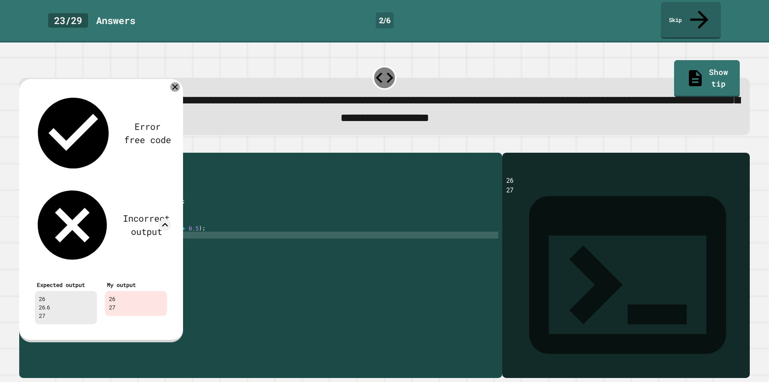
click at [176, 82] on icon at bounding box center [175, 87] width 10 height 10
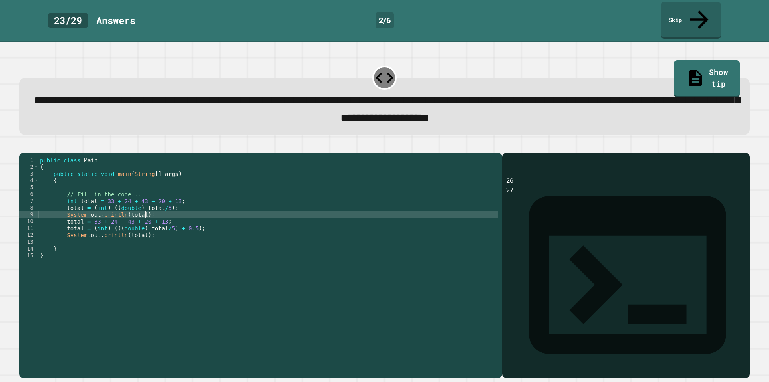
click at [161, 205] on div "public class Main { public static void main ( String [ ] args ) { // Fill in th…" at bounding box center [268, 266] width 460 height 218
click at [162, 210] on div "public class Main { public static void main ( String [ ] args ) { // Fill in th…" at bounding box center [268, 266] width 460 height 218
click at [169, 205] on div "public class Main { public static void main ( String [ ] args ) { // Fill in th…" at bounding box center [268, 266] width 460 height 218
click at [168, 208] on div "public class Main { public static void main ( String [ ] args ) { // Fill in th…" at bounding box center [268, 266] width 460 height 218
click at [213, 203] on div "public class Main { public static void main ( String [ ] args ) { // Fill in th…" at bounding box center [268, 266] width 460 height 218
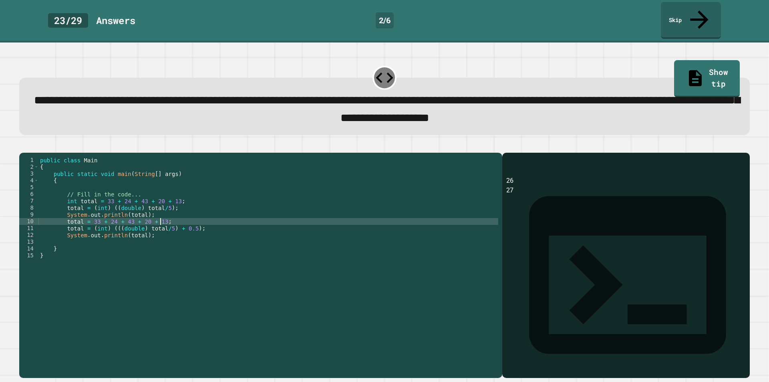
click at [222, 217] on div "public class Main { public static void main ( String [ ] args ) { // Fill in th…" at bounding box center [268, 266] width 460 height 218
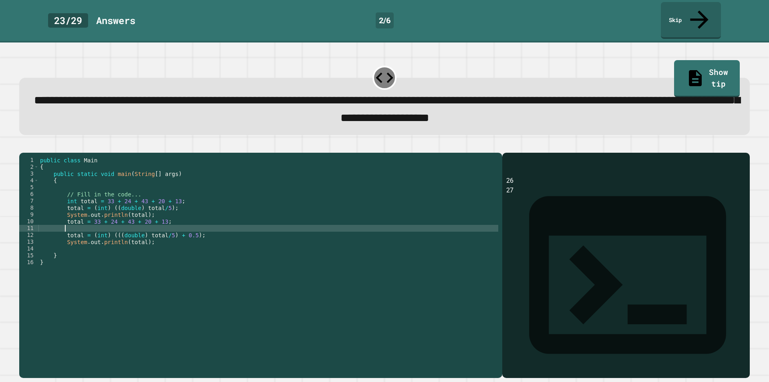
paste textarea "**********"
click at [219, 209] on div "public class Main { public static void main ( String [ ] args ) { // Fill in th…" at bounding box center [268, 266] width 460 height 218
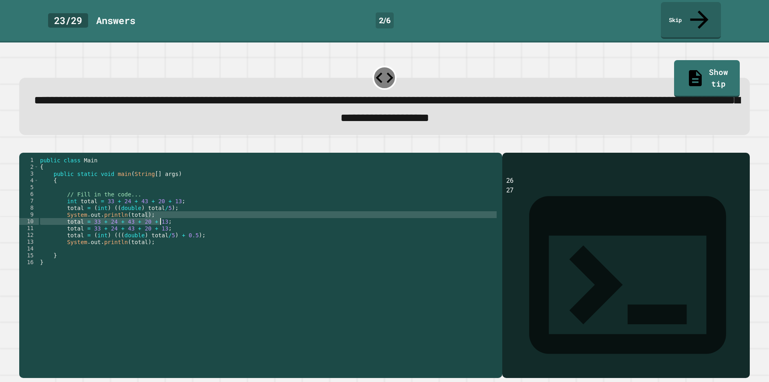
click at [212, 212] on div "public class Main { public static void main ( String [ ] args ) { // Fill in th…" at bounding box center [268, 266] width 460 height 218
click at [205, 217] on div "public class Main { public static void main ( String [ ] args ) { // Fill in th…" at bounding box center [268, 259] width 460 height 204
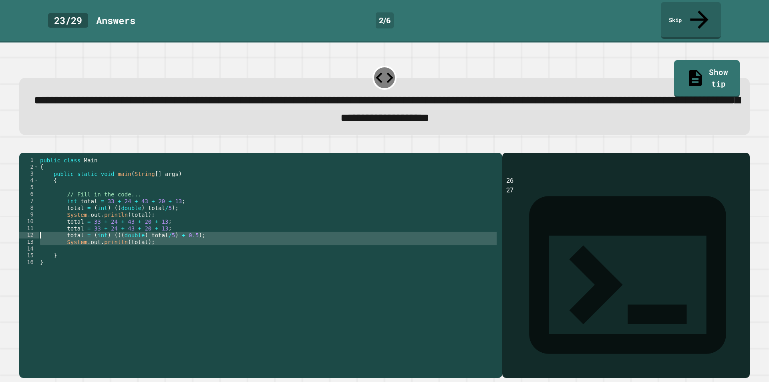
drag, startPoint x: 191, startPoint y: 239, endPoint x: 30, endPoint y: 229, distance: 161.3
click at [30, 229] on div "**********" at bounding box center [258, 259] width 479 height 204
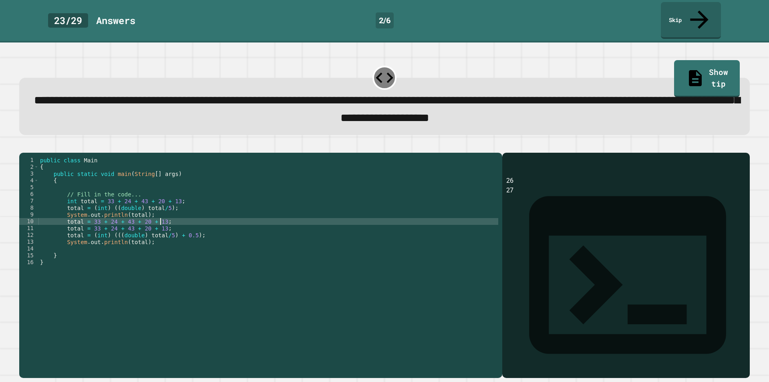
click at [183, 216] on div "public class Main { public static void main ( String [ ] args ) { // Fill in th…" at bounding box center [268, 266] width 460 height 218
type textarea "**********"
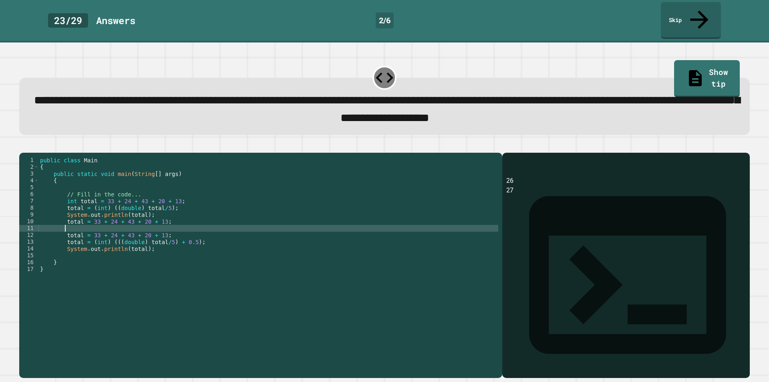
paste textarea "Cursor at row 11"
click at [86, 222] on div "public class Main { public static void main ( String [ ] args ) { // Fill in th…" at bounding box center [268, 266] width 460 height 218
click at [88, 221] on div "public class Main { public static void main ( String [ ] args ) { // Fill in th…" at bounding box center [268, 266] width 460 height 218
click at [106, 221] on div "public class Main { public static void main ( String [ ] args ) { // Fill in th…" at bounding box center [268, 266] width 460 height 218
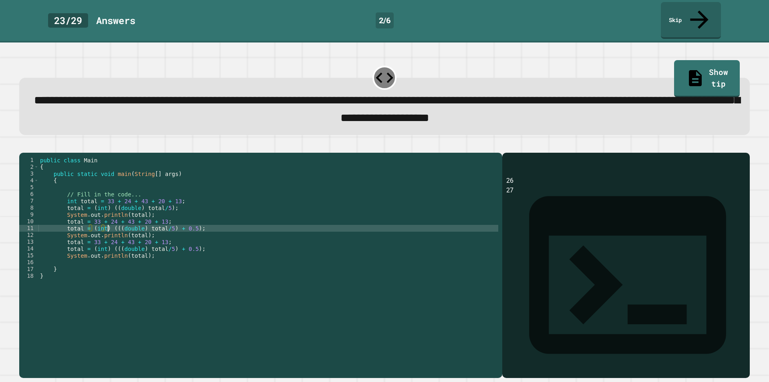
click at [108, 221] on div "public class Main { public static void main ( String [ ] args ) { // Fill in th…" at bounding box center [268, 266] width 460 height 218
click at [169, 223] on div "public class Main { public static void main ( String [ ] args ) { // Fill in th…" at bounding box center [268, 266] width 460 height 218
click at [91, 223] on div "public class Main { public static void main ( String [ ] args ) { // Fill in th…" at bounding box center [268, 266] width 460 height 218
click at [23, 146] on button "button" at bounding box center [23, 146] width 0 height 0
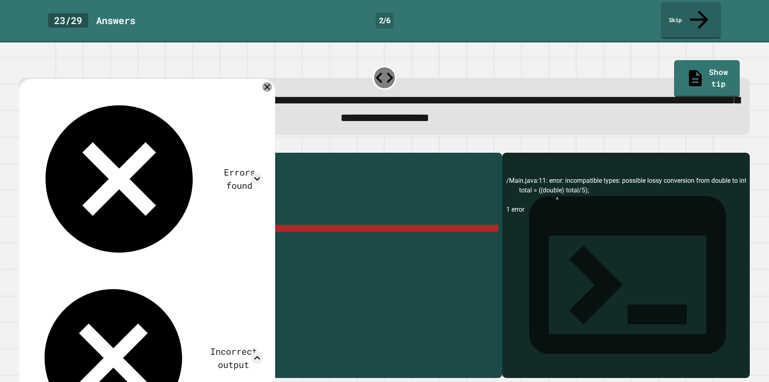
click at [267, 82] on icon at bounding box center [267, 87] width 10 height 10
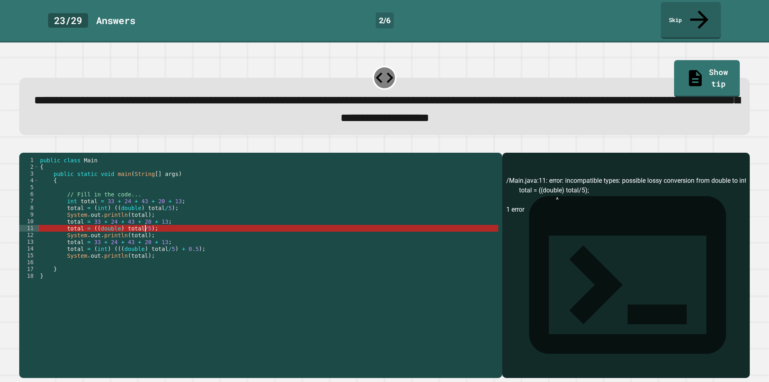
click at [145, 223] on div "public class Main { public static void main ( String [ ] args ) { // Fill in th…" at bounding box center [268, 266] width 460 height 218
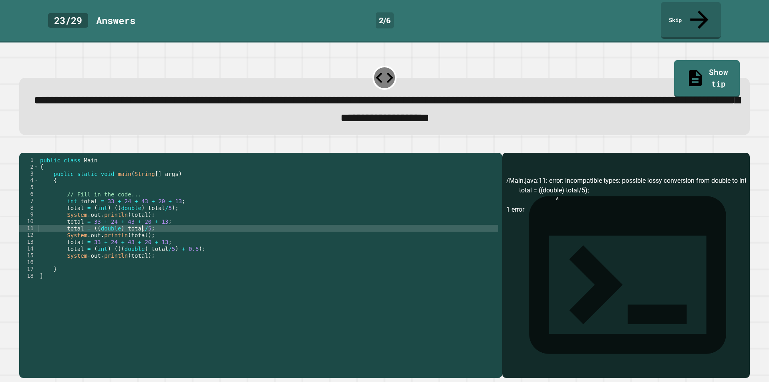
click at [92, 221] on div "public class Main { public static void main ( String [ ] args ) { // Fill in th…" at bounding box center [268, 266] width 460 height 218
click at [23, 146] on button "button" at bounding box center [23, 146] width 0 height 0
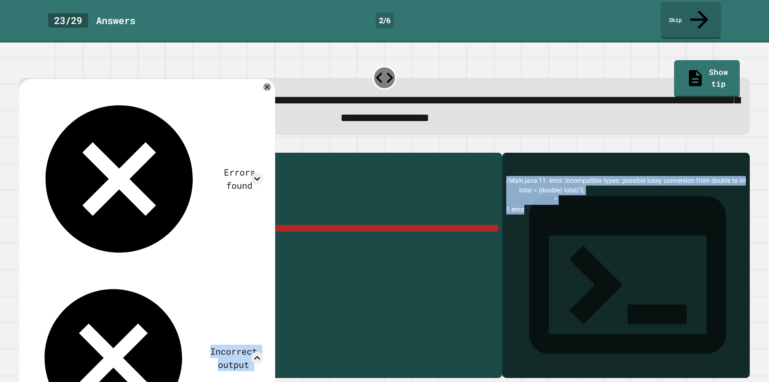
drag, startPoint x: 262, startPoint y: 70, endPoint x: 613, endPoint y: 214, distance: 379.0
click at [575, 208] on div "**********" at bounding box center [384, 260] width 738 height 243
click at [593, 198] on div "/Main.java:11: error: incompatible types: possible lossy conversion from double…" at bounding box center [625, 277] width 239 height 202
click at [565, 166] on div "Output shell" at bounding box center [625, 280] width 247 height 255
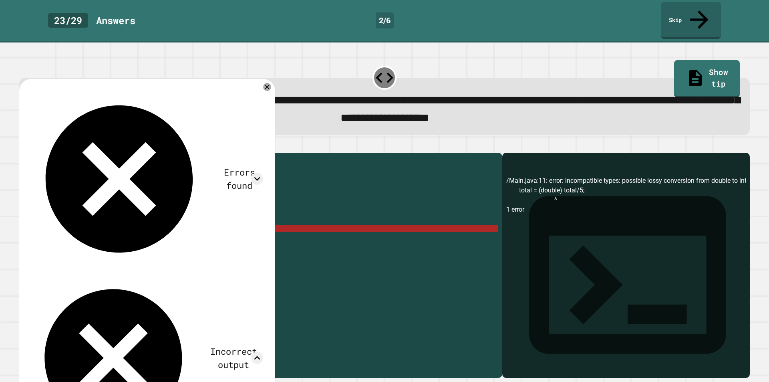
click at [565, 179] on div "/Main.java:11: error: incompatible types: possible lossy conversion from double…" at bounding box center [625, 277] width 239 height 202
click at [266, 82] on icon at bounding box center [267, 87] width 10 height 10
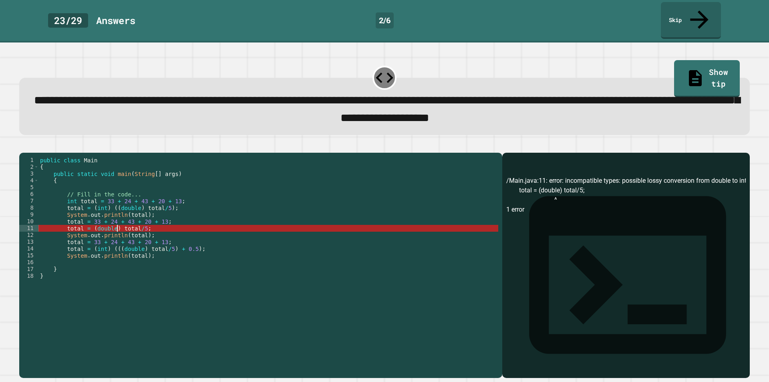
click at [117, 222] on div "public class Main { public static void main ( String [ ] args ) { // Fill in th…" at bounding box center [268, 266] width 460 height 218
click at [101, 225] on div "public class Main { public static void main ( String [ ] args ) { // Fill in th…" at bounding box center [268, 266] width 460 height 218
drag, startPoint x: 176, startPoint y: 224, endPoint x: 38, endPoint y: 221, distance: 137.8
click at [38, 221] on div "**********" at bounding box center [258, 259] width 479 height 204
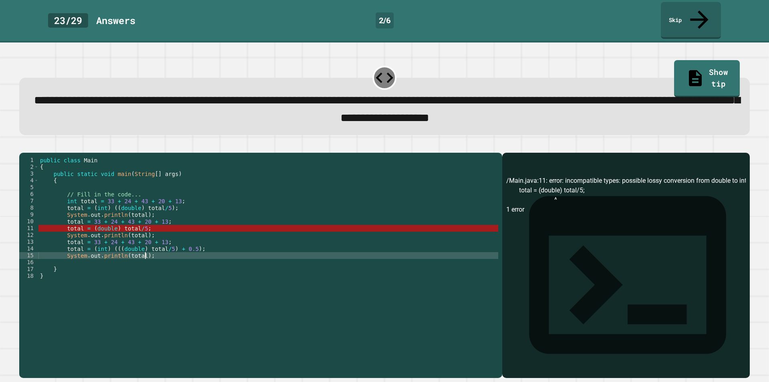
click at [151, 252] on div "public class Main { public static void main ( String [ ] args ) { // Fill in th…" at bounding box center [268, 266] width 460 height 218
type textarea "**********"
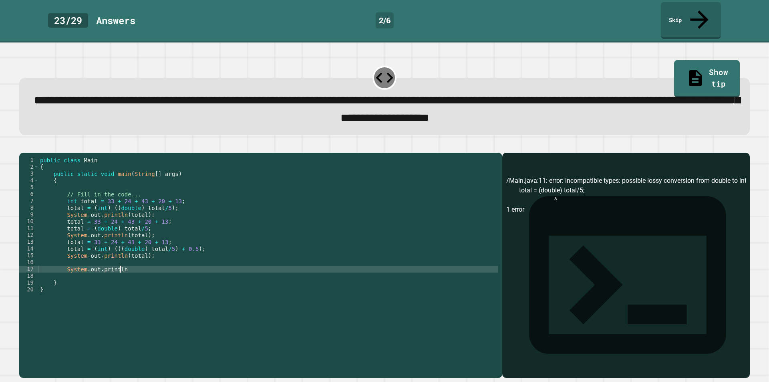
scroll to position [0, 5]
type textarea "**********"
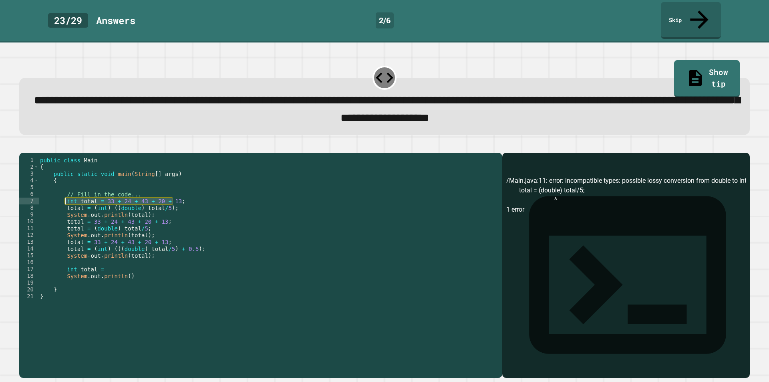
drag, startPoint x: 182, startPoint y: 195, endPoint x: 64, endPoint y: 197, distance: 117.7
click at [64, 197] on div "public class Main { public static void main ( String [ ] args ) { // Fill in th…" at bounding box center [268, 266] width 460 height 218
drag, startPoint x: 99, startPoint y: 262, endPoint x: 65, endPoint y: 263, distance: 33.7
click at [65, 263] on div "public class Main { public static void main ( String [ ] args ) { // Fill in th…" at bounding box center [268, 266] width 460 height 218
paste textarea "**********"
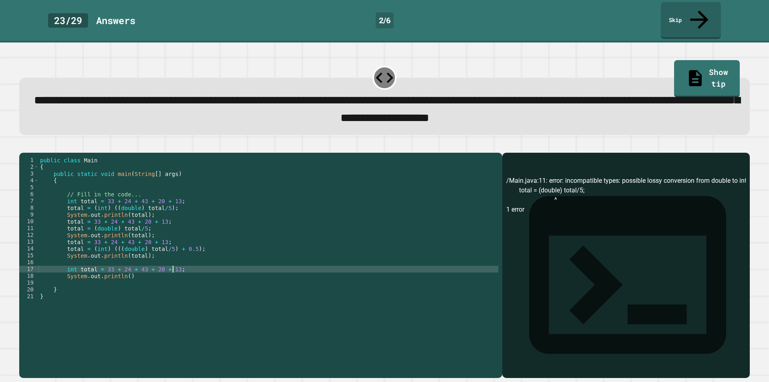
click at [123, 268] on div "public class Main { public static void main ( String [ ] args ) { // Fill in th…" at bounding box center [268, 266] width 460 height 218
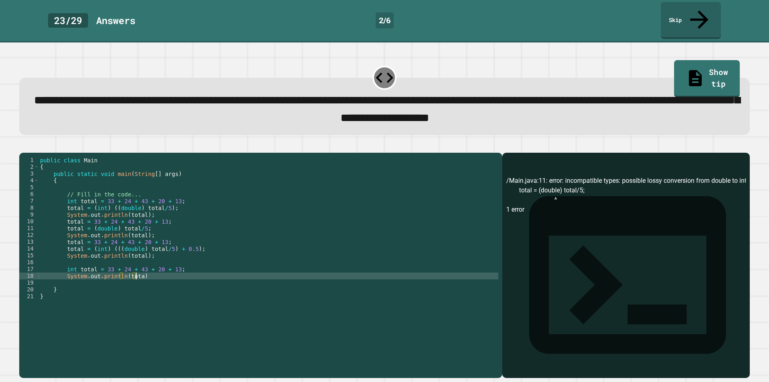
scroll to position [0, 7]
type textarea "**********"
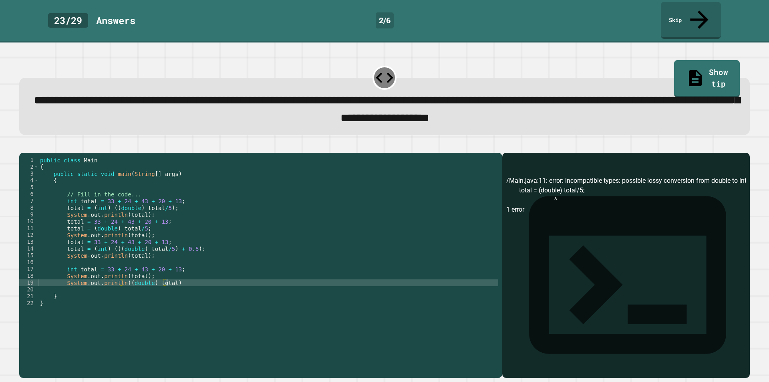
scroll to position [0, 9]
type textarea "**********"
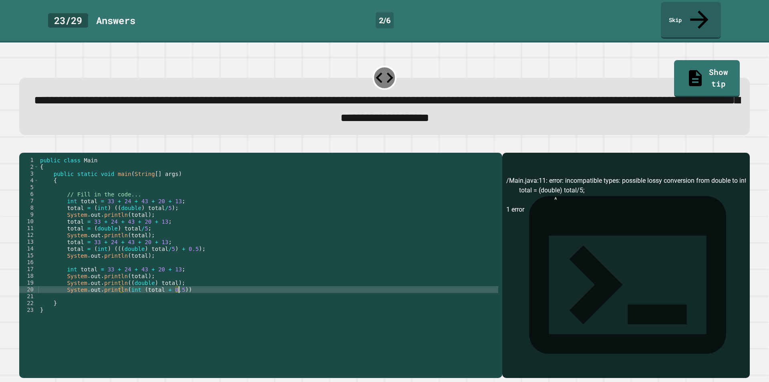
scroll to position [0, 10]
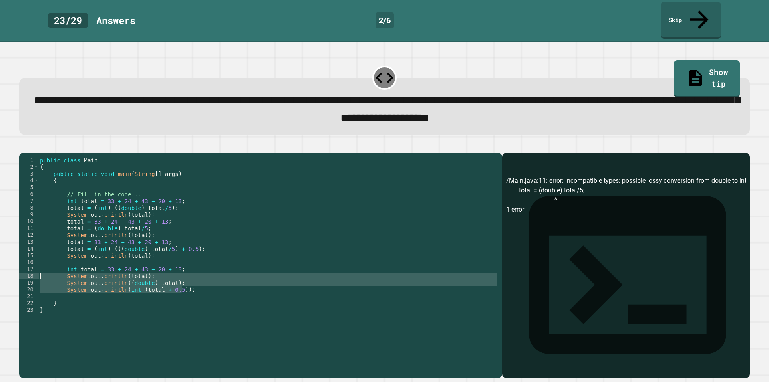
drag, startPoint x: 193, startPoint y: 284, endPoint x: 22, endPoint y: 262, distance: 173.1
click at [22, 262] on div "**********" at bounding box center [258, 259] width 479 height 204
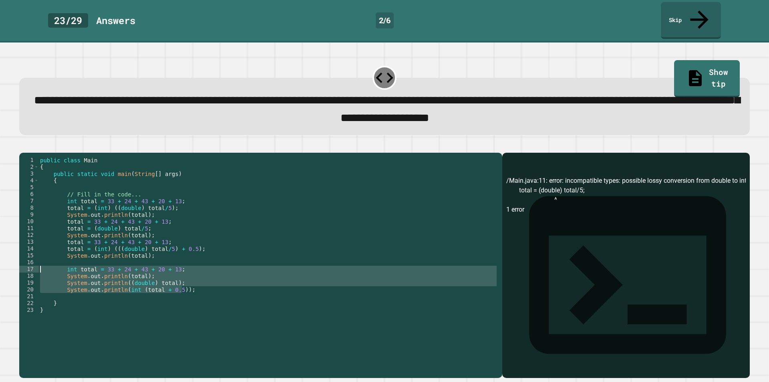
click at [78, 253] on div "public class Main { public static void main ( String [ ] args ) { // Fill in th…" at bounding box center [268, 266] width 460 height 218
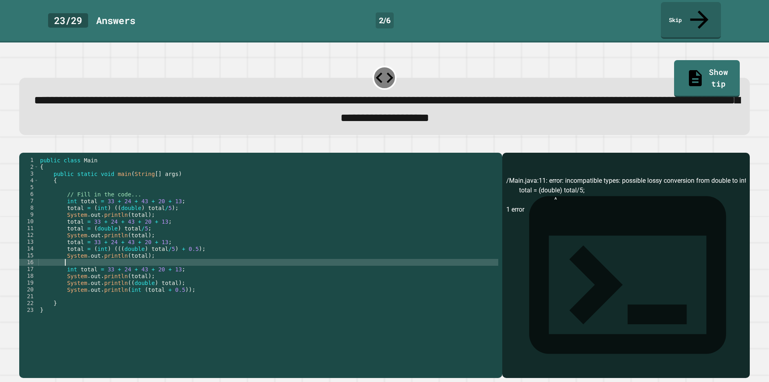
scroll to position [0, 1]
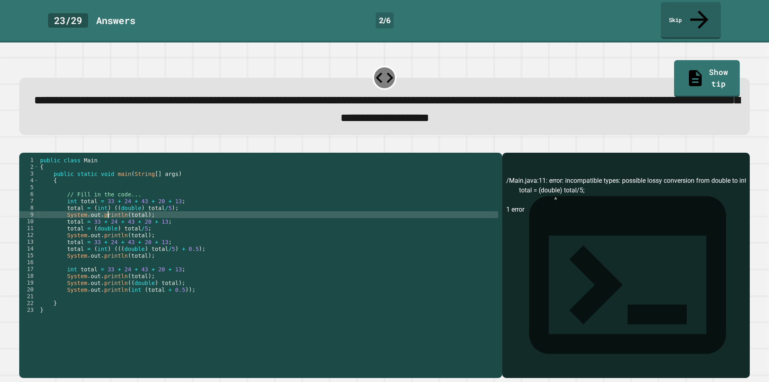
click at [107, 211] on div "public class Main { public static void main ( String [ ] args ) { // Fill in th…" at bounding box center [268, 266] width 460 height 218
click at [112, 224] on div "public class Main { public static void main ( String [ ] args ) { // Fill in th…" at bounding box center [268, 266] width 460 height 218
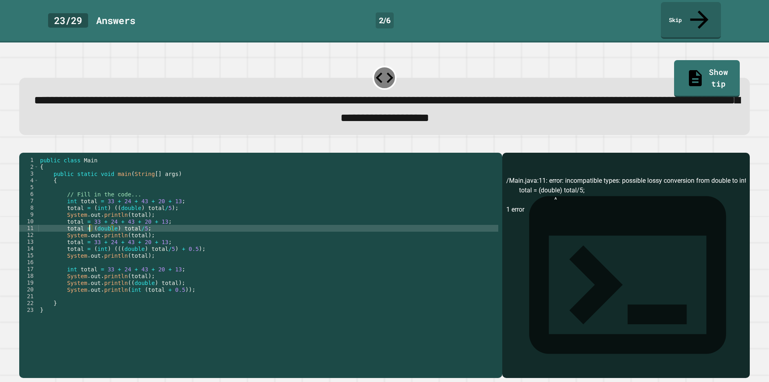
click at [90, 222] on div "public class Main { public static void main ( String [ ] args ) { // Fill in th…" at bounding box center [268, 266] width 460 height 218
click at [141, 222] on div "public class Main { public static void main ( String [ ] args ) { // Fill in th…" at bounding box center [268, 266] width 460 height 218
click at [30, 148] on icon "button" at bounding box center [28, 151] width 4 height 6
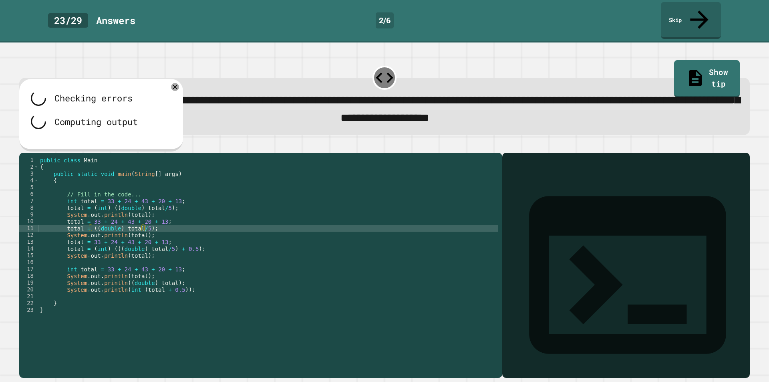
click at [138, 277] on div "public class Main { public static void main ( String [ ] args ) { // Fill in th…" at bounding box center [268, 266] width 460 height 218
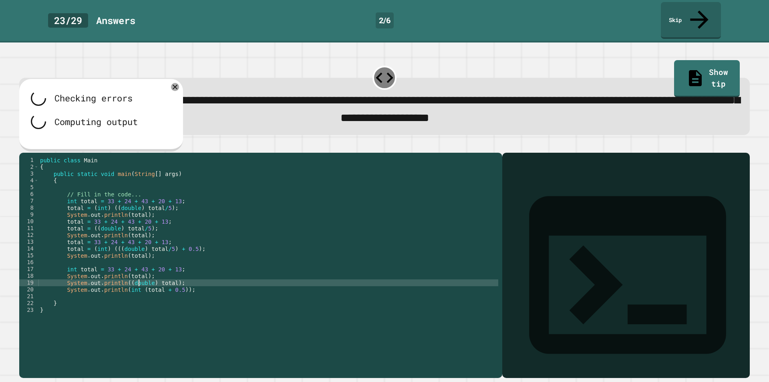
click at [172, 79] on div "Checking errors Computing output" at bounding box center [101, 115] width 164 height 72
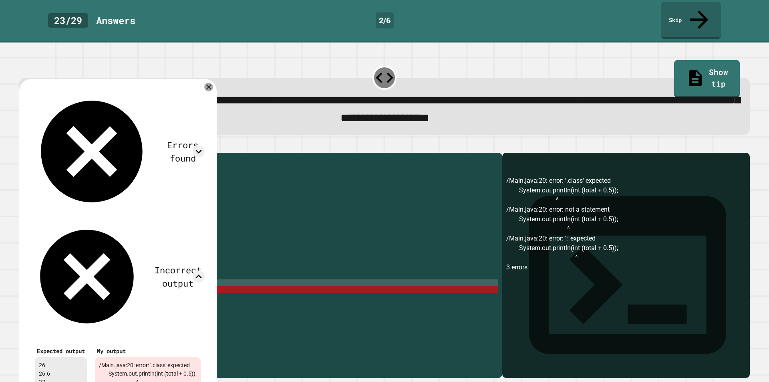
click at [213, 82] on icon at bounding box center [208, 86] width 9 height 9
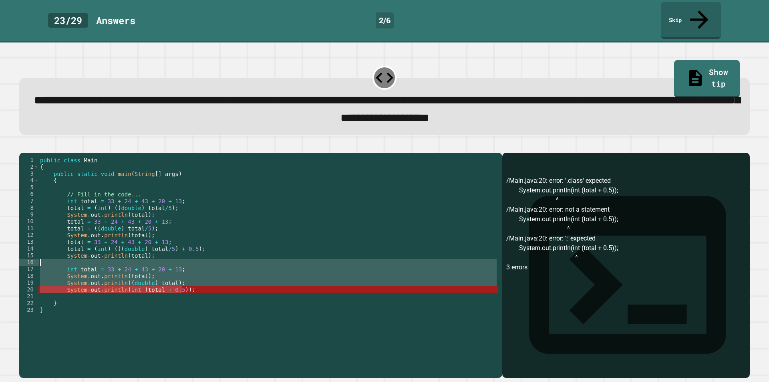
drag, startPoint x: 202, startPoint y: 286, endPoint x: 21, endPoint y: 259, distance: 183.1
click at [21, 259] on div "**********" at bounding box center [258, 259] width 479 height 204
type textarea "**********"
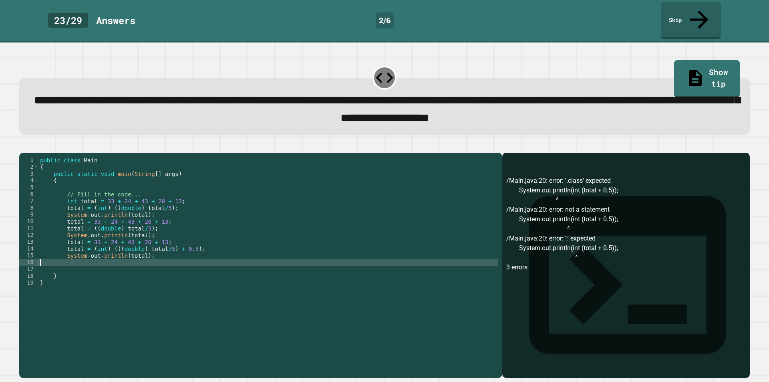
scroll to position [0, 0]
click at [23, 146] on button "button" at bounding box center [23, 146] width 0 height 0
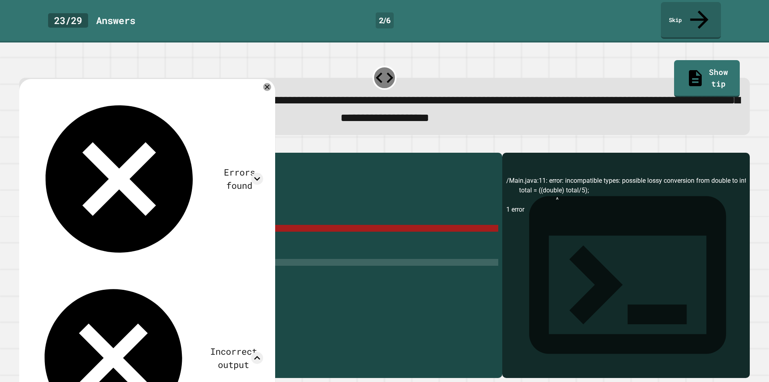
scroll to position [0, 4]
click at [661, 354] on div "/Main.java:11: error: incompatible types: possible lossy conversion from double…" at bounding box center [625, 277] width 239 height 202
click at [266, 84] on icon at bounding box center [267, 87] width 6 height 6
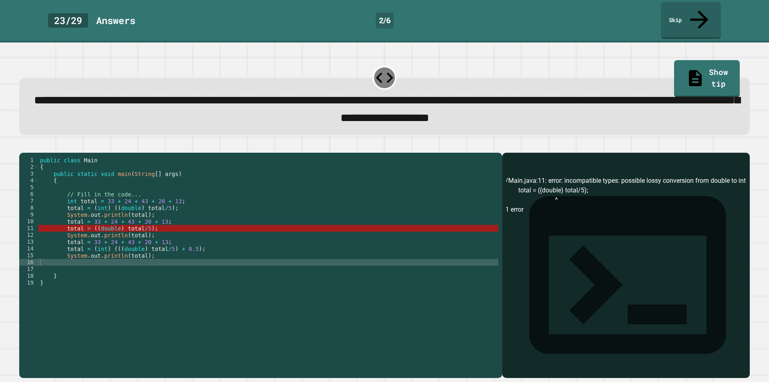
click at [156, 210] on div "public class Main { public static void main ( String [ ] args ) { // Fill in th…" at bounding box center [268, 266] width 460 height 218
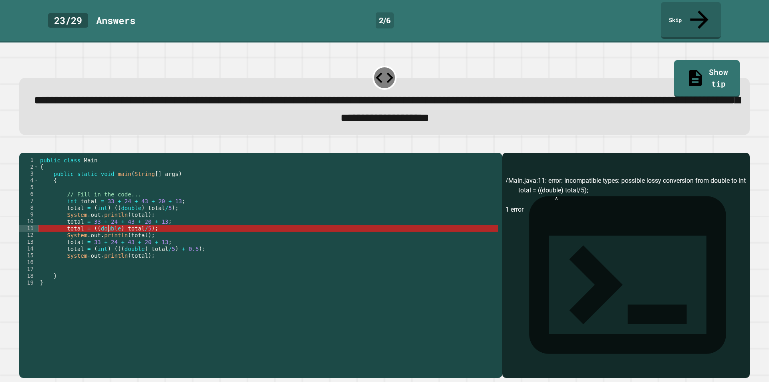
click at [109, 224] on div "public class Main { public static void main ( String [ ] args ) { // Fill in th…" at bounding box center [268, 266] width 460 height 218
click at [112, 223] on div "public class Main { public static void main ( String [ ] args ) { // Fill in th…" at bounding box center [268, 266] width 460 height 218
click at [93, 225] on div "public class Main { public static void main ( String [ ] args ) { // Fill in th…" at bounding box center [268, 266] width 460 height 218
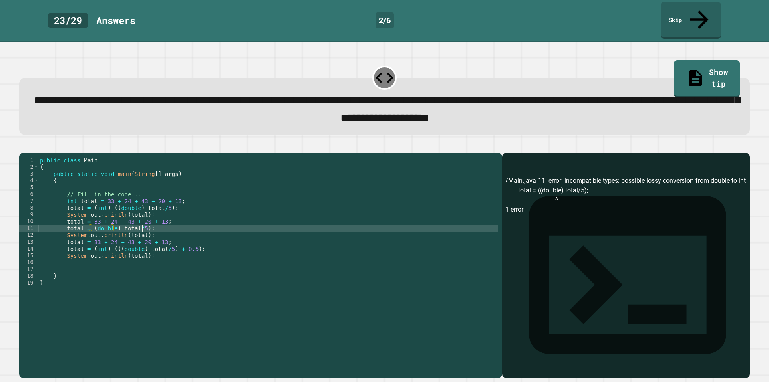
click at [142, 222] on div "public class Main { public static void main ( String [ ] args ) { // Fill in th…" at bounding box center [268, 266] width 460 height 218
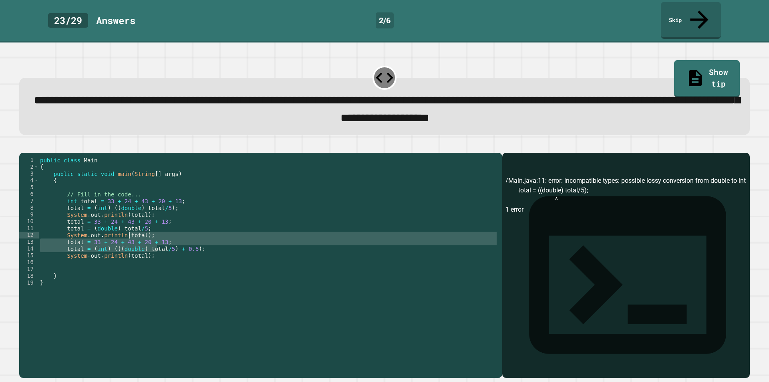
drag, startPoint x: 158, startPoint y: 245, endPoint x: 103, endPoint y: 218, distance: 60.9
click at [103, 218] on div "public class Main { public static void main ( String [ ] args ) { // Fill in th…" at bounding box center [268, 266] width 460 height 218
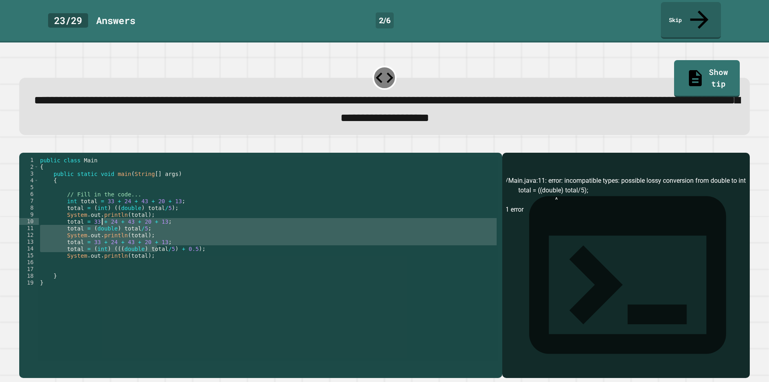
click at [106, 223] on div "public class Main { public static void main ( String [ ] args ) { // Fill in th…" at bounding box center [268, 259] width 460 height 204
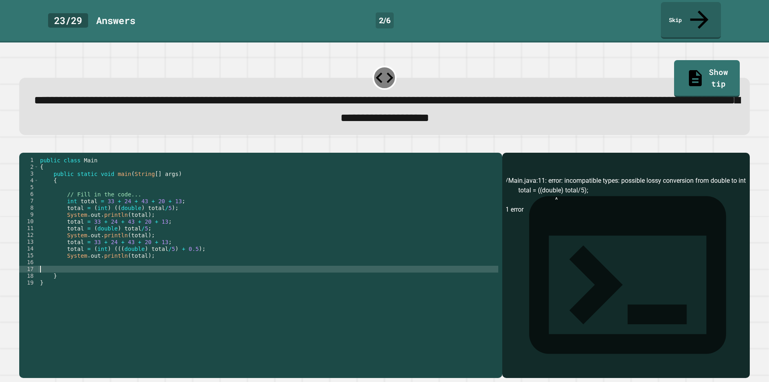
click at [135, 259] on div "public class Main { public static void main ( String [ ] args ) { // Fill in th…" at bounding box center [268, 266] width 460 height 218
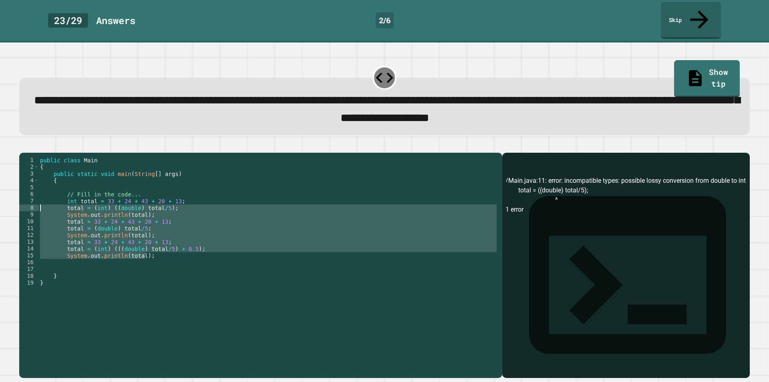
drag, startPoint x: 153, startPoint y: 251, endPoint x: 28, endPoint y: 201, distance: 135.1
click at [28, 201] on div "**********" at bounding box center [258, 259] width 479 height 204
type textarea "**********"
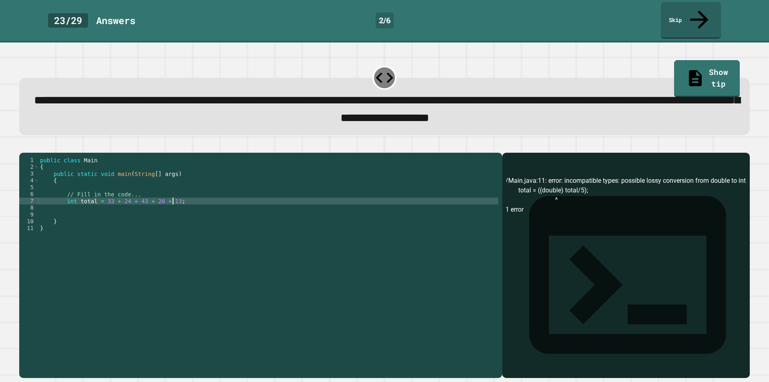
type textarea "**********"
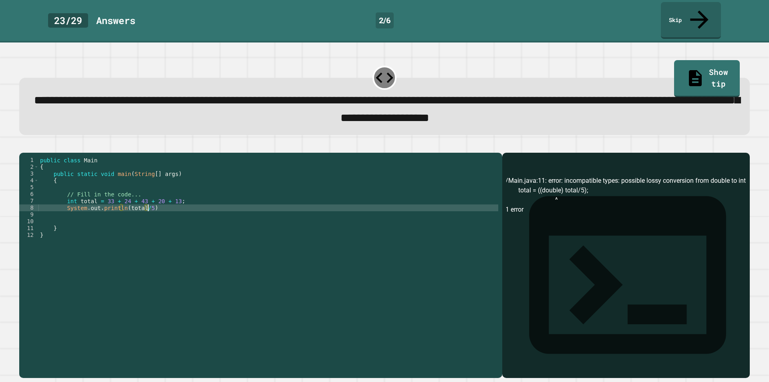
scroll to position [0, 7]
type textarea "**********"
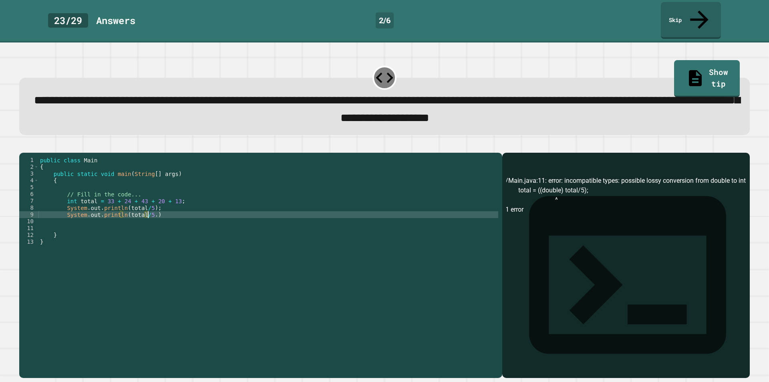
scroll to position [0, 8]
click at [159, 206] on div "public class Main { public static void main ( String [ ] args ) { // Fill in th…" at bounding box center [268, 266] width 460 height 218
click at [165, 209] on div "public class Main { public static void main ( String [ ] args ) { // Fill in th…" at bounding box center [268, 266] width 460 height 218
type textarea "**********"
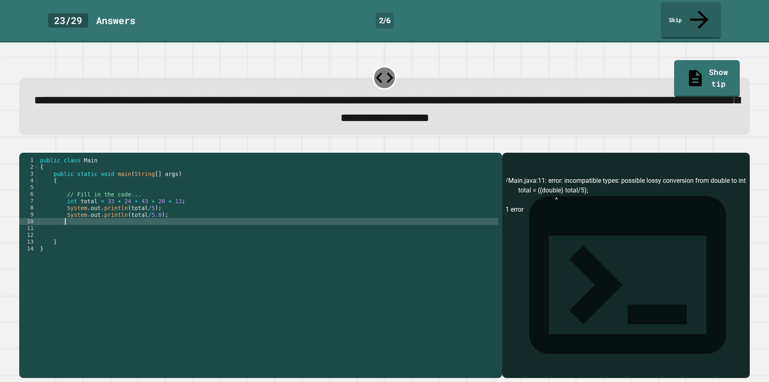
scroll to position [0, 1]
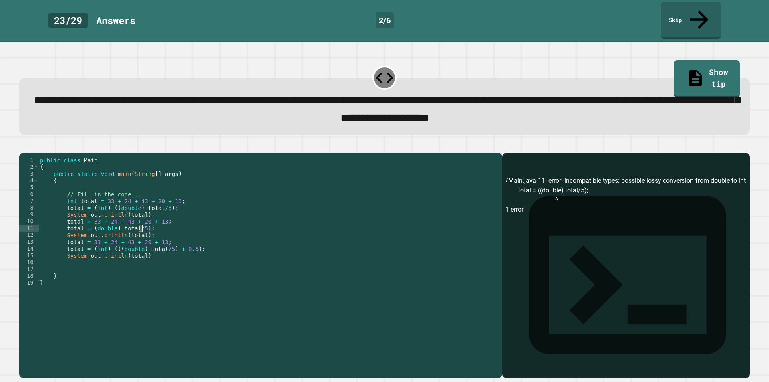
click at [143, 225] on div "public class Main { public static void main ( String [ ] args ) { // Fill in th…" at bounding box center [268, 266] width 460 height 218
click at [117, 220] on div "public class Main { public static void main ( String [ ] args ) { // Fill in th…" at bounding box center [268, 266] width 460 height 218
click at [113, 223] on div "public class Main { public static void main ( String [ ] args ) { // Fill in th…" at bounding box center [268, 266] width 460 height 218
click at [111, 222] on div "public class Main { public static void main ( String [ ] args ) { // Fill in th…" at bounding box center [268, 266] width 460 height 218
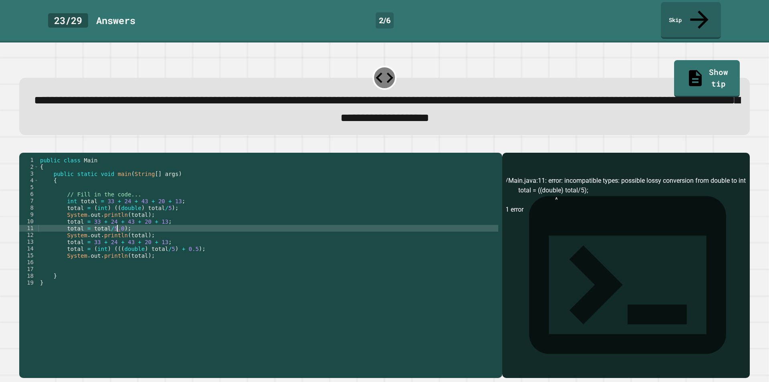
click at [23, 146] on icon "button" at bounding box center [23, 146] width 0 height 0
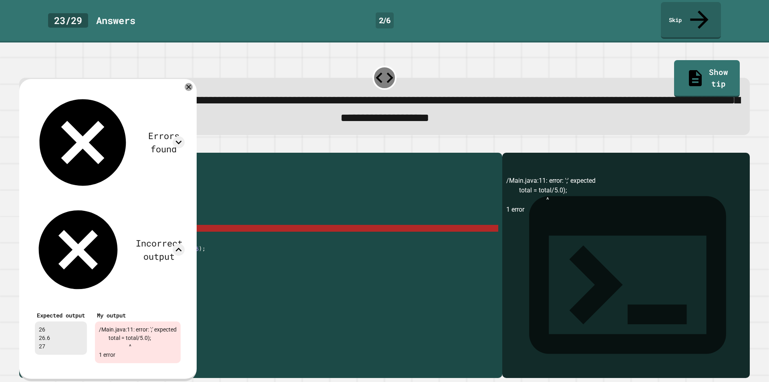
click at [191, 79] on div "Errors found /Main.java:11: error: ';' expected total = total/5.0); ^ 1 error I…" at bounding box center [107, 230] width 177 height 302
click at [193, 82] on icon at bounding box center [189, 87] width 10 height 10
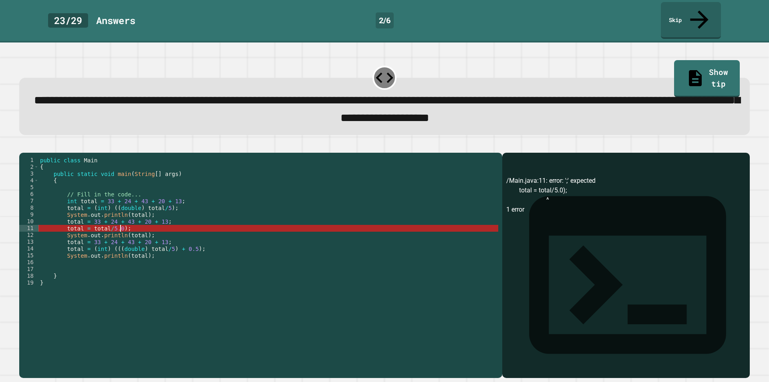
click at [119, 220] on div "public class Main { public static void main ( String [ ] args ) { // Fill in th…" at bounding box center [268, 266] width 460 height 218
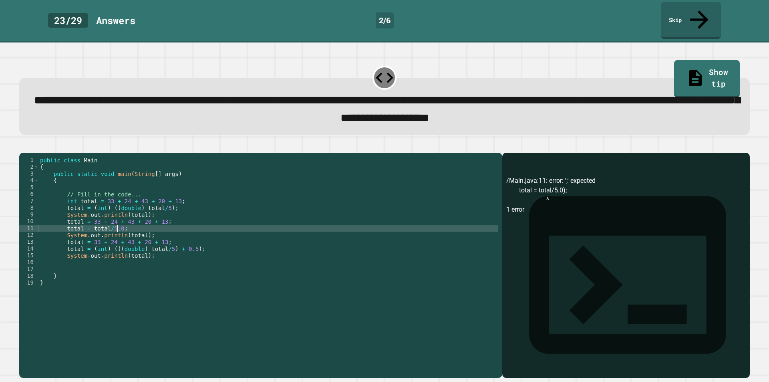
click at [23, 146] on button "button" at bounding box center [23, 146] width 0 height 0
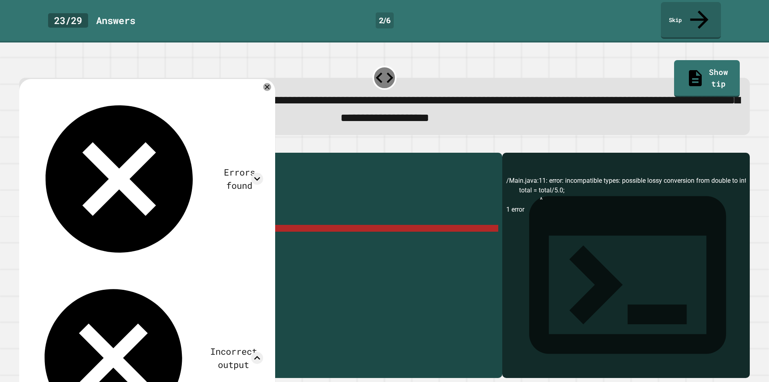
click at [273, 79] on div "Errors found /Main.java:11: error: incompatible types: possible lossy conversio…" at bounding box center [147, 302] width 256 height 446
click at [268, 82] on icon at bounding box center [267, 87] width 10 height 10
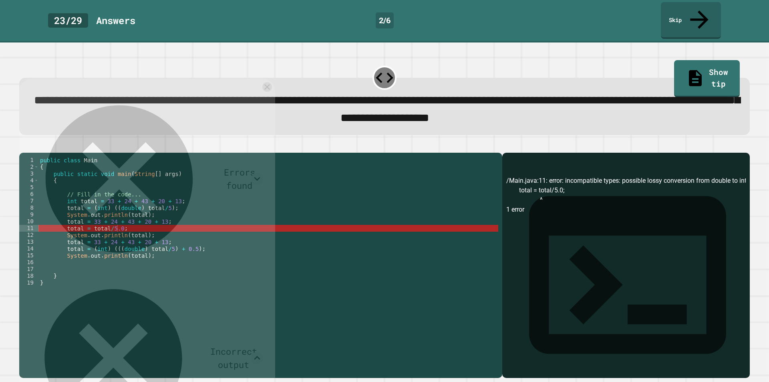
click at [268, 82] on icon at bounding box center [267, 87] width 10 height 10
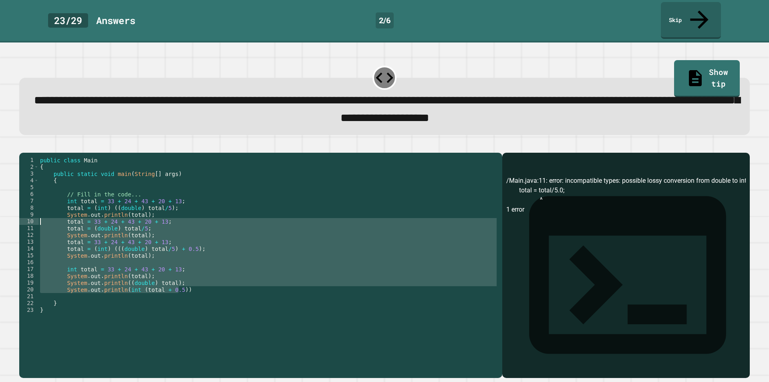
drag, startPoint x: 196, startPoint y: 283, endPoint x: 41, endPoint y: 213, distance: 170.1
click at [41, 213] on div "public class Main { public static void main ( String [ ] args ) { // Fill in th…" at bounding box center [268, 266] width 460 height 218
click at [52, 212] on div "public class Main { public static void main ( String [ ] args ) { // Fill in th…" at bounding box center [268, 259] width 460 height 204
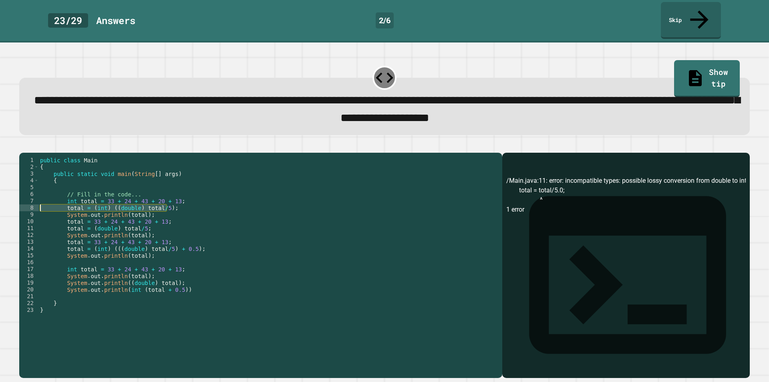
drag, startPoint x: 176, startPoint y: 204, endPoint x: 2, endPoint y: 203, distance: 174.2
click at [2, 203] on div "**********" at bounding box center [384, 211] width 769 height 339
type textarea "**********"
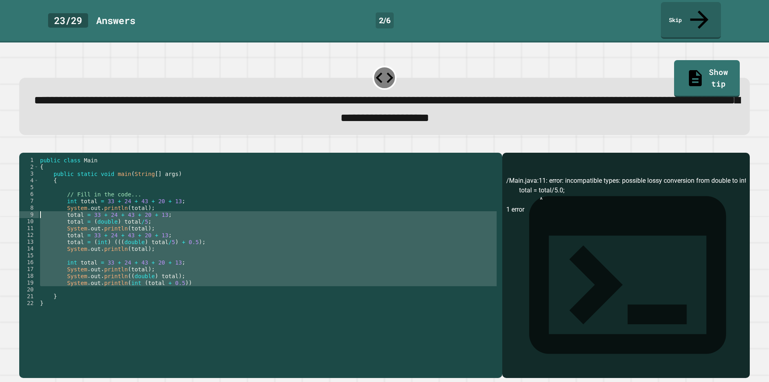
drag, startPoint x: 185, startPoint y: 283, endPoint x: 5, endPoint y: 209, distance: 194.1
click at [5, 209] on div "**********" at bounding box center [384, 211] width 769 height 339
type textarea "**********"
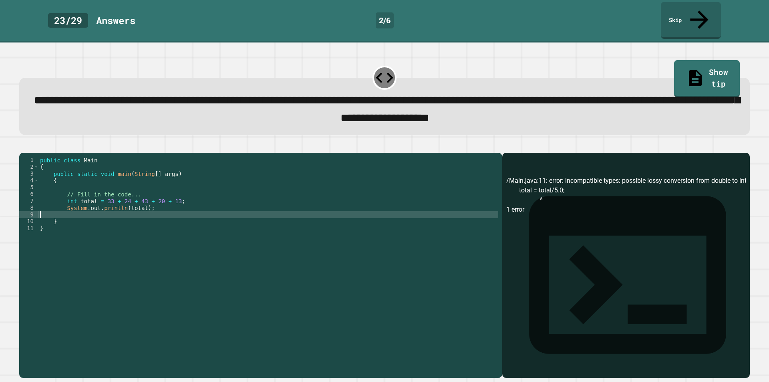
click at [140, 201] on div "public class Main { public static void main ( String [ ] args ) { // Fill in th…" at bounding box center [268, 266] width 460 height 218
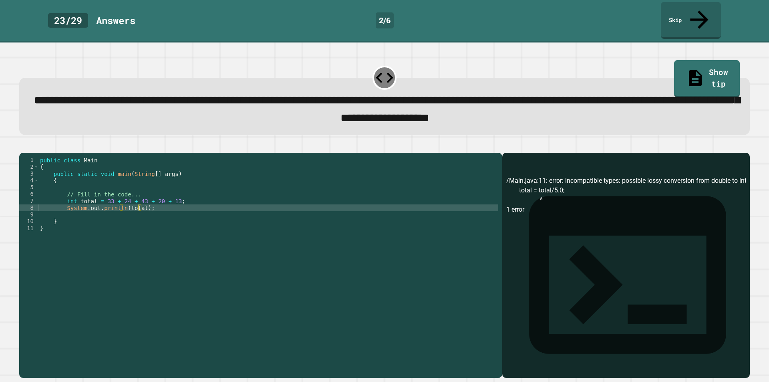
scroll to position [0, 7]
type textarea "**********"
click at [181, 206] on div "public class Main { public static void main ( String [ ] args ) { // Fill in th…" at bounding box center [268, 266] width 460 height 218
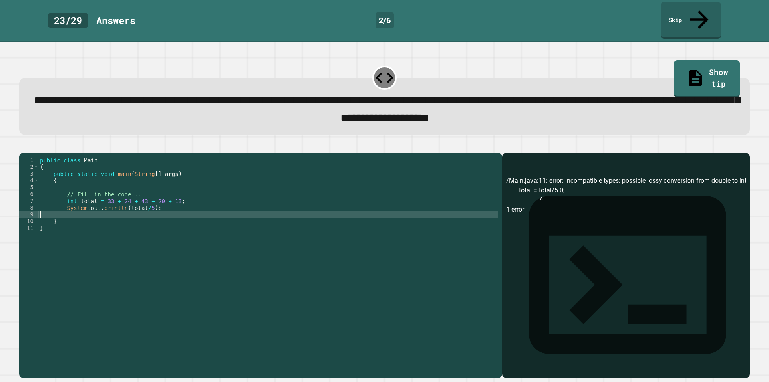
scroll to position [0, 0]
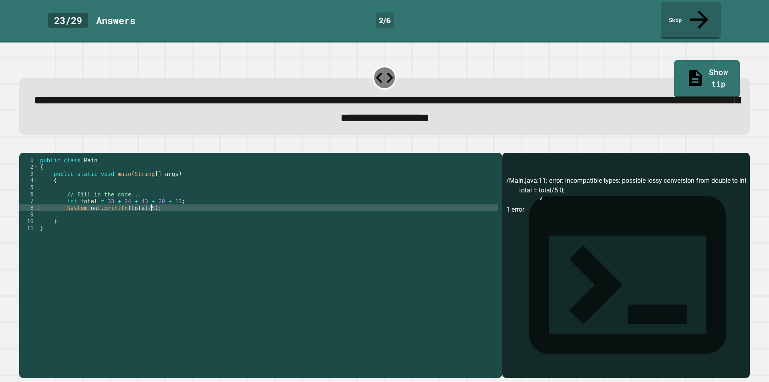
click at [191, 200] on div "public class Main { public static void main ( String [ ] args ) { // Fill in th…" at bounding box center [268, 266] width 460 height 218
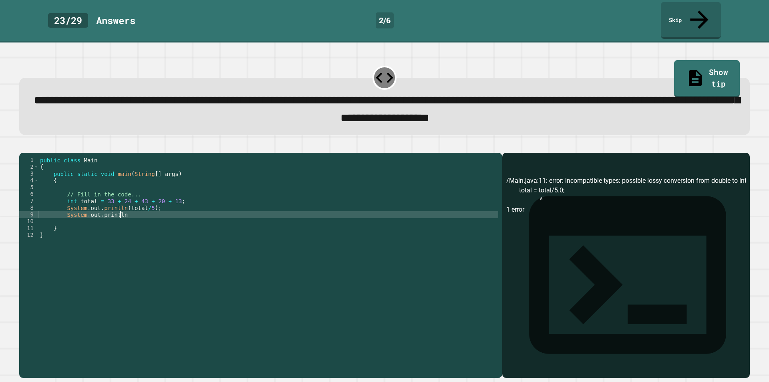
scroll to position [0, 5]
type textarea "**********"
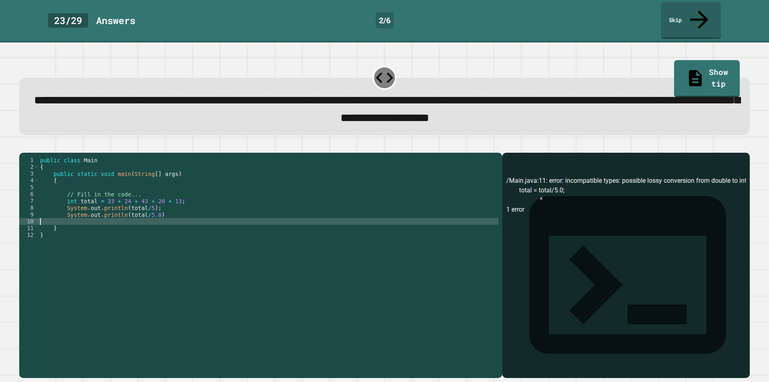
scroll to position [0, 0]
type textarea "*"
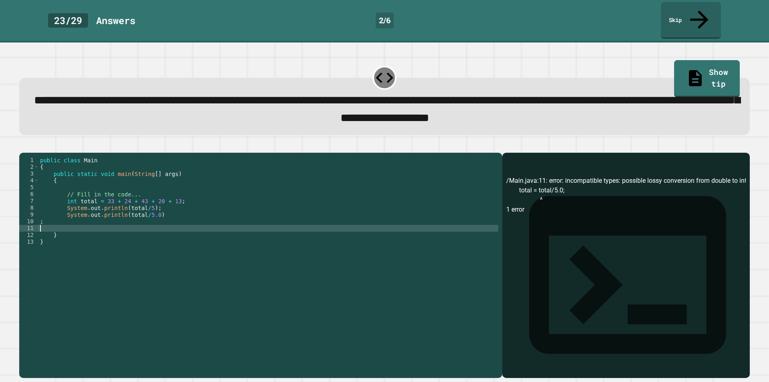
type textarea "*"
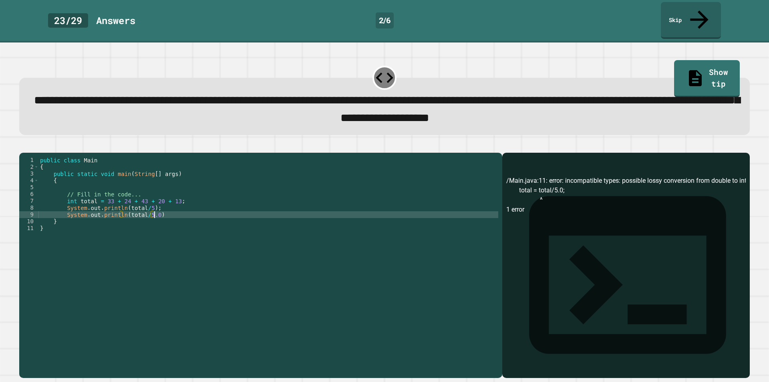
type textarea "**********"
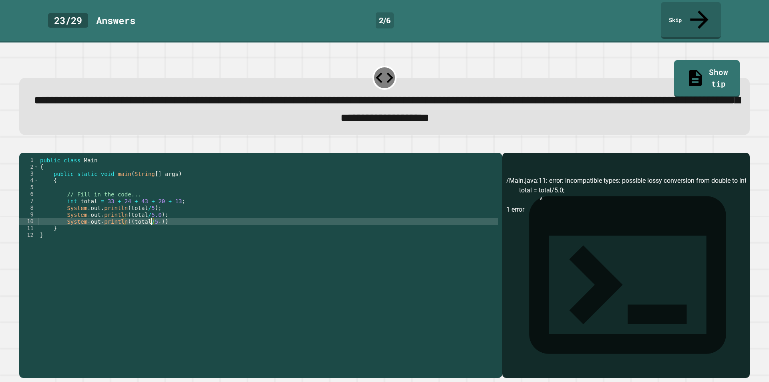
scroll to position [0, 8]
click at [157, 214] on div "public class Main { public static void main ( String [ ] args ) { // Fill in th…" at bounding box center [268, 266] width 460 height 218
click at [123, 217] on div "public class Main { public static void main ( String [ ] args ) { // Fill in th…" at bounding box center [268, 266] width 460 height 218
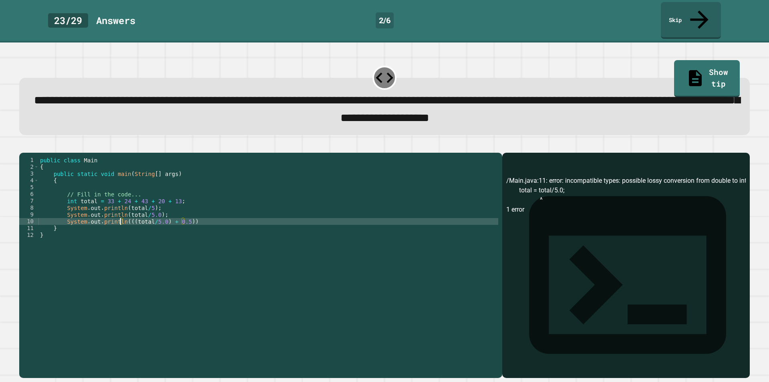
click at [122, 214] on div "public class Main { public static void main ( String [ ] args ) { // Fill in th…" at bounding box center [268, 266] width 460 height 218
click at [122, 213] on div "public class Main { public static void main ( String [ ] args ) { // Fill in th…" at bounding box center [268, 266] width 460 height 218
drag, startPoint x: 25, startPoint y: 129, endPoint x: 29, endPoint y: 135, distance: 6.7
click at [23, 146] on button "button" at bounding box center [23, 146] width 0 height 0
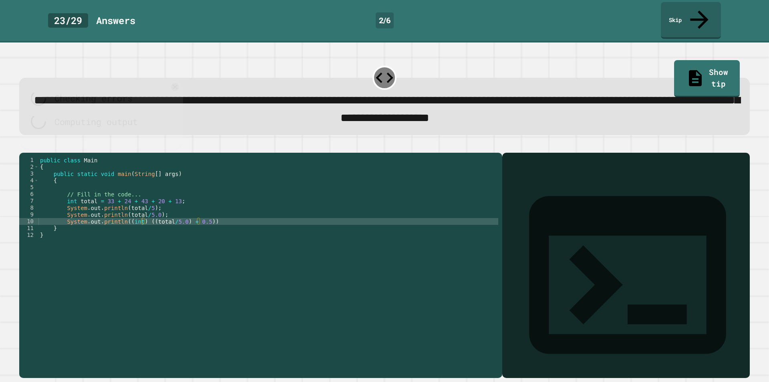
click at [30, 143] on div at bounding box center [384, 148] width 730 height 10
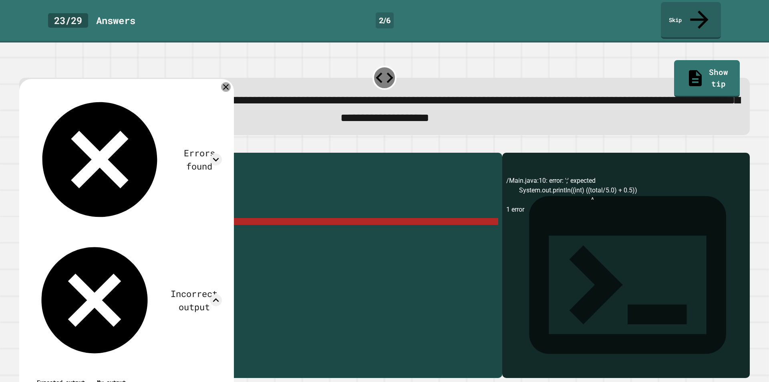
click at [231, 82] on div at bounding box center [226, 87] width 10 height 10
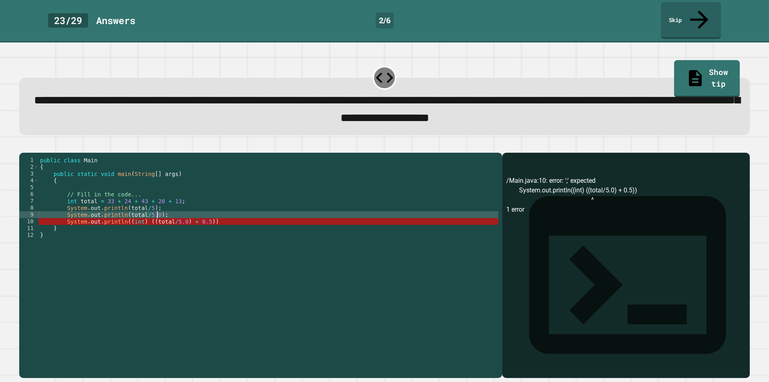
click at [221, 211] on div "public class Main { public static void main ( String [ ] args ) { // Fill in th…" at bounding box center [268, 266] width 460 height 218
click at [217, 216] on div "public class Main { public static void main ( String [ ] args ) { // Fill in th…" at bounding box center [268, 266] width 460 height 218
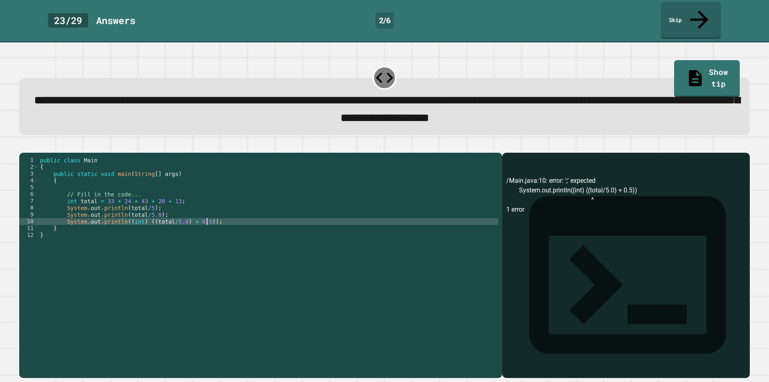
type textarea "**********"
click at [30, 148] on icon "button" at bounding box center [28, 151] width 4 height 6
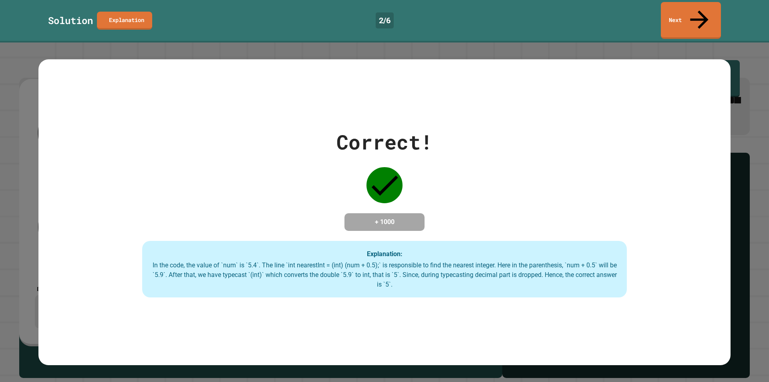
click at [726, 4] on div "Solution Explanation 2 / 6 Next" at bounding box center [384, 20] width 769 height 37
click at [718, 10] on div "Solution Explanation 2 / 6 Next" at bounding box center [384, 20] width 769 height 37
click at [674, 13] on link "Next" at bounding box center [691, 20] width 62 height 39
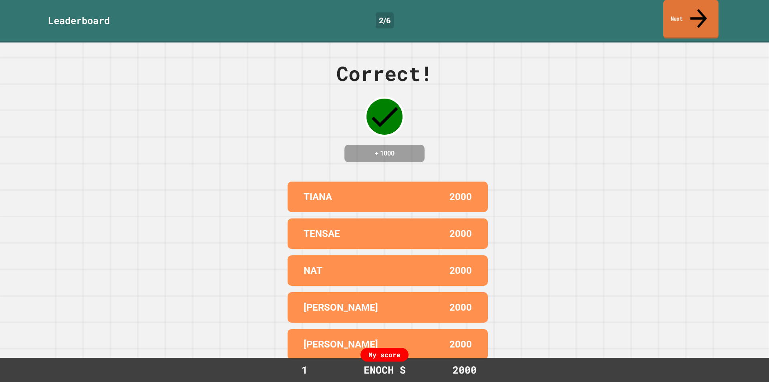
click at [669, 12] on link "Next" at bounding box center [690, 19] width 55 height 39
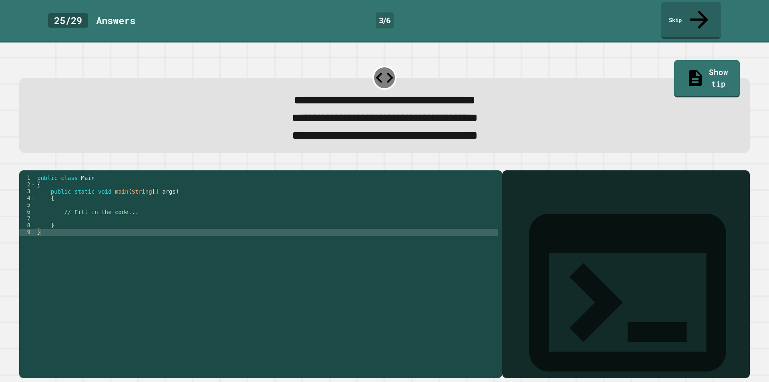
click at [171, 214] on div "public class Main { public static void main ( String [ ] args ) { // Fill in th…" at bounding box center [267, 272] width 463 height 197
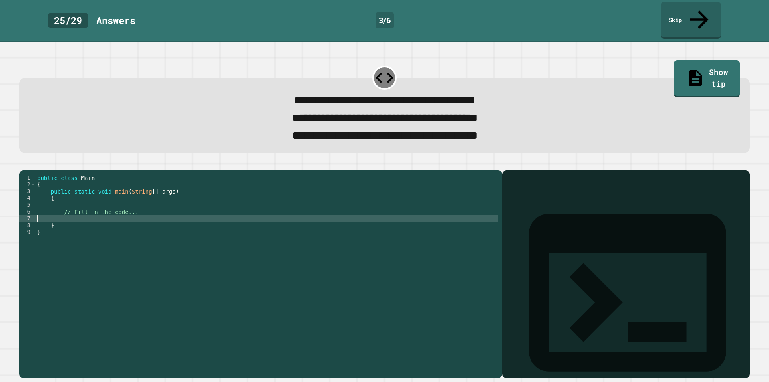
type textarea "**********"
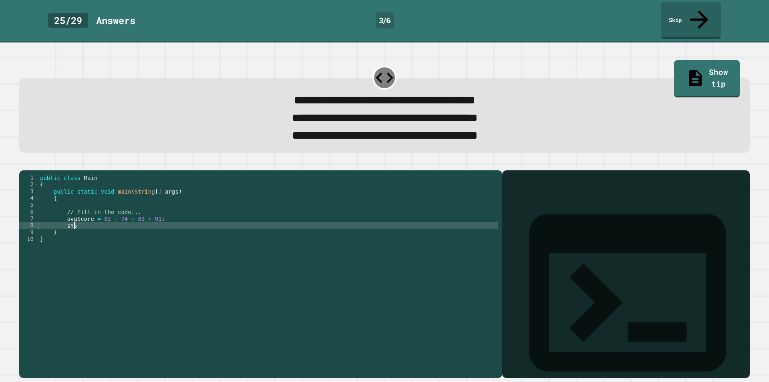
type textarea "*"
type textarea "**********"
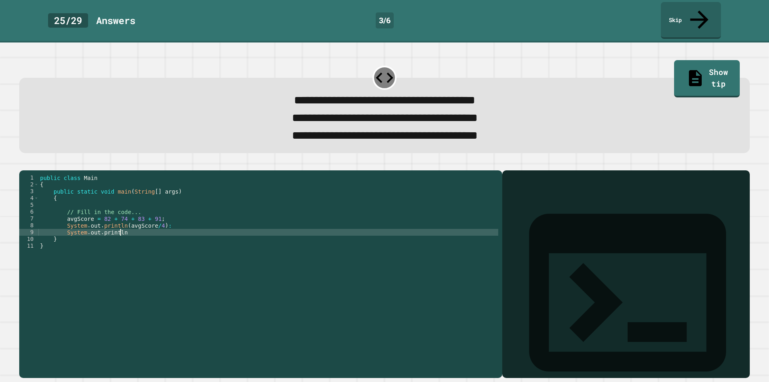
scroll to position [0, 5]
click at [154, 220] on div "public class Main { public static void main ( String [ ] args ) { // Fill in th…" at bounding box center [268, 272] width 460 height 197
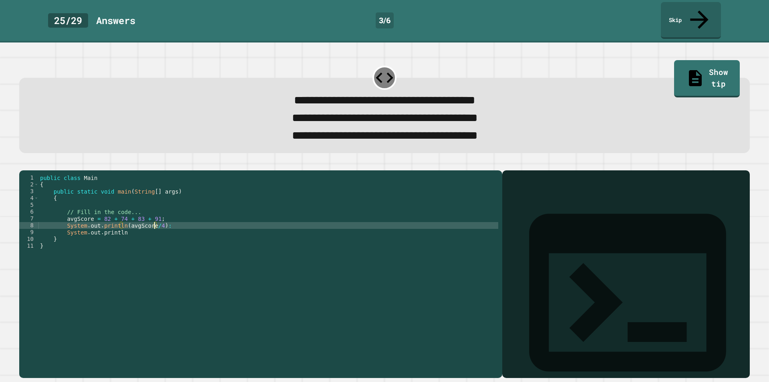
click at [167, 222] on div "public class Main { public static void main ( String [ ] args ) { // Fill in th…" at bounding box center [268, 272] width 460 height 197
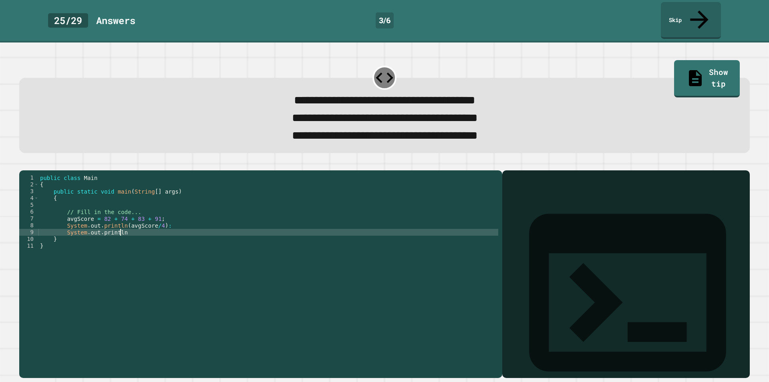
click at [168, 227] on div "public class Main { public static void main ( String [ ] args ) { // Fill in th…" at bounding box center [268, 272] width 460 height 197
click at [23, 163] on button "button" at bounding box center [23, 163] width 0 height 0
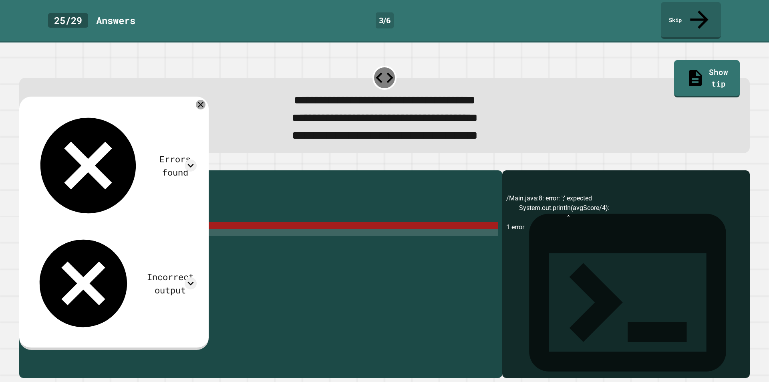
click at [205, 100] on icon at bounding box center [201, 105] width 10 height 10
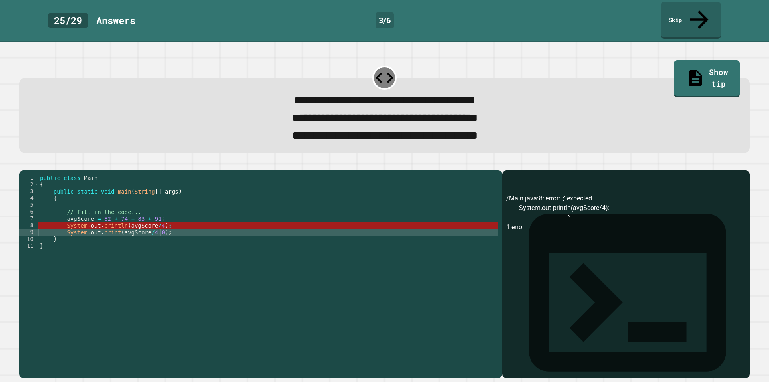
scroll to position [0, 8]
click at [150, 215] on div "public class Main { public static void main ( String [ ] args ) { // Fill in th…" at bounding box center [268, 272] width 460 height 197
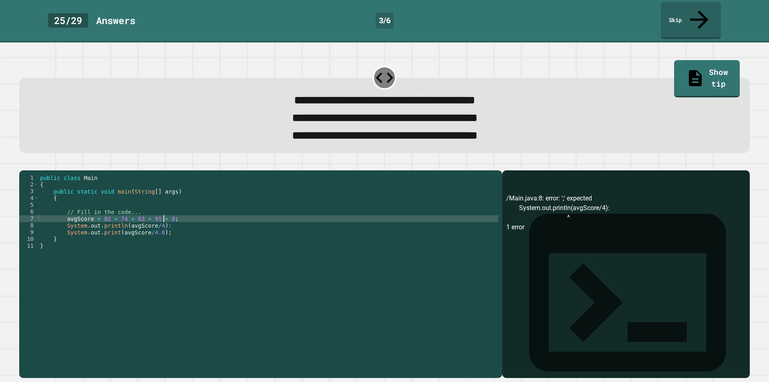
scroll to position [0, 9]
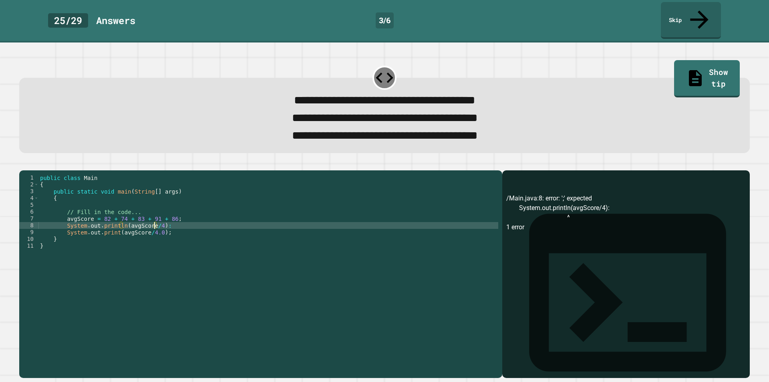
click at [154, 219] on div "public class Main { public static void main ( String [ ] args ) { // Fill in th…" at bounding box center [268, 272] width 460 height 197
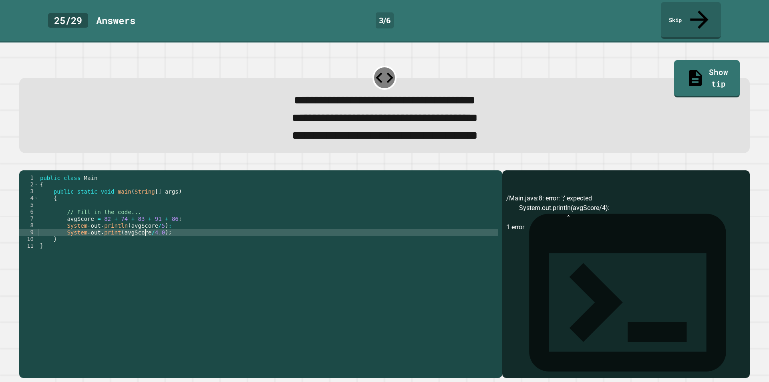
click at [145, 227] on div "public class Main { public static void main ( String [ ] args ) { // Fill in th…" at bounding box center [268, 272] width 460 height 197
click at [146, 227] on div "public class Main { public static void main ( String [ ] args ) { // Fill in th…" at bounding box center [268, 272] width 460 height 197
click at [147, 227] on div "public class Main { public static void main ( String [ ] args ) { // Fill in th…" at bounding box center [268, 266] width 460 height 184
click at [23, 163] on button "button" at bounding box center [23, 163] width 0 height 0
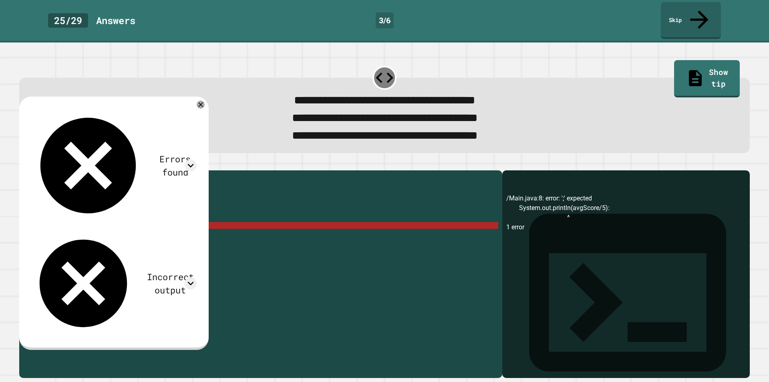
click at [166, 224] on div "public class Main { public static void main ( String [ ] args ) { // Fill in th…" at bounding box center [268, 272] width 460 height 197
click at [197, 159] on icon at bounding box center [191, 165] width 12 height 12
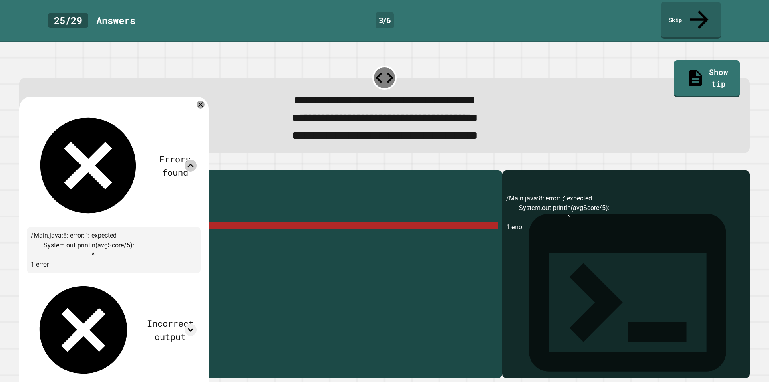
click at [197, 159] on icon at bounding box center [191, 165] width 12 height 12
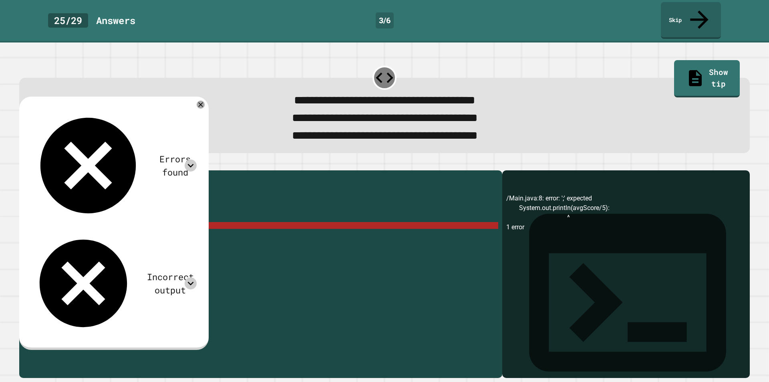
drag, startPoint x: 201, startPoint y: 121, endPoint x: 193, endPoint y: 121, distance: 7.2
click at [197, 277] on icon at bounding box center [191, 283] width 12 height 12
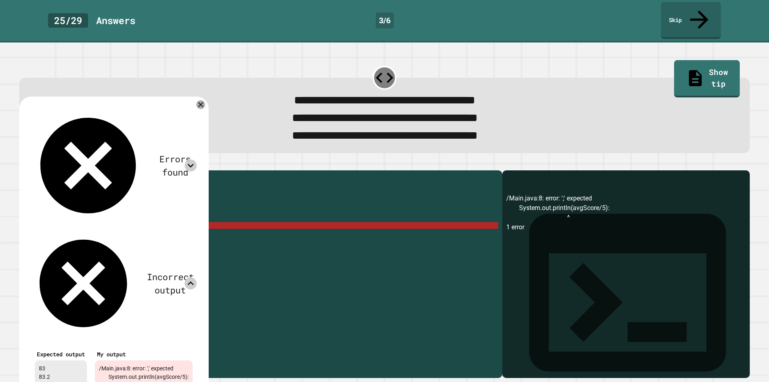
click at [203, 102] on icon at bounding box center [200, 104] width 5 height 5
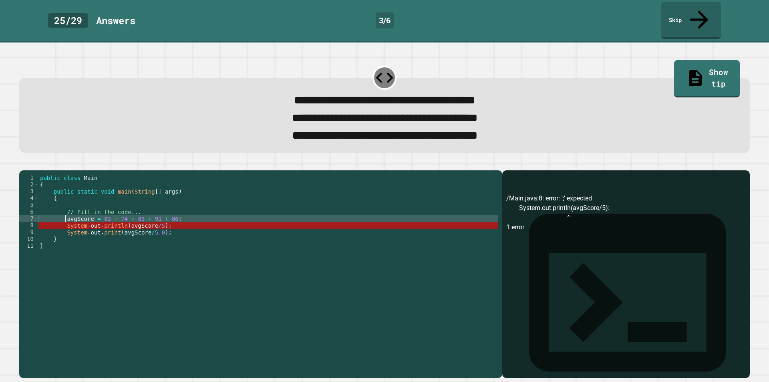
click at [65, 215] on div "public class Main { public static void main ( String [ ] args ) { // Fill in th…" at bounding box center [268, 272] width 460 height 197
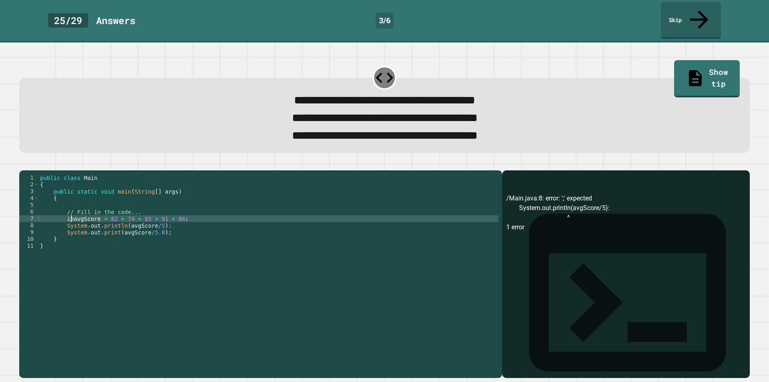
scroll to position [0, 2]
click at [23, 163] on button "button" at bounding box center [23, 163] width 0 height 0
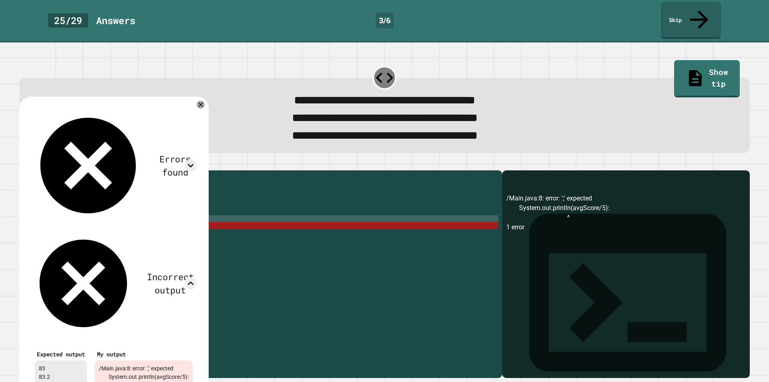
click at [197, 108] on div "Errors found" at bounding box center [114, 165] width 166 height 115
click at [197, 159] on icon at bounding box center [191, 165] width 12 height 12
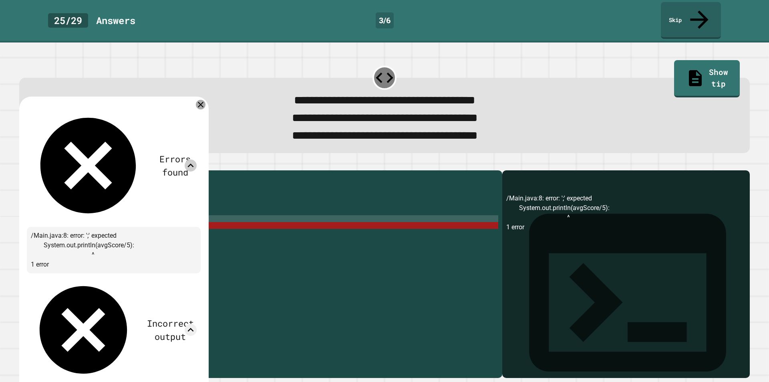
click at [196, 108] on div "Errors found" at bounding box center [114, 165] width 166 height 115
click at [205, 100] on icon at bounding box center [201, 105] width 10 height 10
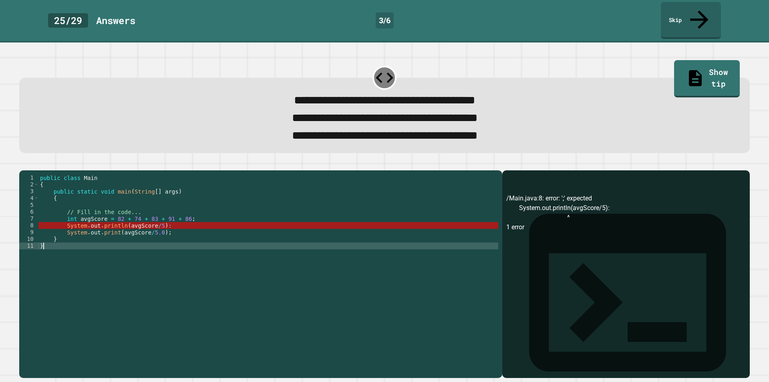
click at [173, 284] on div "public class Main { public static void main ( String [ ] args ) { // Fill in th…" at bounding box center [268, 272] width 460 height 197
click at [189, 231] on div "public class Main { public static void main ( String [ ] args ) { // Fill in th…" at bounding box center [268, 272] width 460 height 197
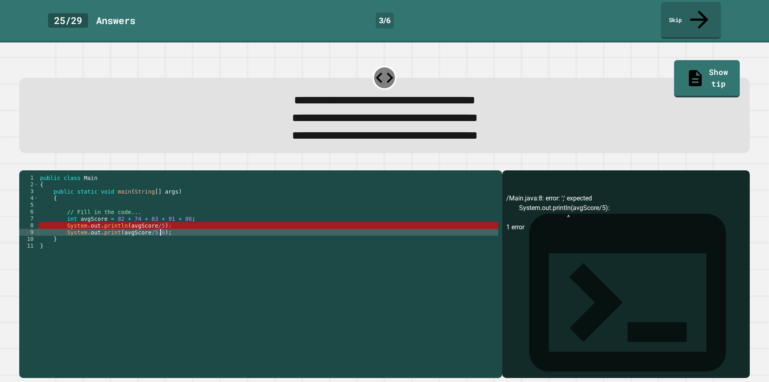
click at [191, 227] on div "public class Main { public static void main ( String [ ] args ) { // Fill in th…" at bounding box center [268, 272] width 460 height 197
click at [192, 227] on div "public class Main { public static void main ( String [ ] args ) { // Fill in th…" at bounding box center [268, 272] width 460 height 197
click at [201, 215] on div "public class Main { public static void main ( String [ ] args ) { // Fill in th…" at bounding box center [268, 272] width 460 height 197
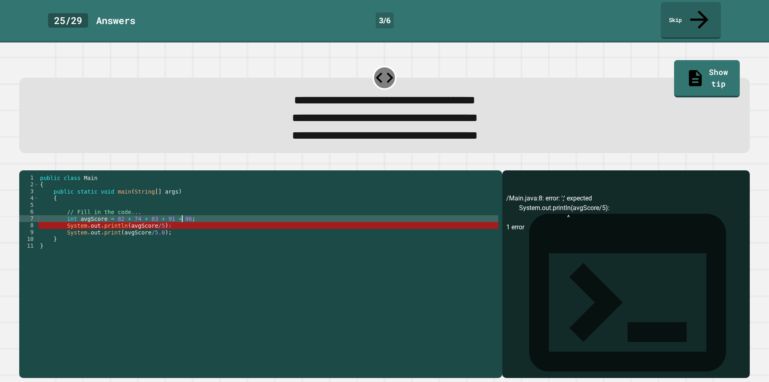
click at [201, 215] on div "public class Main { public static void main ( String [ ] args ) { // Fill in th…" at bounding box center [268, 272] width 460 height 197
click at [198, 219] on div "public class Main { public static void main ( String [ ] args ) { // Fill in th…" at bounding box center [268, 272] width 460 height 197
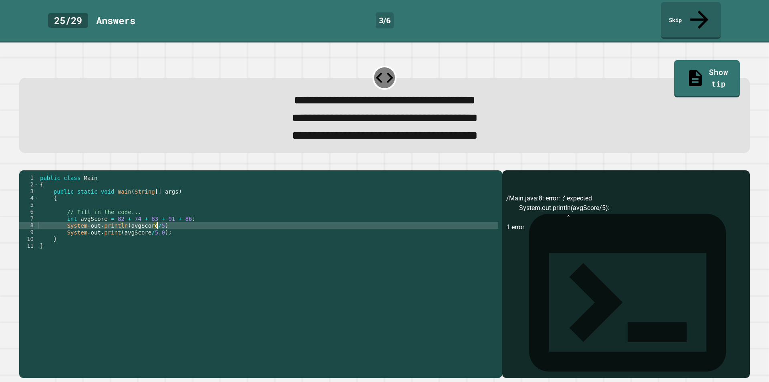
scroll to position [0, 8]
type textarea "**********"
click at [23, 163] on icon "button" at bounding box center [23, 163] width 0 height 0
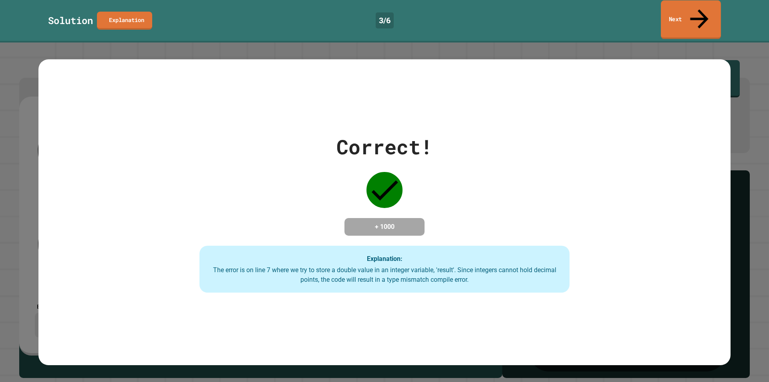
click at [714, 11] on link "Next" at bounding box center [691, 19] width 60 height 39
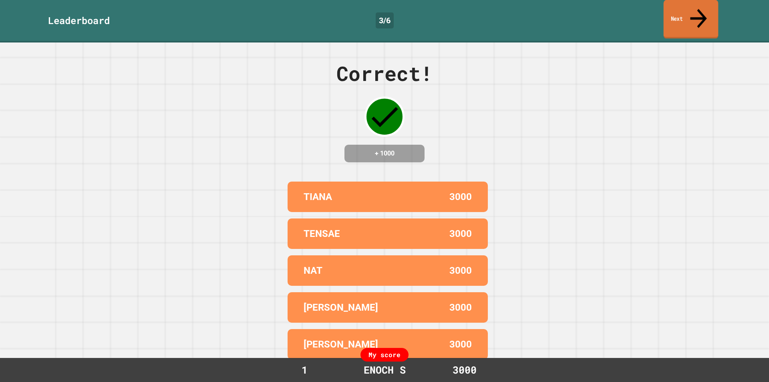
click at [684, 14] on link "Next" at bounding box center [691, 19] width 55 height 39
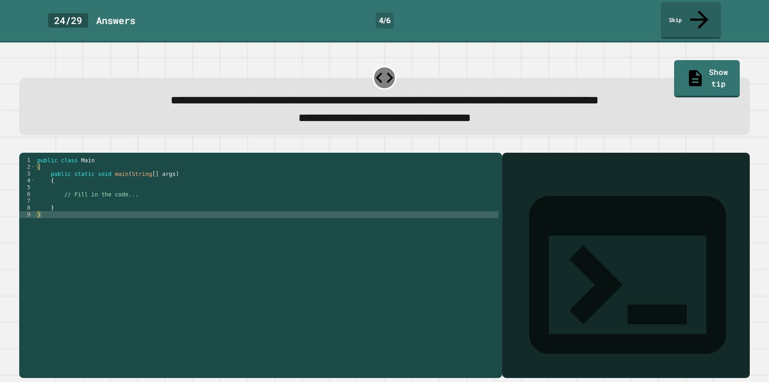
click at [117, 199] on div "public class Main { public static void main ( String [ ] args ) { // Fill in th…" at bounding box center [267, 266] width 463 height 218
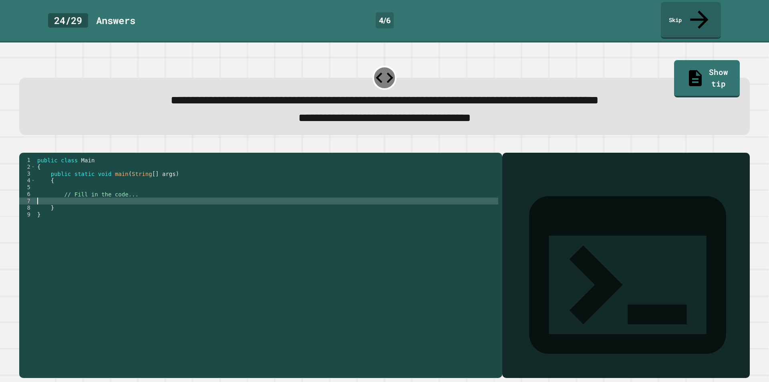
click at [120, 195] on div "public class Main { public static void main ( String [ ] args ) { // Fill in th…" at bounding box center [267, 266] width 463 height 218
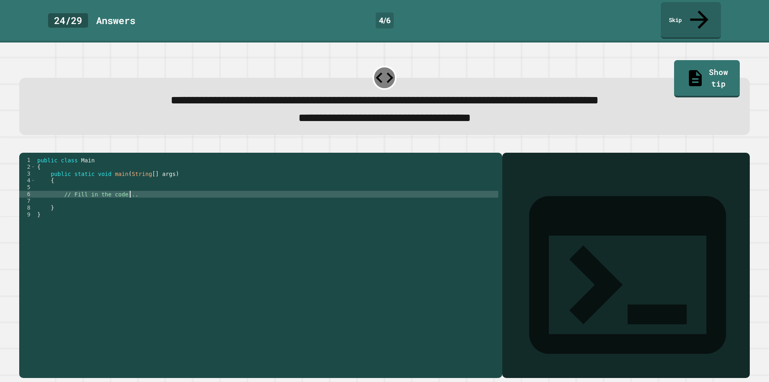
click at [157, 186] on div "public class Main { public static void main ( String [ ] args ) { // Fill in th…" at bounding box center [267, 266] width 463 height 218
type textarea "**********"
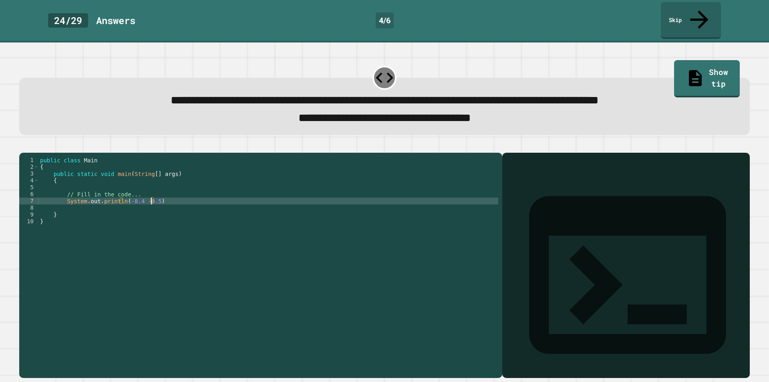
scroll to position [0, 8]
click at [141, 195] on div "public class Main { public static void main ( String [ ] args ) { // Fill in th…" at bounding box center [268, 266] width 460 height 218
click at [123, 194] on div "public class Main { public static void main ( String [ ] args ) { // Fill in th…" at bounding box center [268, 266] width 460 height 218
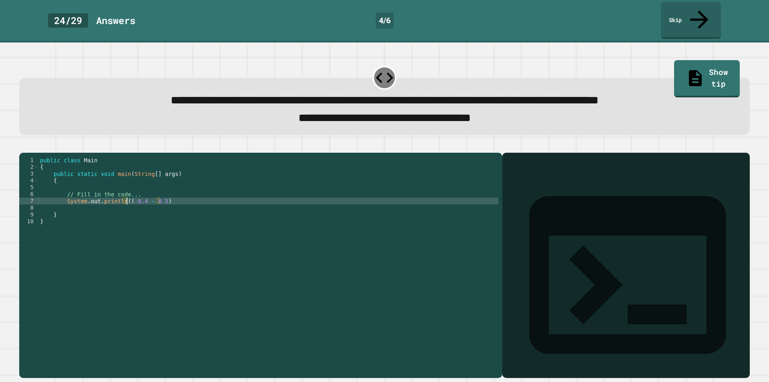
click at [157, 195] on div "public class Main { public static void main ( String [ ] args ) { // Fill in th…" at bounding box center [268, 266] width 460 height 218
click at [123, 197] on div "public class Main { public static void main ( String [ ] args ) { // Fill in th…" at bounding box center [268, 266] width 460 height 218
click at [196, 186] on div "public class Main { public static void main ( String [ ] args ) { // Fill in th…" at bounding box center [268, 266] width 460 height 218
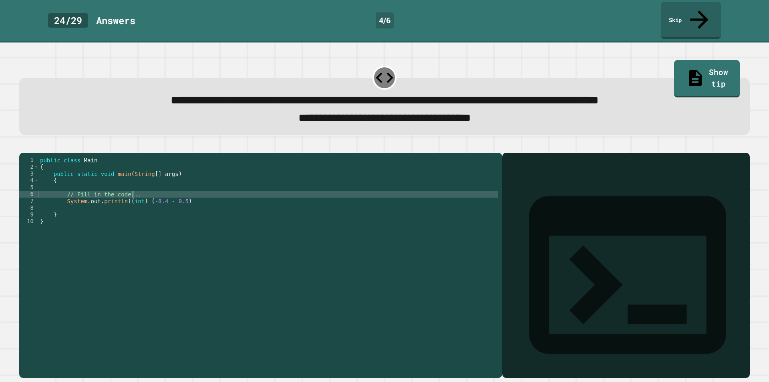
scroll to position [0, 6]
click at [196, 192] on div "public class Main { public static void main ( String [ ] args ) { // Fill in th…" at bounding box center [268, 266] width 460 height 218
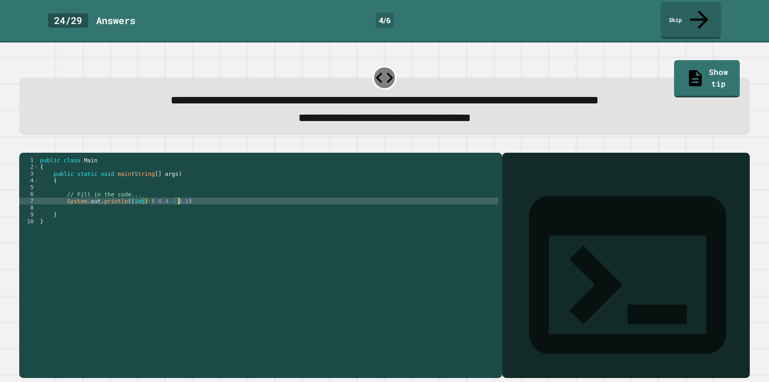
scroll to position [0, 10]
drag, startPoint x: 202, startPoint y: 193, endPoint x: 84, endPoint y: 199, distance: 118.2
click at [84, 199] on div "public class Main { public static void main ( String [ ] args ) { // Fill in th…" at bounding box center [268, 266] width 460 height 218
drag, startPoint x: 65, startPoint y: 195, endPoint x: 192, endPoint y: 195, distance: 126.9
click at [192, 195] on div "public class Main { public static void main ( String [ ] args ) { // Fill in th…" at bounding box center [268, 266] width 460 height 218
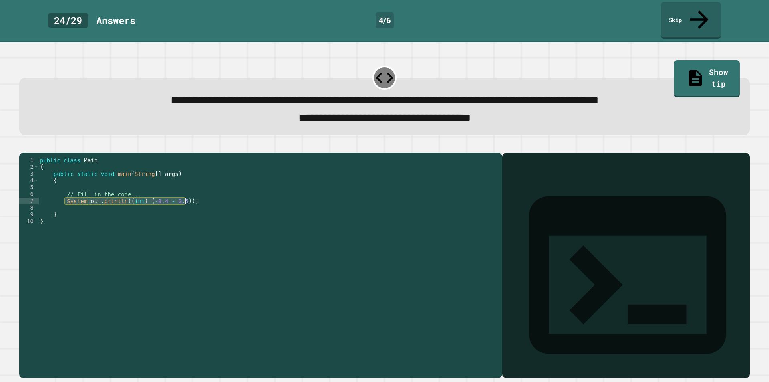
type textarea "**********"
click at [192, 195] on div "public class Main { public static void main ( String [ ] args ) { // Fill in th…" at bounding box center [268, 259] width 460 height 204
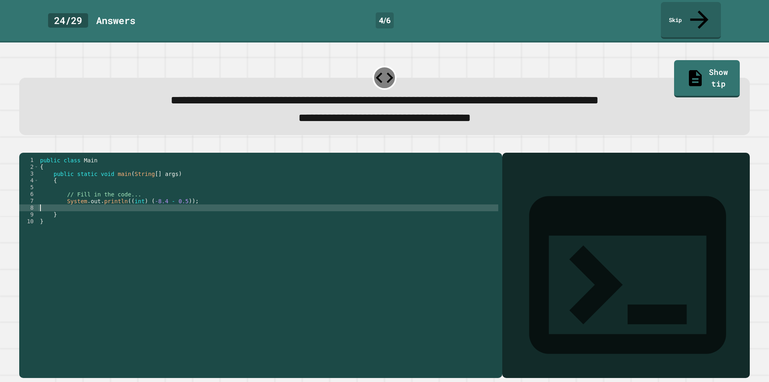
click at [193, 203] on div "public class Main { public static void main ( String [ ] args ) { // Fill in th…" at bounding box center [268, 266] width 460 height 218
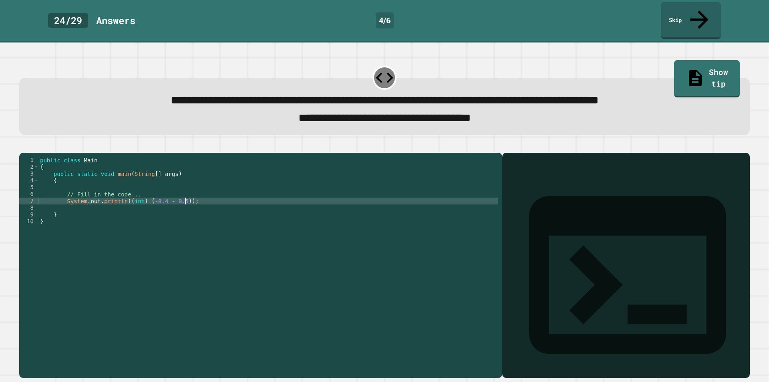
click at [196, 196] on div "public class Main { public static void main ( String [ ] args ) { // Fill in th…" at bounding box center [268, 266] width 460 height 218
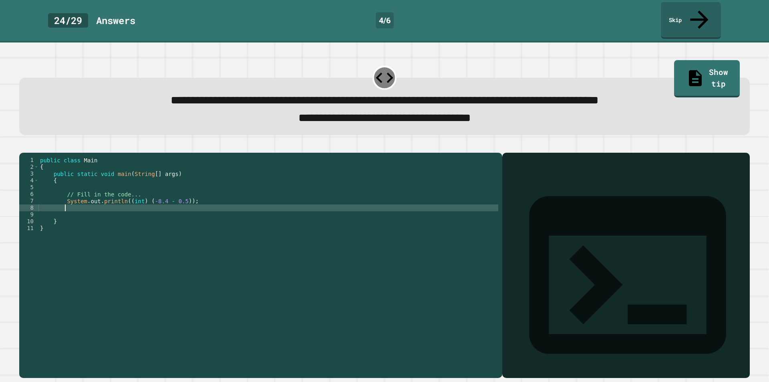
scroll to position [0, 1]
paste textarea "**********"
type textarea "**********"
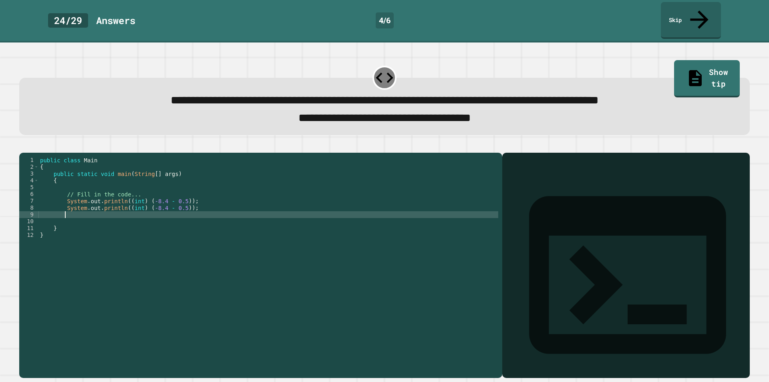
paste textarea "**********"
type textarea "**********"
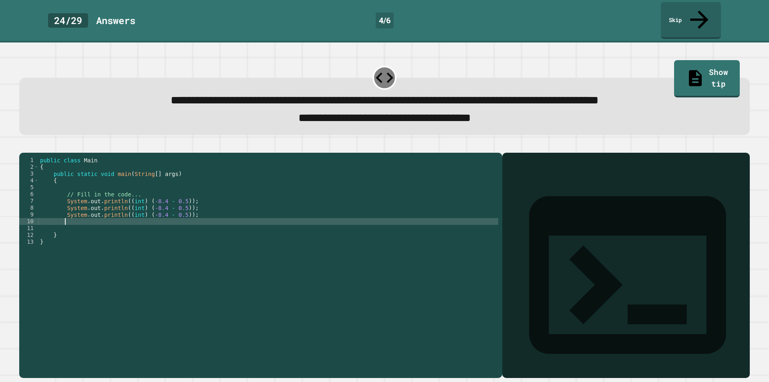
paste textarea "**********"
type textarea "**********"
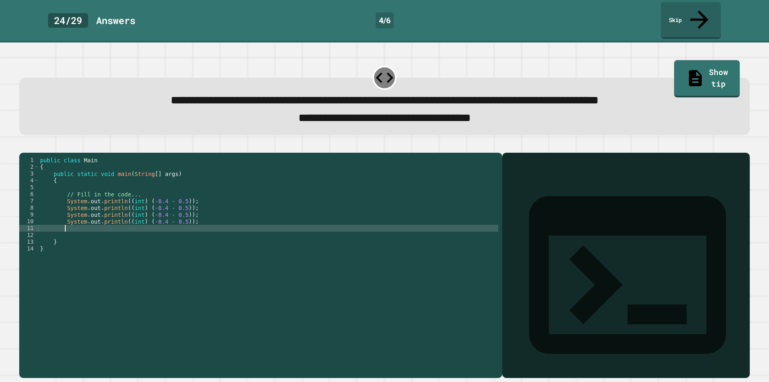
paste textarea "**********"
type textarea "**********"
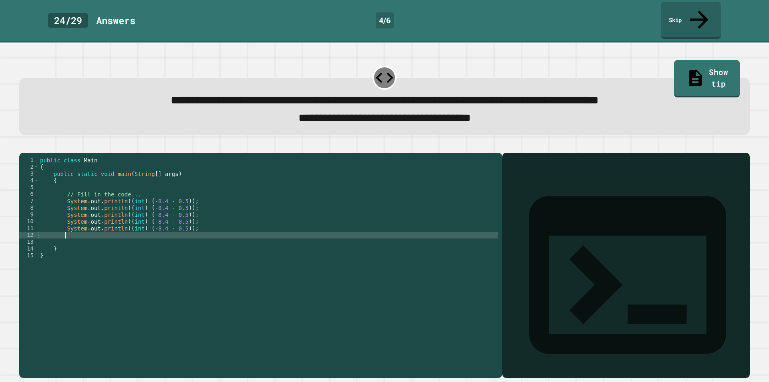
paste textarea "**********"
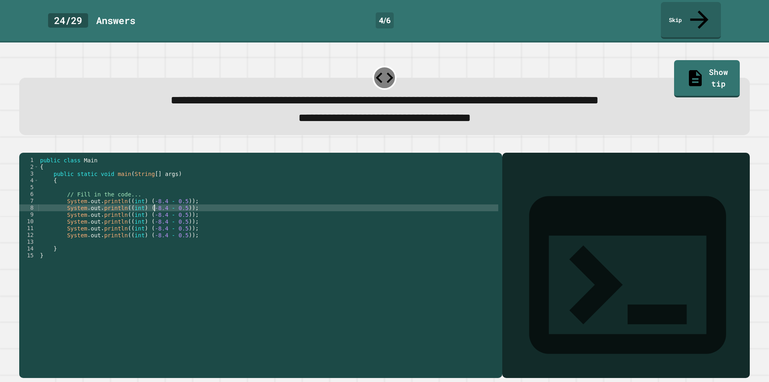
click at [156, 203] on div "public class Main { public static void main ( String [ ] args ) { // Fill in th…" at bounding box center [268, 266] width 460 height 218
click at [157, 202] on div "public class Main { public static void main ( String [ ] args ) { // Fill in th…" at bounding box center [268, 266] width 460 height 218
click at [157, 207] on div "public class Main { public static void main ( String [ ] args ) { // Fill in th…" at bounding box center [268, 266] width 460 height 218
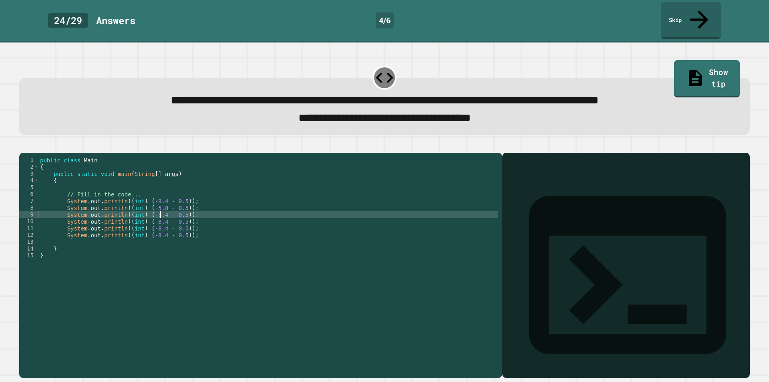
click at [161, 205] on div "public class Main { public static void main ( String [ ] args ) { // Fill in th…" at bounding box center [268, 266] width 460 height 218
click at [163, 207] on div "public class Main { public static void main ( String [ ] args ) { // Fill in th…" at bounding box center [268, 266] width 460 height 218
click at [167, 219] on div "public class Main { public static void main ( String [ ] args ) { // Fill in th…" at bounding box center [268, 266] width 460 height 218
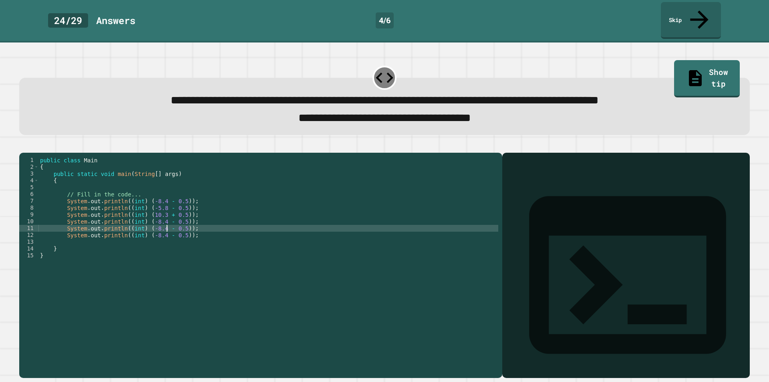
click at [163, 223] on div "public class Main { public static void main ( String [ ] args ) { // Fill in th…" at bounding box center [268, 266] width 460 height 218
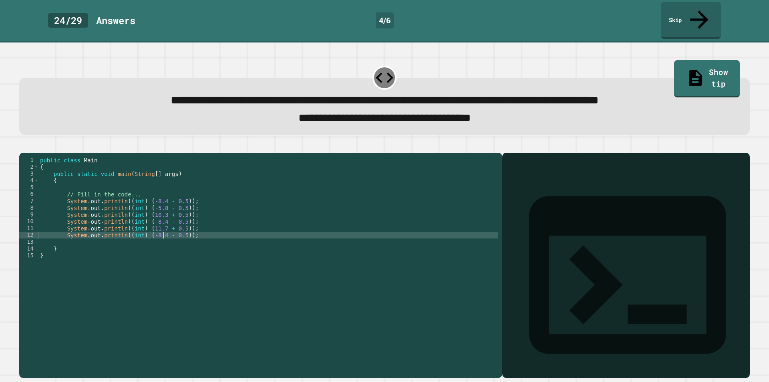
click at [164, 228] on div "public class Main { public static void main ( String [ ] args ) { // Fill in th…" at bounding box center [268, 266] width 460 height 218
click at [23, 146] on icon "button" at bounding box center [23, 146] width 0 height 0
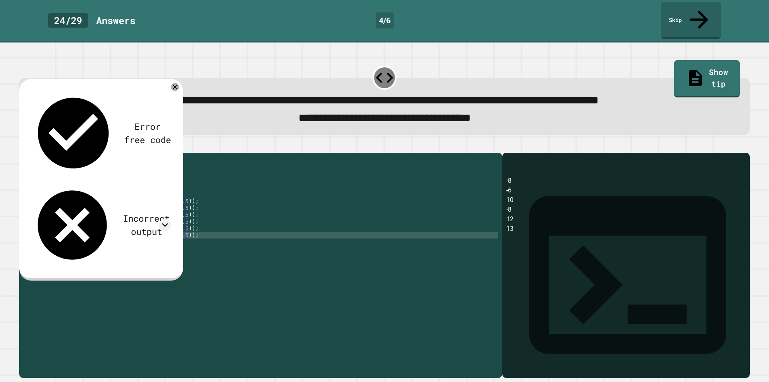
click at [175, 111] on div "Error free code -8 -6 10 -8 12 13 Incorrect output Expected output -8 -6 10 11 …" at bounding box center [101, 178] width 148 height 184
click at [164, 219] on icon at bounding box center [165, 225] width 12 height 12
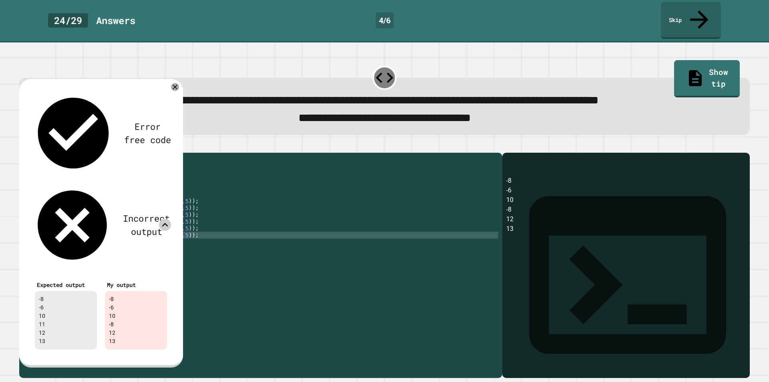
click at [169, 91] on div "Error free code" at bounding box center [101, 133] width 140 height 85
click at [173, 82] on icon at bounding box center [175, 87] width 10 height 10
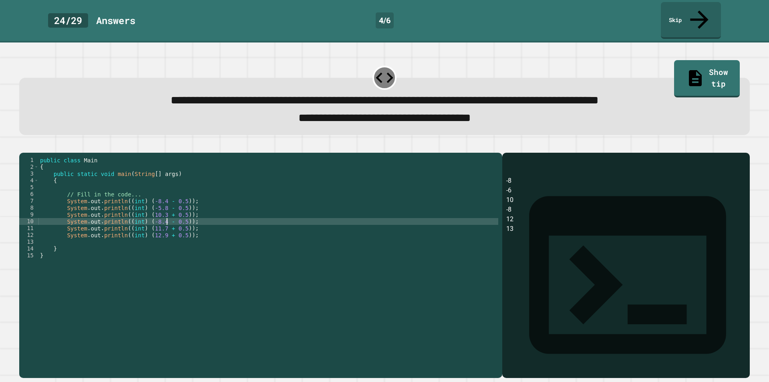
click at [165, 216] on div "public class Main { public static void main ( String [ ] args ) { // Fill in th…" at bounding box center [268, 266] width 460 height 218
type textarea "**********"
click at [23, 146] on icon "button" at bounding box center [23, 146] width 0 height 0
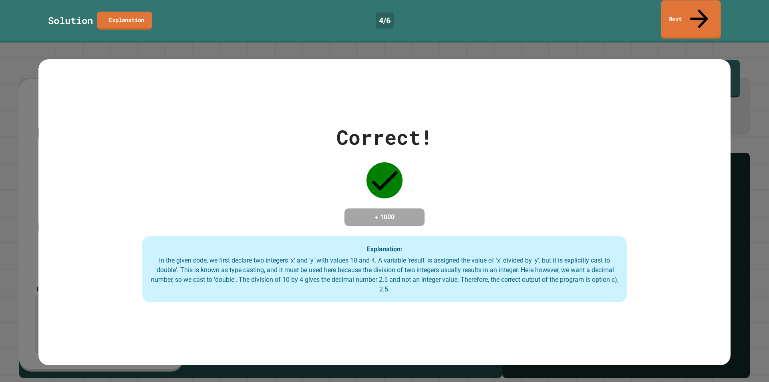
click at [701, 9] on icon at bounding box center [699, 18] width 18 height 19
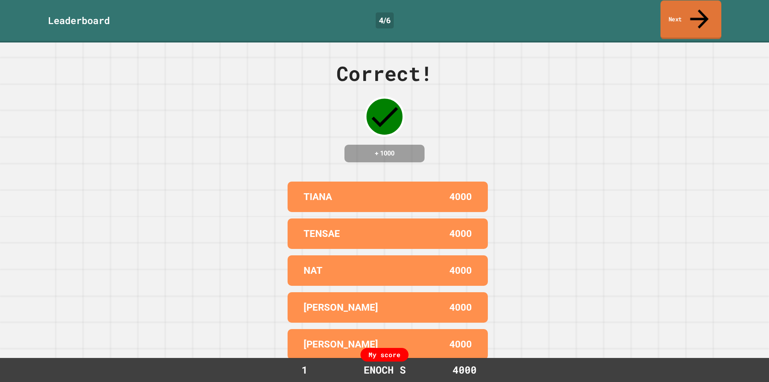
click at [676, 12] on link "Next" at bounding box center [690, 19] width 61 height 39
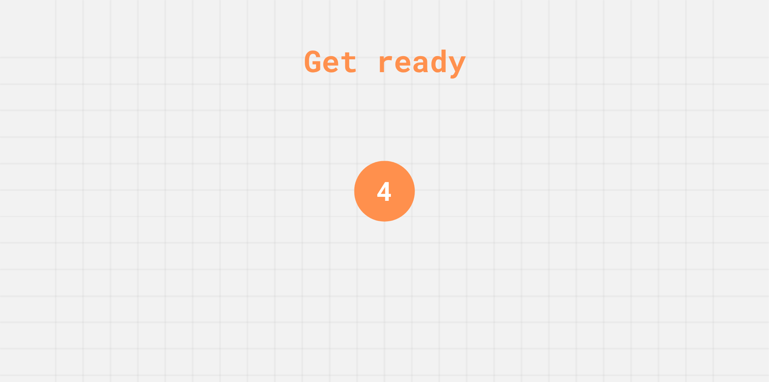
click at [557, 73] on div "Get ready 4" at bounding box center [384, 191] width 769 height 382
click at [557, 73] on div "Get ready 3" at bounding box center [384, 191] width 769 height 382
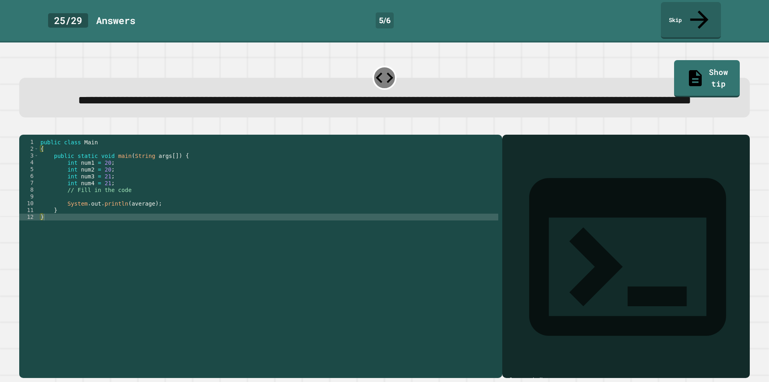
click at [125, 207] on div "public class Main { public static void main ( String args [ ]) { int num1 = 20 …" at bounding box center [268, 248] width 459 height 218
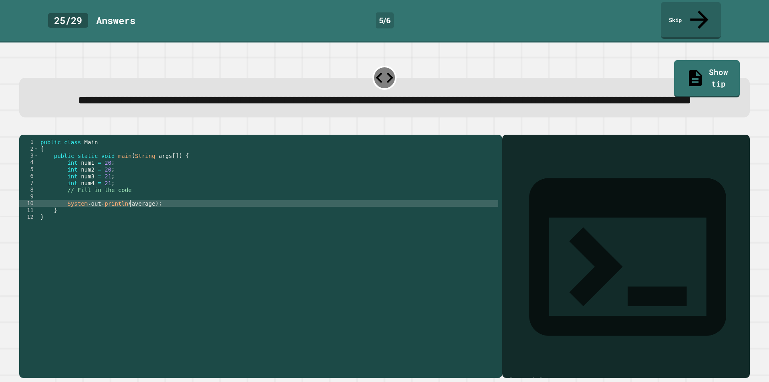
click at [131, 214] on div "public class Main { public static void main ( String args [ ]) { int num1 = 20 …" at bounding box center [268, 248] width 459 height 218
click at [135, 217] on div "public class Main { public static void main ( String args [ ]) { int num1 = 20 …" at bounding box center [268, 248] width 459 height 218
click at [136, 213] on div "public class Main { public static void main ( String args [ ]) { int num1 = 20 …" at bounding box center [268, 241] width 459 height 204
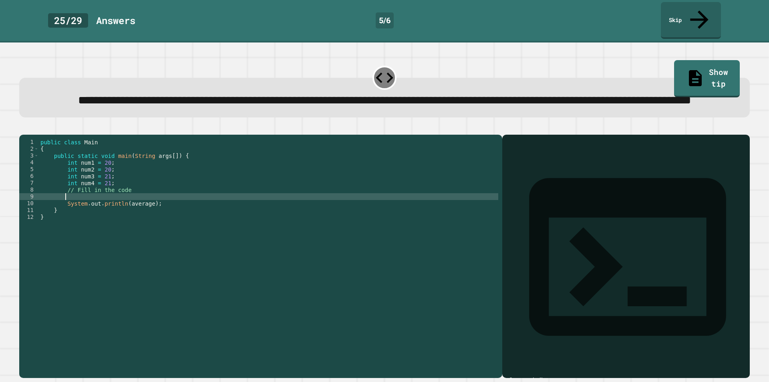
click at [137, 209] on div "public class Main { public static void main ( String args [ ]) { int num1 = 20 …" at bounding box center [268, 248] width 459 height 218
type textarea "*"
click at [195, 211] on div "public class Main { public static void main ( String args [ ]) { int num1 = 20 …" at bounding box center [268, 248] width 459 height 218
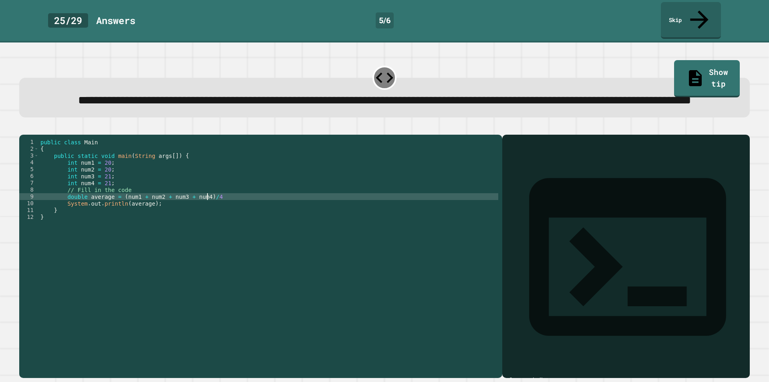
click at [258, 208] on div "public class Main { public static void main ( String args [ ]) { int num1 = 20 …" at bounding box center [268, 248] width 459 height 218
type textarea "**********"
click at [30, 136] on icon "button" at bounding box center [28, 133] width 4 height 6
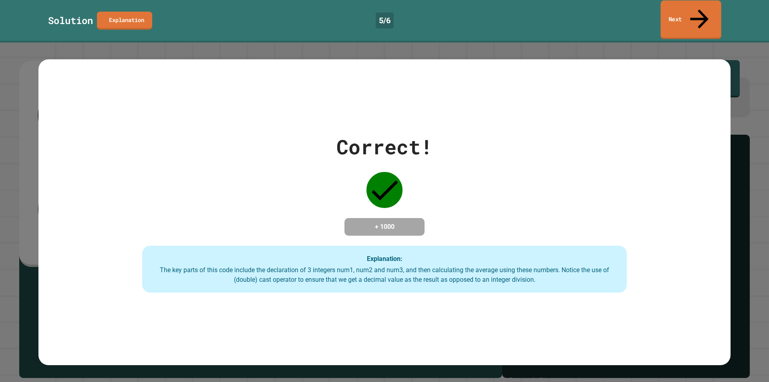
click at [713, 15] on link "Next" at bounding box center [690, 19] width 60 height 39
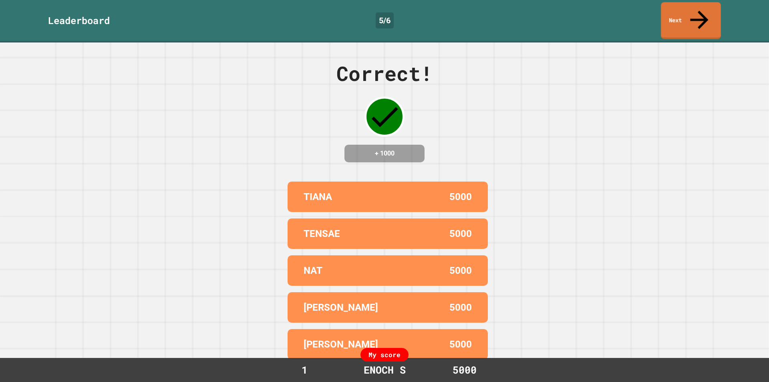
click at [708, 20] on div "Leaderboard 5 / 6 Next" at bounding box center [384, 21] width 769 height 42
click at [706, 11] on link "Next" at bounding box center [691, 20] width 60 height 37
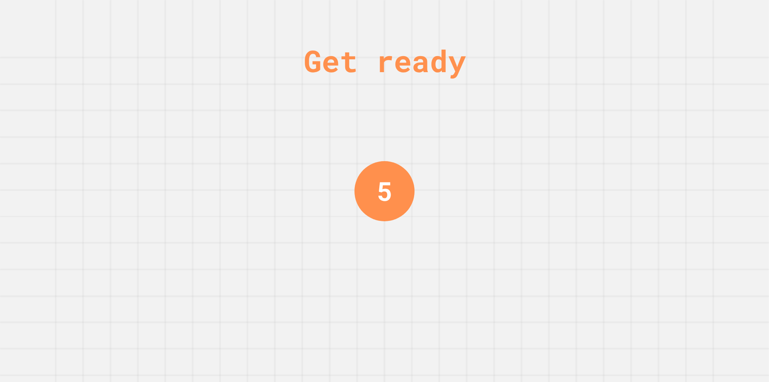
click at [673, 36] on div "Get ready 5" at bounding box center [384, 191] width 769 height 382
click at [673, 36] on div "Get ready 4" at bounding box center [384, 191] width 769 height 382
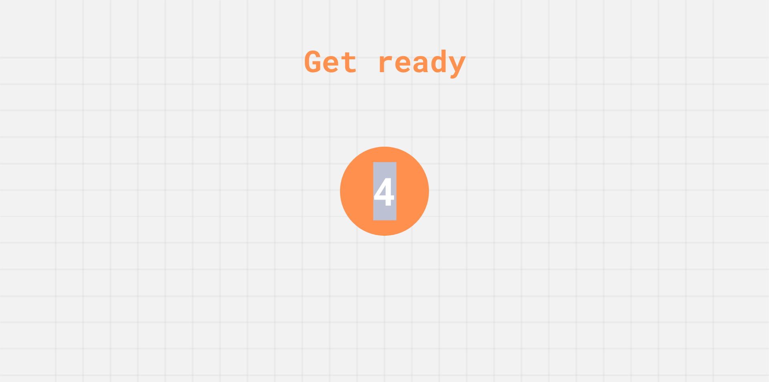
click at [672, 38] on div "Get ready 4" at bounding box center [384, 191] width 769 height 382
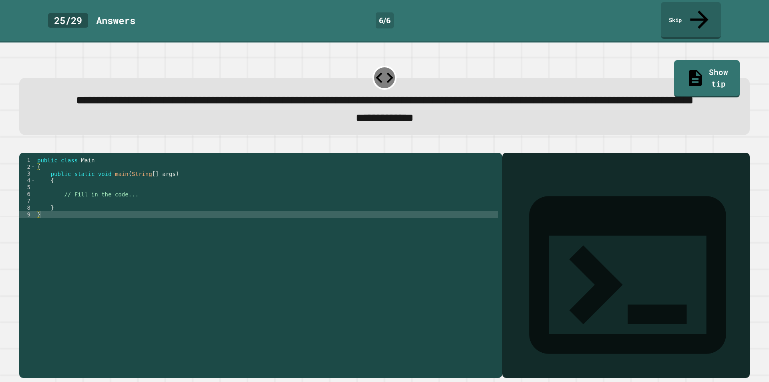
click at [280, 199] on div "public class Main { public static void main ( String [ ] args ) { // Fill in th…" at bounding box center [267, 255] width 463 height 197
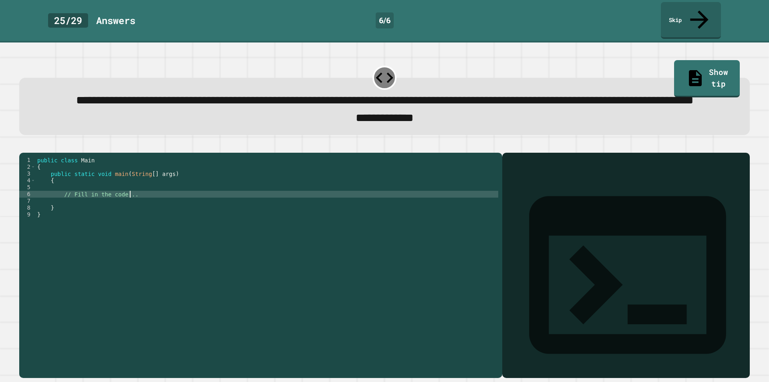
click at [239, 209] on div "public class Main { public static void main ( String [ ] args ) { // Fill in th…" at bounding box center [267, 255] width 463 height 197
click at [244, 203] on div "public class Main { public static void main ( String [ ] args ) { // Fill in th…" at bounding box center [267, 255] width 463 height 197
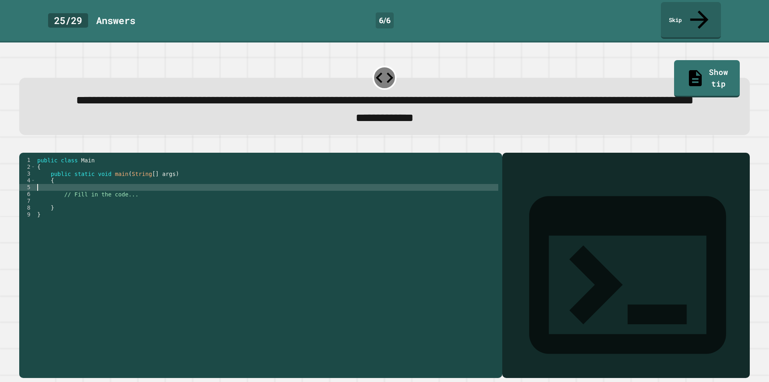
click at [232, 211] on div "public class Main { public static void main ( String [ ] args ) { // Fill in th…" at bounding box center [267, 255] width 463 height 197
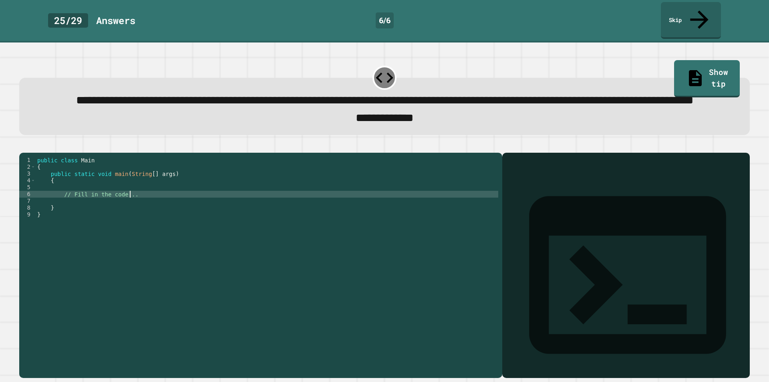
click at [231, 204] on div "public class Main { public static void main ( String [ ] args ) { // Fill in th…" at bounding box center [267, 255] width 463 height 197
type textarea "**********"
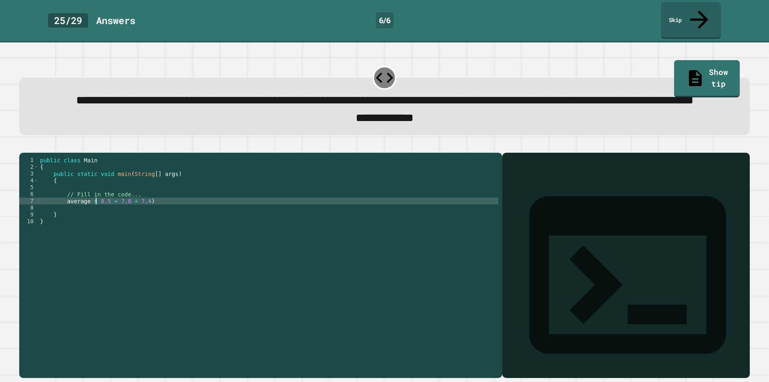
scroll to position [0, 4]
click at [64, 216] on div "public class Main { public static void main ( String [ ] args ) { // Fill in th…" at bounding box center [268, 255] width 460 height 197
click at [183, 211] on div "public class Main { public static void main ( String [ ] args ) { // Fill in th…" at bounding box center [268, 255] width 460 height 197
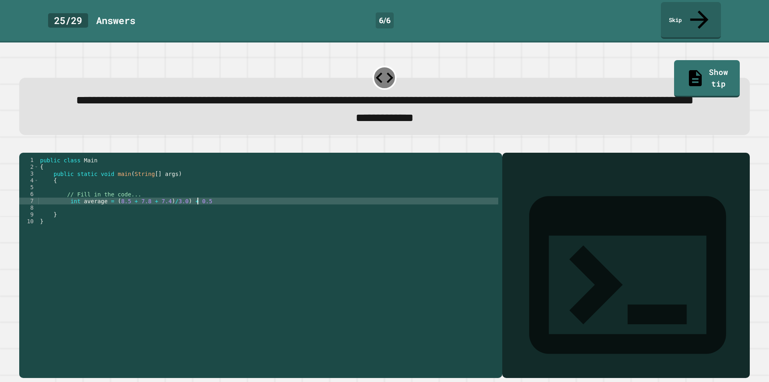
click at [111, 213] on div "public class Main { public static void main ( String [ ] args ) { // Fill in th…" at bounding box center [268, 255] width 460 height 197
click at [219, 217] on div "public class Main { public static void main ( String [ ] args ) { // Fill in th…" at bounding box center [268, 255] width 460 height 197
type textarea "**********"
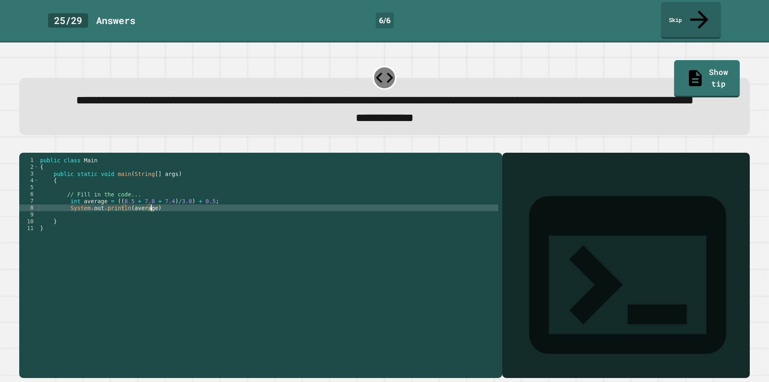
scroll to position [0, 8]
click at [23, 146] on button "button" at bounding box center [23, 146] width 0 height 0
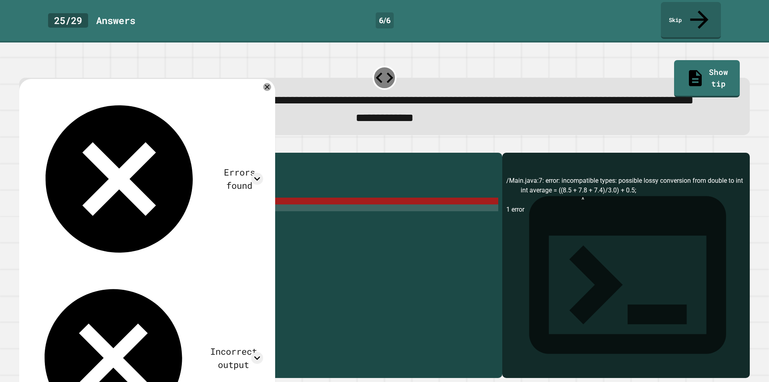
drag, startPoint x: 115, startPoint y: 210, endPoint x: 111, endPoint y: 211, distance: 4.7
click at [111, 211] on div "public class Main { public static void main ( String [ ] args ) { // Fill in th…" at bounding box center [268, 255] width 460 height 197
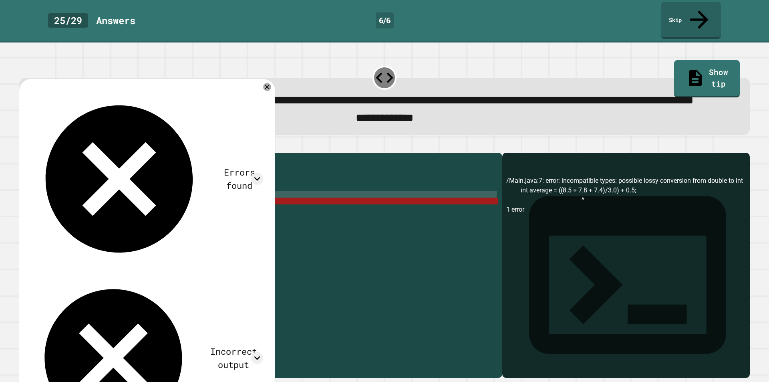
click at [110, 212] on div "public class Main { public static void main ( String [ ] args ) { // Fill in th…" at bounding box center [268, 249] width 460 height 184
click at [111, 215] on div "public class Main { public static void main ( String [ ] args ) { // Fill in th…" at bounding box center [268, 255] width 460 height 197
click at [72, 217] on div "public class Main { public static void main ( String [ ] args ) { // Fill in th…" at bounding box center [268, 255] width 460 height 197
click at [70, 215] on div "public class Main { public static void main ( String [ ] args ) { // Fill in th…" at bounding box center [268, 255] width 460 height 197
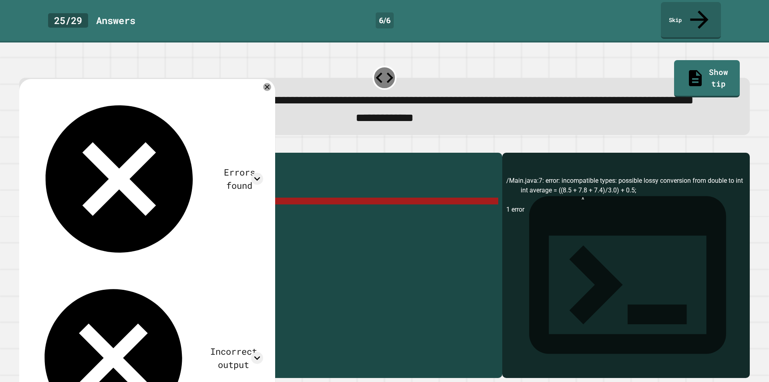
click at [70, 215] on div "public class Main { public static void main ( String [ ] args ) { // Fill in th…" at bounding box center [268, 255] width 460 height 197
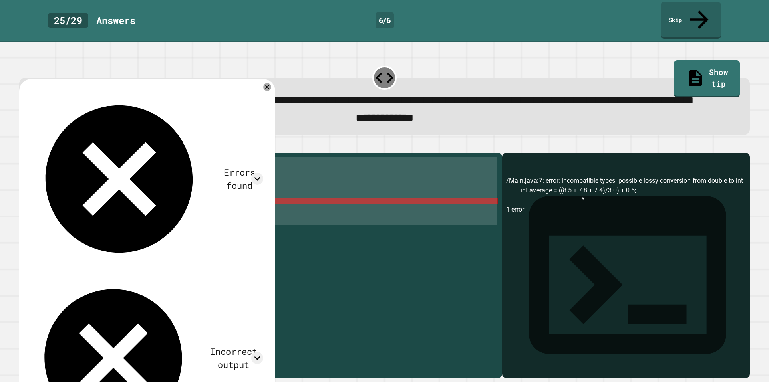
click at [70, 215] on div "public class Main { public static void main ( String [ ] args ) { // Fill in th…" at bounding box center [268, 255] width 460 height 197
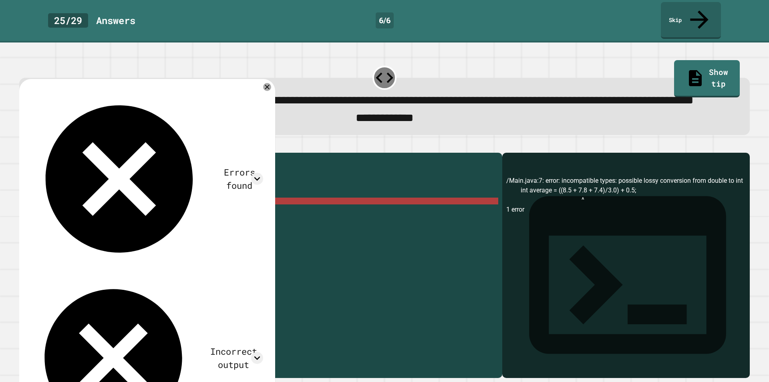
click at [70, 215] on div "public class Main { public static void main ( String [ ] args ) { // Fill in th…" at bounding box center [268, 255] width 460 height 197
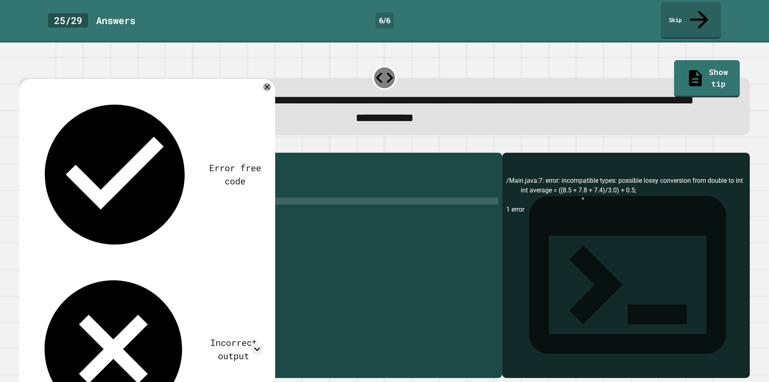
scroll to position [0, 3]
click at [213, 266] on div "Incorrect output" at bounding box center [147, 348] width 232 height 165
click at [259, 343] on icon at bounding box center [257, 349] width 12 height 12
click at [124, 217] on div "public class Main { public static void main ( String [ ] args ) { // Fill in th…" at bounding box center [268, 255] width 460 height 197
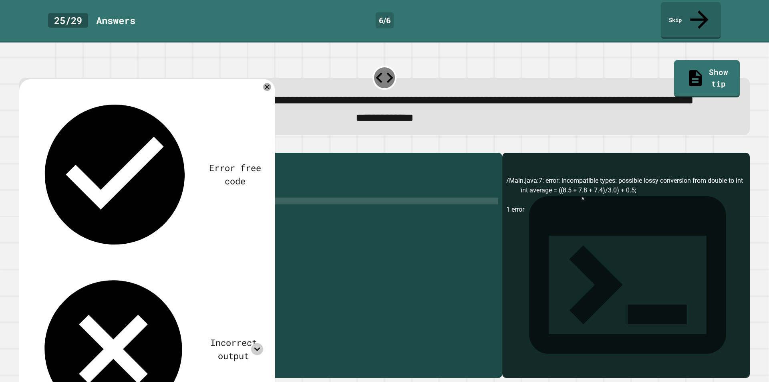
click at [126, 221] on div "public class Main { public static void main ( String [ ] args ) { // Fill in th…" at bounding box center [268, 255] width 460 height 197
type textarea "**********"
click at [23, 146] on icon "button" at bounding box center [23, 146] width 0 height 0
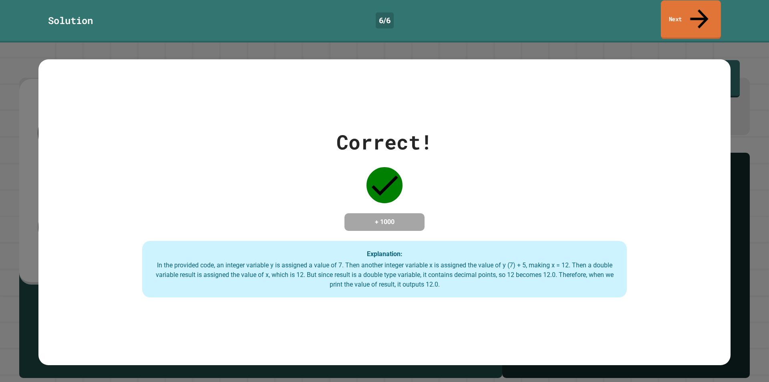
click at [702, 12] on icon at bounding box center [699, 18] width 27 height 28
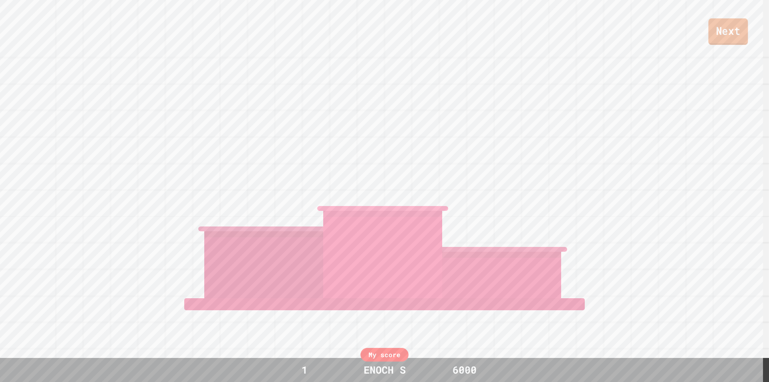
click at [714, 28] on link "Next" at bounding box center [728, 31] width 40 height 26
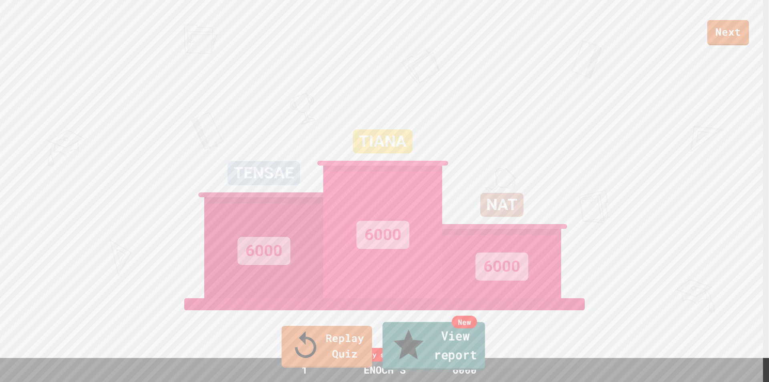
click at [481, 362] on link "New View report" at bounding box center [433, 346] width 103 height 48
